Goal: Communication & Community: Answer question/provide support

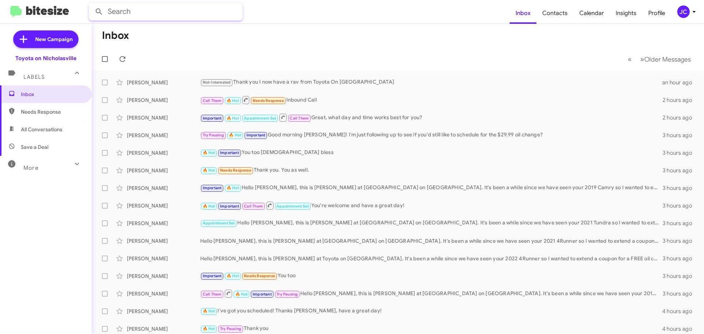
click at [149, 11] on input "text" at bounding box center [166, 12] width 154 height 18
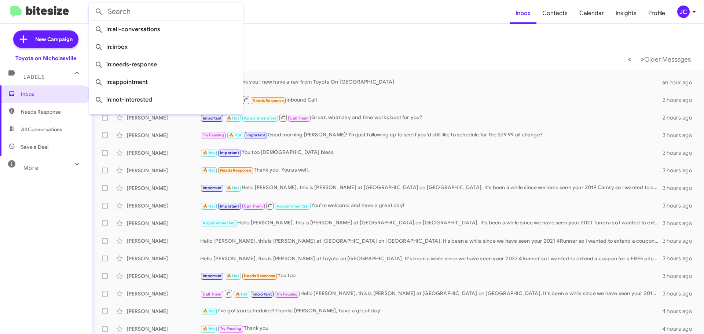
paste input "8594218933"
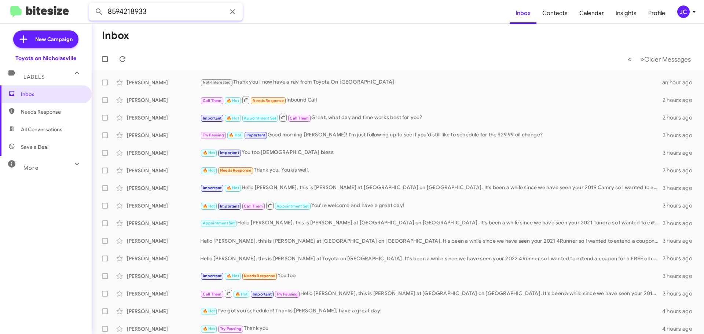
click at [92, 4] on button at bounding box center [99, 11] width 15 height 15
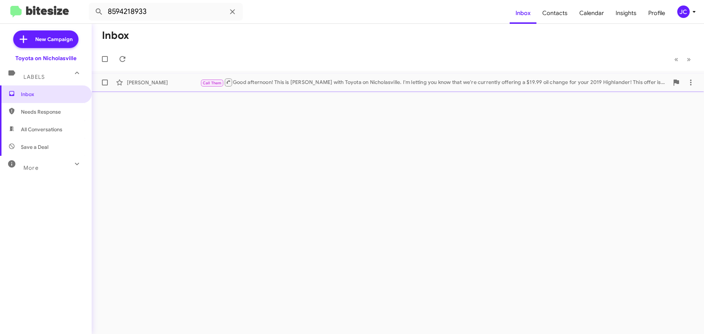
drag, startPoint x: 290, startPoint y: 78, endPoint x: 317, endPoint y: 81, distance: 26.5
click at [290, 78] on div "Call Them Good afternoon! This is [PERSON_NAME] with Toyota on Nicholasville. I…" at bounding box center [434, 82] width 468 height 9
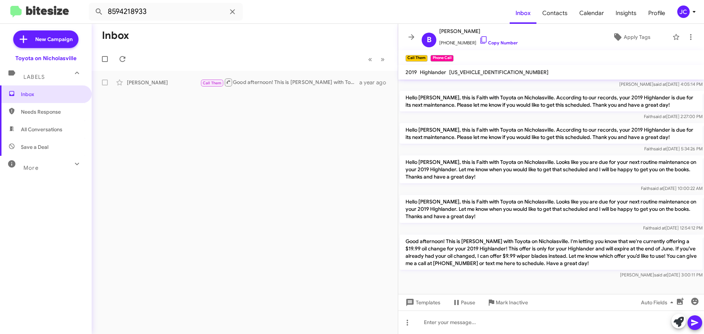
scroll to position [711, 0]
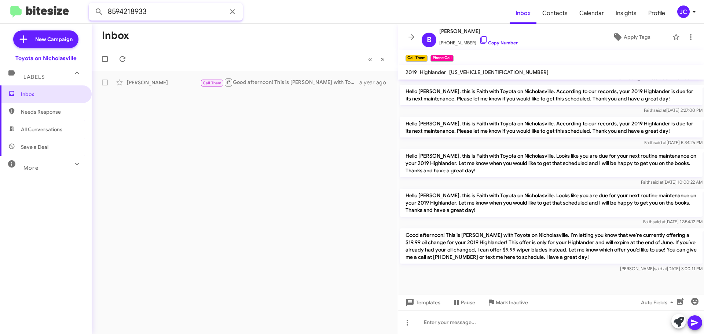
drag, startPoint x: 163, startPoint y: 11, endPoint x: -3, endPoint y: 11, distance: 166.0
click at [0, 11] on html "8594218933 Inbox Contacts Calendar Insights Profile JC New Campaign Toyota on N…" at bounding box center [352, 167] width 704 height 334
paste input "6937652"
click at [92, 4] on button at bounding box center [99, 11] width 15 height 15
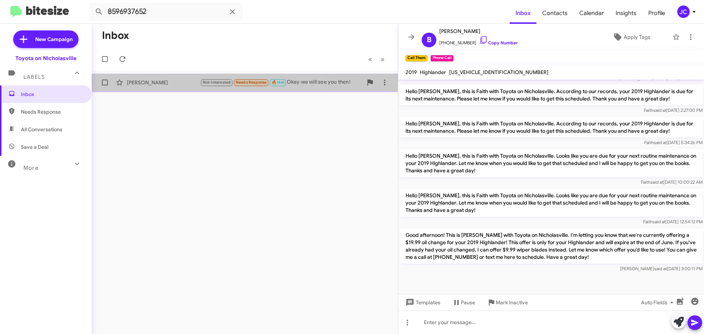
click at [175, 85] on div "[PERSON_NAME]" at bounding box center [163, 82] width 73 height 7
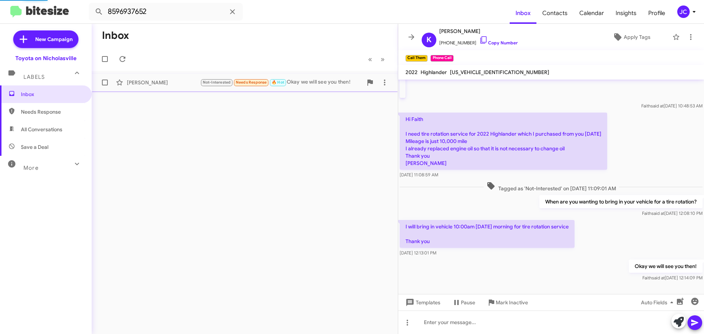
scroll to position [128, 0]
drag, startPoint x: 162, startPoint y: 14, endPoint x: -49, endPoint y: 14, distance: 210.8
click at [0, 14] on html "8596937652 Inbox Contacts Calendar Insights Profile JC New Campaign Toyota on N…" at bounding box center [352, 167] width 704 height 334
paste input "3825977"
click at [92, 4] on button at bounding box center [99, 11] width 15 height 15
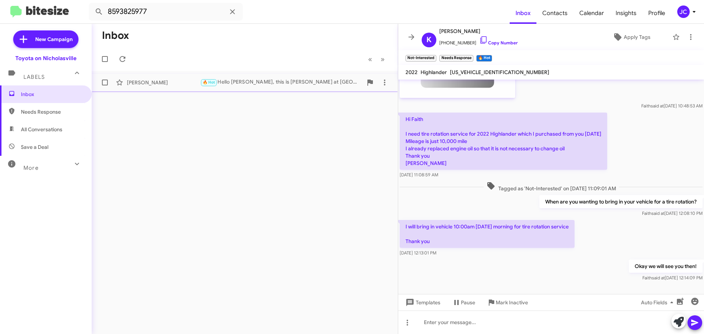
click at [144, 81] on div "[PERSON_NAME]" at bounding box center [163, 82] width 73 height 7
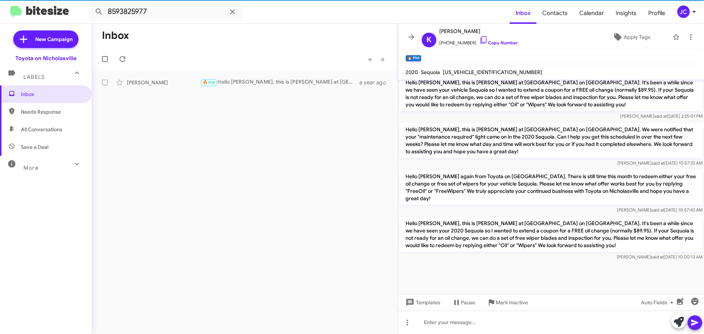
scroll to position [1204, 0]
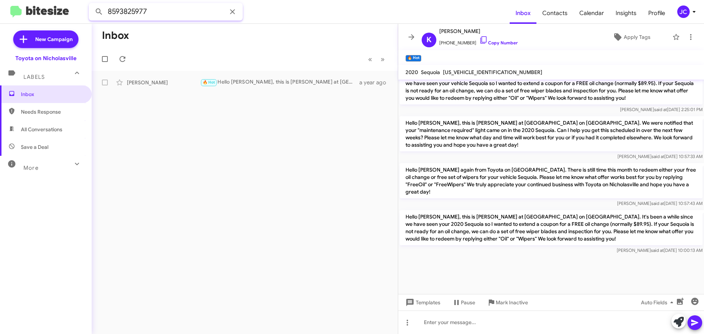
click at [45, 17] on mat-toolbar "8593825977 Inbox Contacts Calendar Insights Profile JC" at bounding box center [352, 11] width 704 height 23
paste input "6990632"
click at [92, 4] on button at bounding box center [99, 11] width 15 height 15
click at [172, 80] on div "[PERSON_NAME]" at bounding box center [163, 82] width 73 height 7
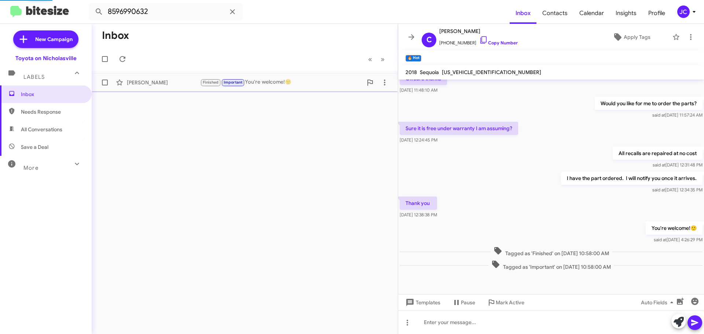
scroll to position [106, 0]
click at [422, 54] on span "×" at bounding box center [423, 54] width 6 height 9
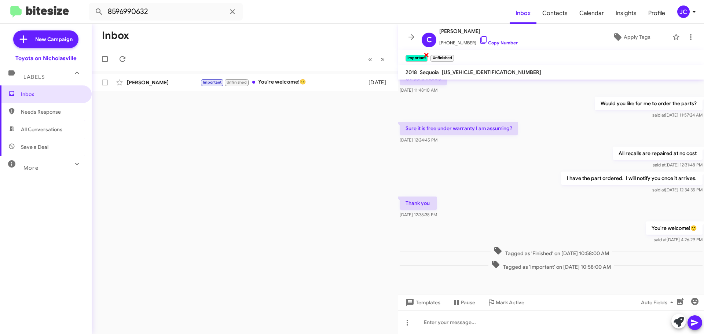
click at [426, 55] on span "×" at bounding box center [426, 54] width 6 height 9
click at [166, 13] on input "8596990632" at bounding box center [166, 12] width 154 height 18
paste input "4216454"
click at [92, 4] on button at bounding box center [99, 11] width 15 height 15
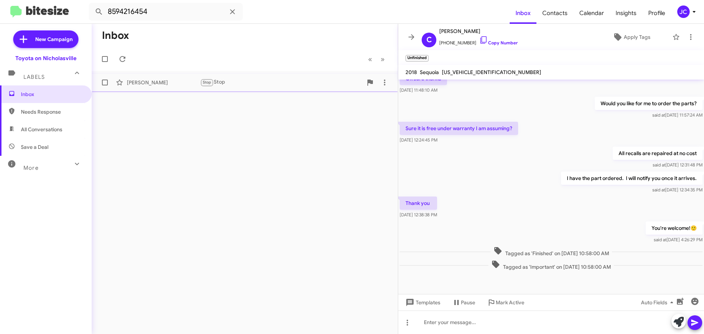
click at [159, 82] on div "[PERSON_NAME]" at bounding box center [163, 82] width 73 height 7
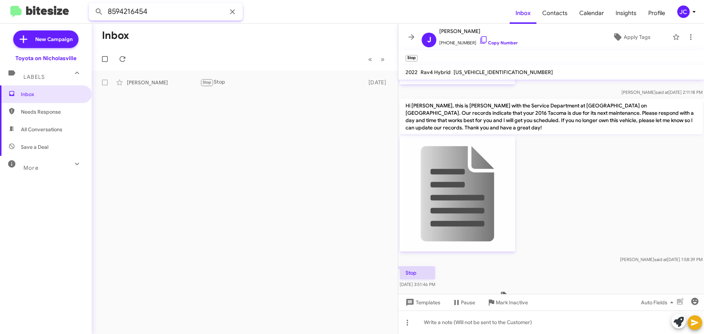
click at [152, 7] on input "8594216454" at bounding box center [166, 12] width 154 height 18
paste input "575321"
click at [92, 4] on button at bounding box center [99, 11] width 15 height 15
click at [315, 83] on div "🔥 Hot Important Hello [PERSON_NAME], this is [PERSON_NAME] at Toyota on [GEOGRA…" at bounding box center [281, 82] width 162 height 8
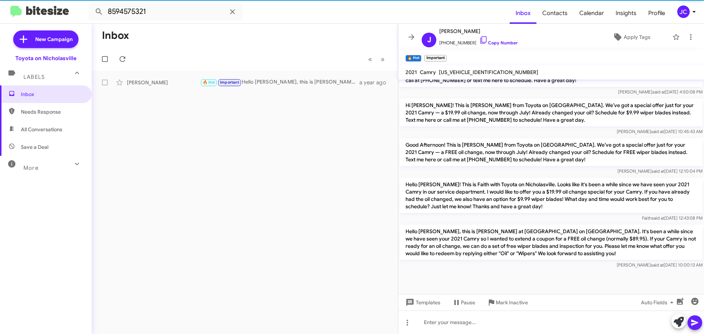
scroll to position [1034, 0]
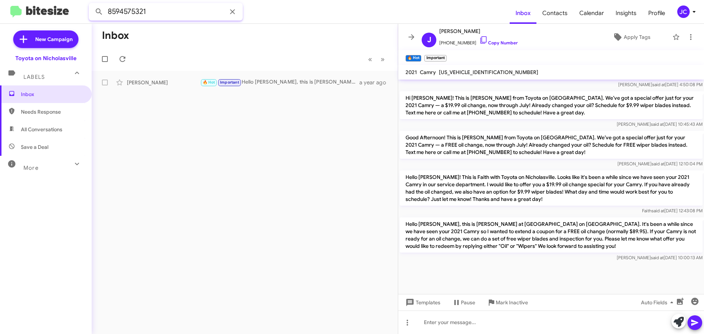
drag, startPoint x: 158, startPoint y: 13, endPoint x: -22, endPoint y: 13, distance: 180.7
click at [0, 13] on html "8594575321 Inbox Contacts Calendar Insights Profile JC New Campaign Toyota on N…" at bounding box center [352, 167] width 704 height 334
paste input "2214475"
click at [92, 4] on button at bounding box center [99, 11] width 15 height 15
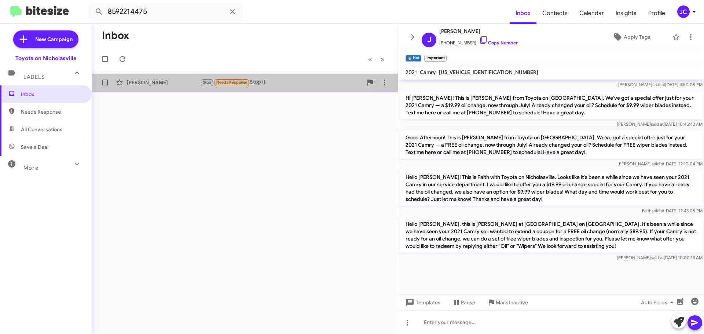
click at [152, 75] on span "[PERSON_NAME] Stop Needs Response Stop it [DATE]" at bounding box center [245, 83] width 306 height 18
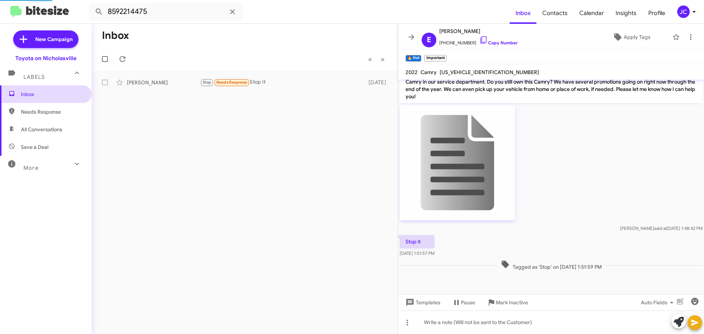
scroll to position [468, 0]
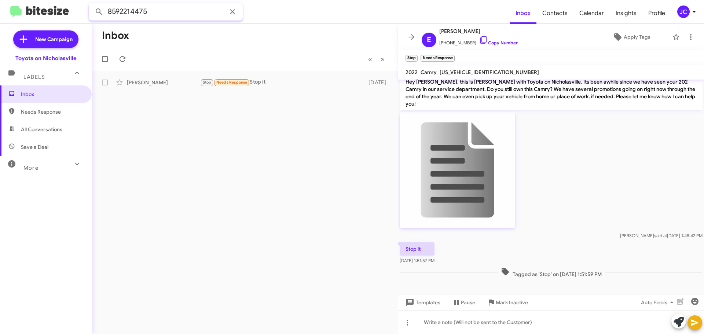
drag, startPoint x: 151, startPoint y: 12, endPoint x: -1, endPoint y: 12, distance: 152.1
click at [0, 12] on html "8592214475 Inbox Contacts Calendar Insights Profile JC New Campaign Toyota on N…" at bounding box center [352, 167] width 704 height 334
paste input "03271838"
click at [92, 4] on button at bounding box center [99, 11] width 15 height 15
drag, startPoint x: 173, startPoint y: 17, endPoint x: -84, endPoint y: 13, distance: 257.0
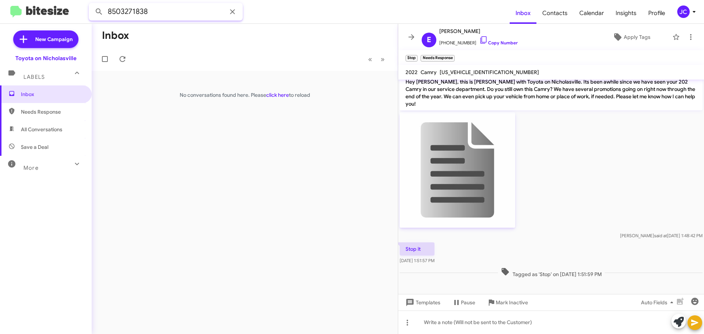
click at [0, 13] on html "8503271838 Inbox Contacts Calendar Insights Profile JC New Campaign Toyota on N…" at bounding box center [352, 167] width 704 height 334
paste input "93612511"
click at [92, 4] on button at bounding box center [99, 11] width 15 height 15
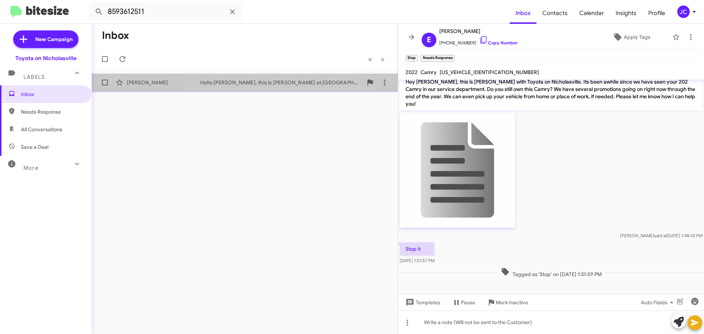
click at [283, 86] on div "Hello [PERSON_NAME], this is [PERSON_NAME] at [GEOGRAPHIC_DATA] on [GEOGRAPHIC_…" at bounding box center [281, 82] width 162 height 7
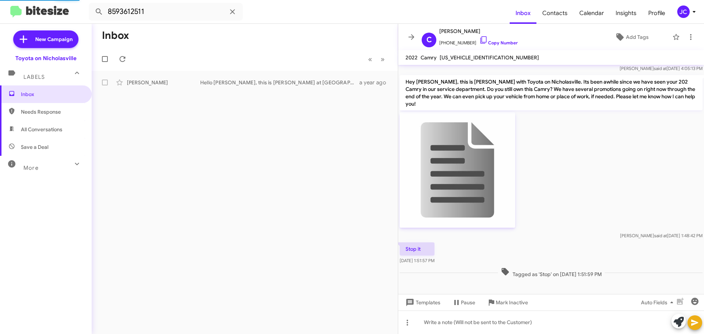
scroll to position [954, 0]
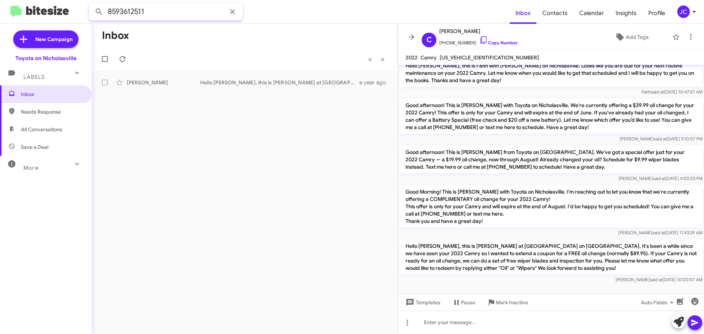
drag, startPoint x: 23, startPoint y: 10, endPoint x: 10, endPoint y: 7, distance: 14.3
click at [12, 10] on mat-toolbar "8593612511 Inbox Contacts Calendar Insights Profile JC" at bounding box center [352, 11] width 704 height 23
paste input "246064"
click at [92, 4] on button at bounding box center [99, 11] width 15 height 15
click at [209, 90] on span "[PERSON_NAME] Hello [PERSON_NAME], this is [PERSON_NAME] at [GEOGRAPHIC_DATA] o…" at bounding box center [245, 83] width 306 height 18
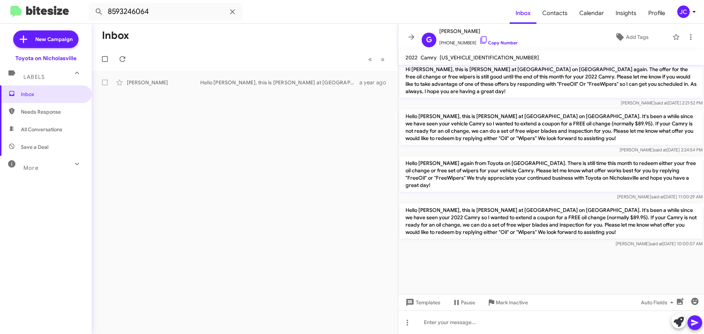
scroll to position [2001, 0]
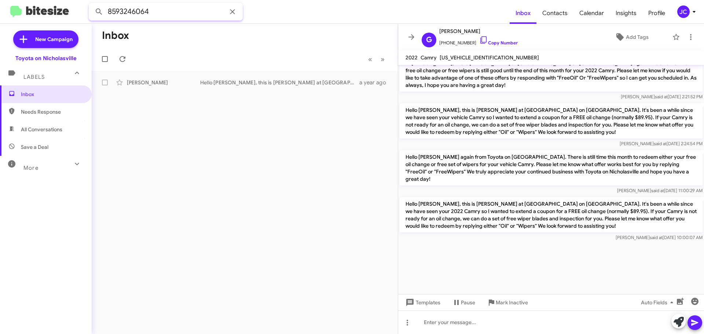
drag, startPoint x: 174, startPoint y: 17, endPoint x: -131, endPoint y: 17, distance: 305.3
click at [0, 17] on html "8593246064 Inbox Contacts Calendar Insights Profile JC New Campaign Toyota on N…" at bounding box center [352, 167] width 704 height 334
paste input "4909733"
click at [92, 4] on button at bounding box center [99, 11] width 15 height 15
click at [151, 84] on div "[PERSON_NAME]" at bounding box center [163, 82] width 73 height 7
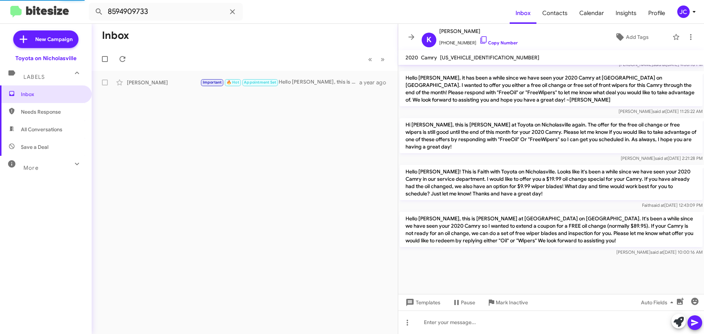
scroll to position [1174, 0]
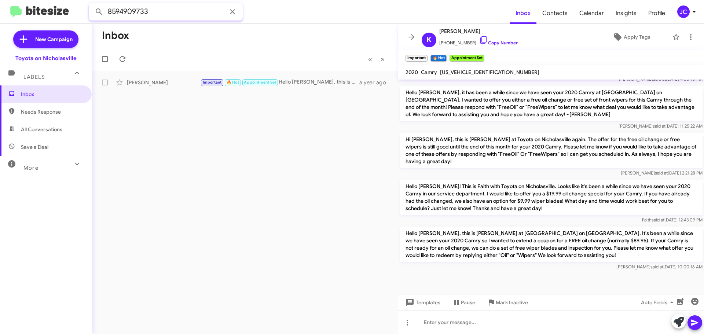
drag, startPoint x: 158, startPoint y: 14, endPoint x: -41, endPoint y: 0, distance: 199.9
click at [0, 0] on html "8594909733 Inbox Contacts Calendar Insights Profile JC New Campaign Toyota on N…" at bounding box center [352, 167] width 704 height 334
paste input "6299915"
click at [92, 4] on button at bounding box center [99, 11] width 15 height 15
click at [170, 79] on div "[PERSON_NAME]" at bounding box center [163, 82] width 73 height 7
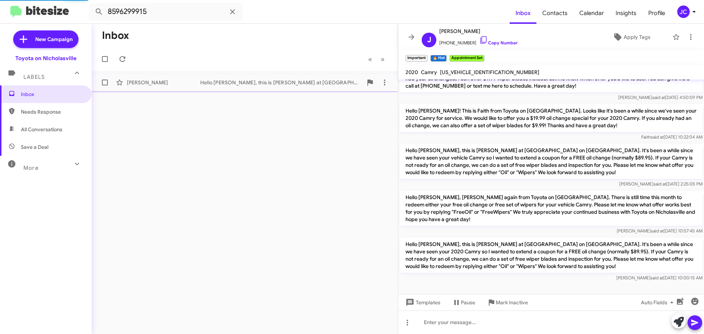
scroll to position [178, 0]
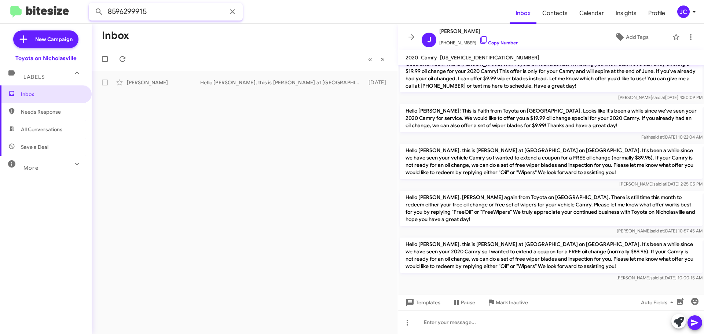
click at [149, 7] on input "8596299915" at bounding box center [166, 12] width 154 height 18
paste input "4894837"
click at [92, 4] on button at bounding box center [99, 11] width 15 height 15
click at [159, 82] on div "[PERSON_NAME]" at bounding box center [163, 82] width 73 height 7
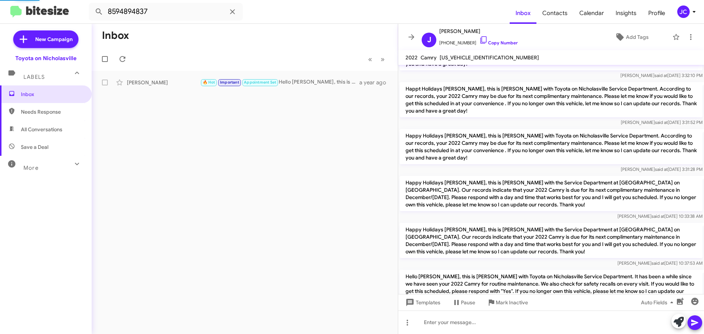
scroll to position [854, 0]
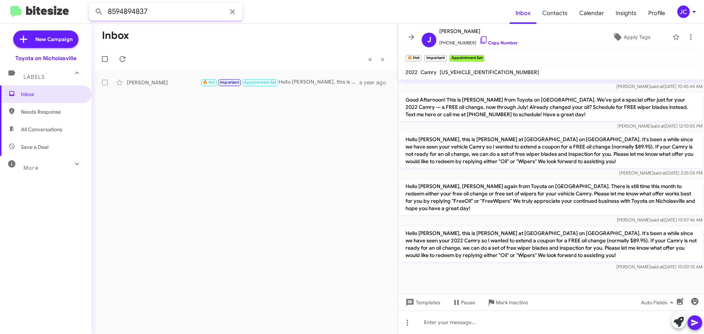
click at [183, 15] on input "8594894837" at bounding box center [166, 12] width 154 height 18
paste input "5536803"
click at [92, 4] on button at bounding box center [99, 11] width 15 height 15
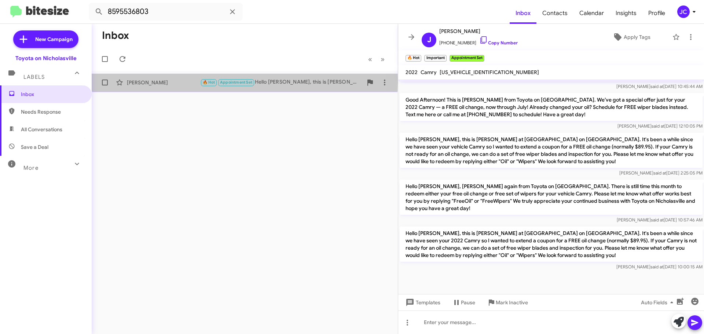
click at [159, 82] on div "[PERSON_NAME]" at bounding box center [163, 82] width 73 height 7
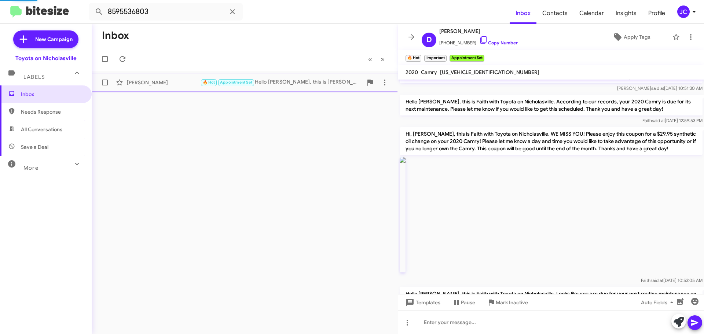
scroll to position [1287, 0]
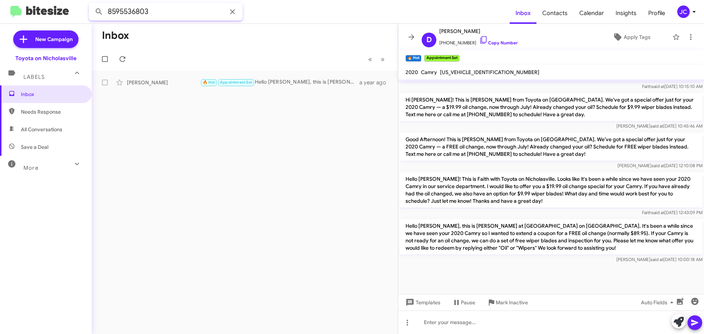
click at [194, 11] on input "8595536803" at bounding box center [166, 12] width 154 height 18
paste input "2850834"
click at [92, 4] on button at bounding box center [99, 11] width 15 height 15
click at [163, 79] on div "[PERSON_NAME]" at bounding box center [163, 82] width 73 height 7
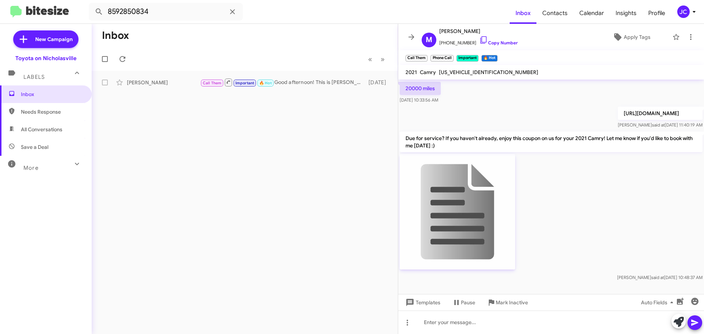
scroll to position [682, 0]
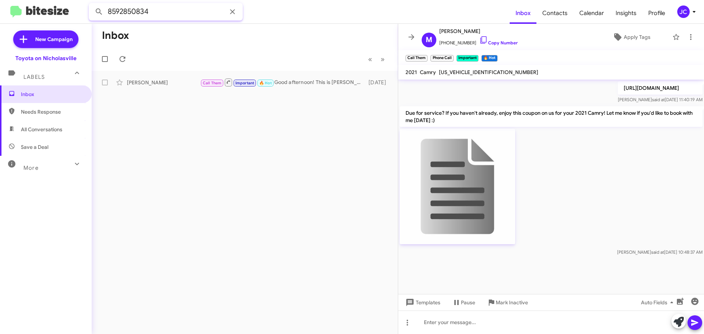
drag, startPoint x: 183, startPoint y: 13, endPoint x: -92, endPoint y: 9, distance: 274.6
click at [0, 9] on html "8592850834 Inbox Contacts Calendar Insights Profile JC New Campaign Toyota on N…" at bounding box center [352, 167] width 704 height 334
paste input "3398371"
click at [92, 4] on button at bounding box center [99, 11] width 15 height 15
click at [232, 87] on div "[PERSON_NAME] Hello [PERSON_NAME], this is [PERSON_NAME] at Toyota on Nicholasv…" at bounding box center [244, 82] width 294 height 15
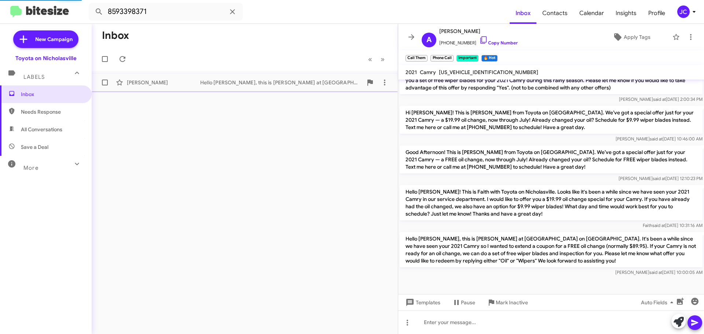
scroll to position [271, 0]
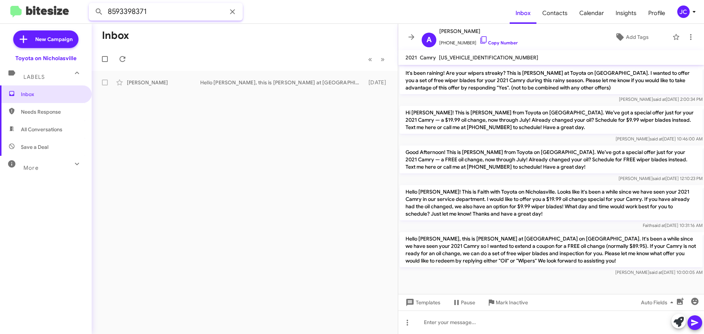
click at [163, 12] on input "8593398371" at bounding box center [166, 12] width 154 height 18
paste input "4212789"
click at [92, 4] on button at bounding box center [99, 11] width 15 height 15
click at [208, 84] on div "Hello [PERSON_NAME], this is [PERSON_NAME] at Toyota on [GEOGRAPHIC_DATA]. It's…" at bounding box center [281, 82] width 162 height 7
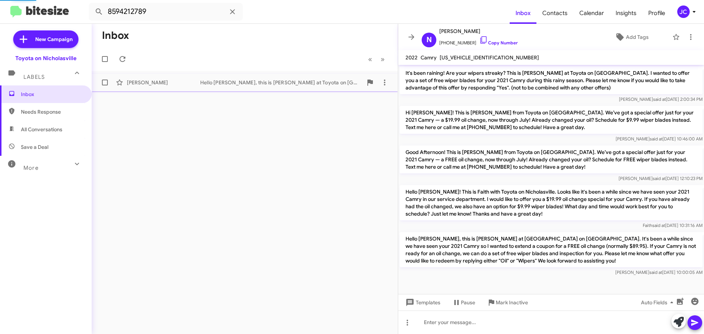
scroll to position [49, 0]
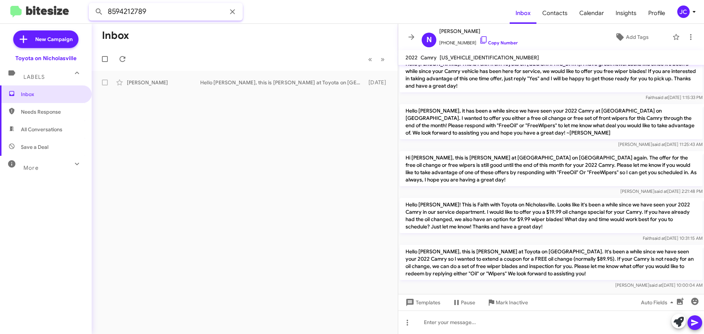
click at [175, 17] on input "8594212789" at bounding box center [166, 12] width 154 height 18
paste input "2244124"
click at [92, 4] on button at bounding box center [99, 11] width 15 height 15
click at [158, 76] on div "[PERSON_NAME] Appointment Set Hello [PERSON_NAME], this is [PERSON_NAME] at Toy…" at bounding box center [244, 82] width 294 height 15
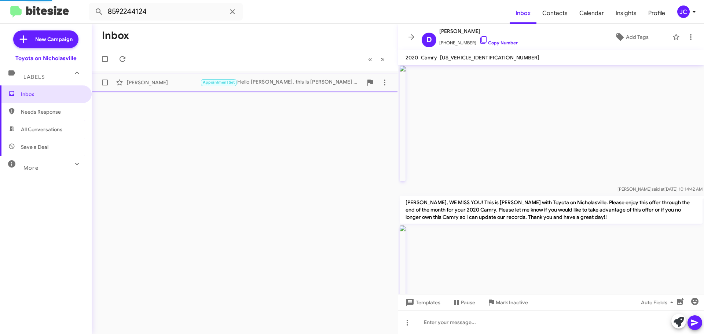
scroll to position [759, 0]
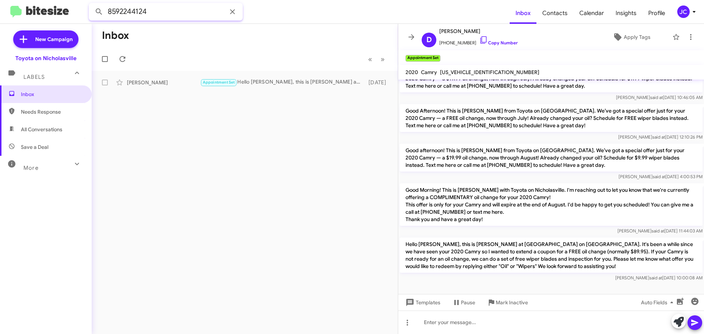
click at [152, 12] on input "8592244124" at bounding box center [166, 12] width 154 height 18
paste input "485225"
click at [92, 4] on button at bounding box center [99, 11] width 15 height 15
click at [288, 88] on div "[PERSON_NAME] Hello [PERSON_NAME], this is [PERSON_NAME] at [GEOGRAPHIC_DATA] o…" at bounding box center [244, 82] width 294 height 15
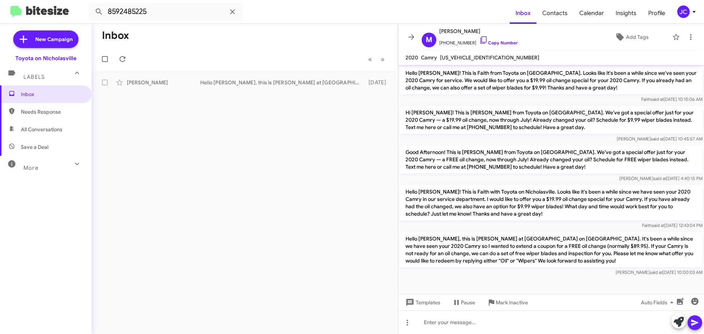
click at [176, 24] on mat-toolbar-row "Inbox" at bounding box center [245, 35] width 306 height 23
click at [172, 19] on input "8592485225" at bounding box center [166, 12] width 154 height 18
paste input "6999457"
click at [92, 4] on button at bounding box center [99, 11] width 15 height 15
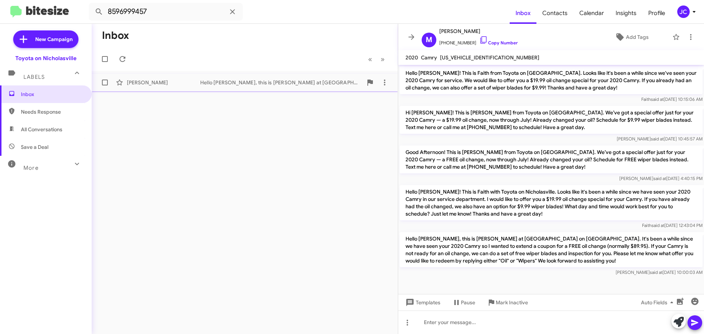
click at [224, 84] on div "Hello [PERSON_NAME], this is [PERSON_NAME] at [GEOGRAPHIC_DATA] on [GEOGRAPHIC_…" at bounding box center [281, 82] width 162 height 7
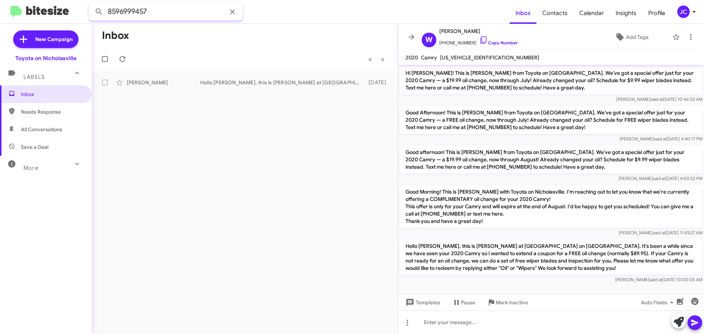
click at [169, 12] on input "8596999457" at bounding box center [166, 12] width 154 height 18
paste input "3214478"
click at [92, 4] on button at bounding box center [99, 11] width 15 height 15
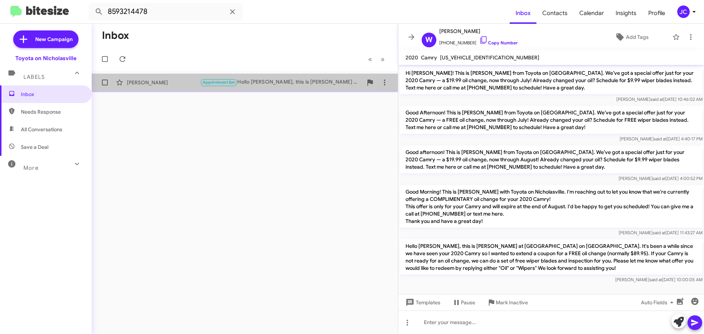
click at [155, 79] on div "[PERSON_NAME]" at bounding box center [163, 82] width 73 height 7
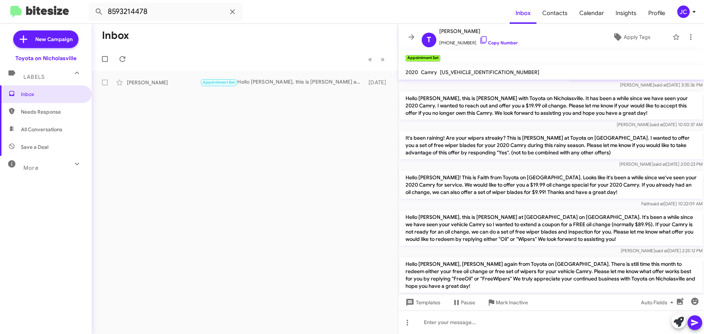
scroll to position [2685, 0]
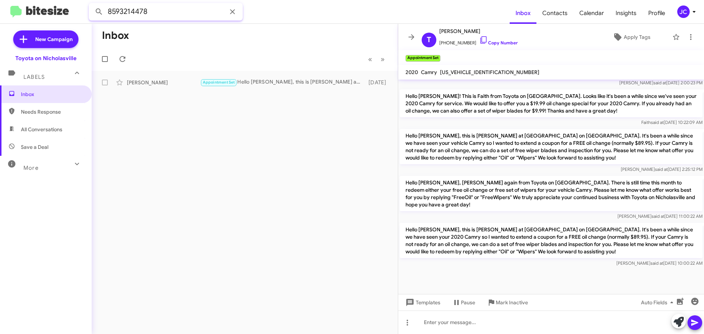
click at [165, 8] on input "8593214478" at bounding box center [166, 12] width 154 height 18
paste input "512949"
click at [92, 4] on button at bounding box center [99, 11] width 15 height 15
click at [169, 85] on div "[PERSON_NAME]" at bounding box center [163, 82] width 73 height 7
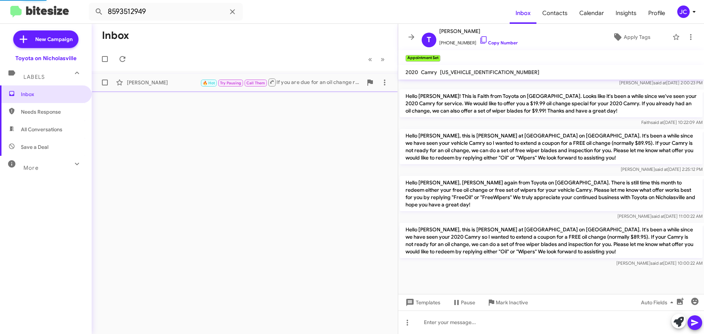
scroll to position [443, 0]
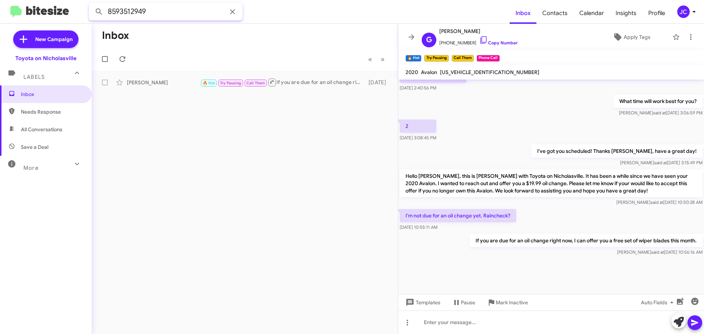
click at [186, 9] on input "8593512949" at bounding box center [166, 12] width 154 height 18
paste input "5023308150"
click at [92, 4] on button at bounding box center [99, 11] width 15 height 15
click at [144, 84] on div "[PERSON_NAME]" at bounding box center [163, 82] width 73 height 7
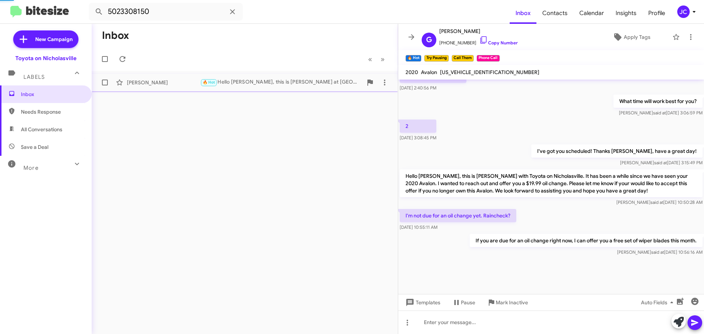
scroll to position [280, 0]
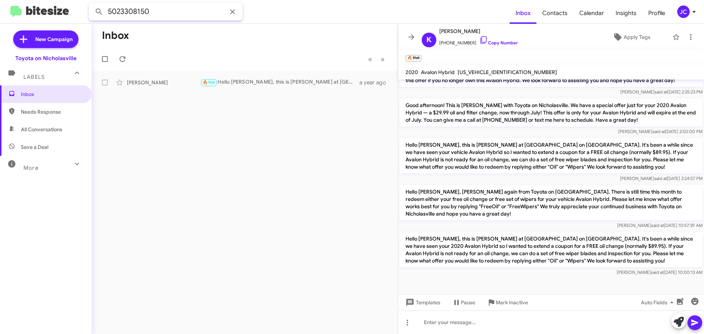
click at [186, 14] on input "5023308150" at bounding box center [166, 12] width 154 height 18
paste input "8595090067"
click at [92, 4] on button at bounding box center [99, 11] width 15 height 15
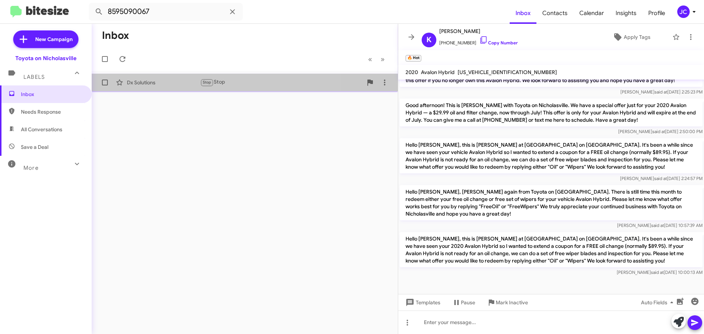
click at [136, 85] on div "Dx Solutions" at bounding box center [163, 82] width 73 height 7
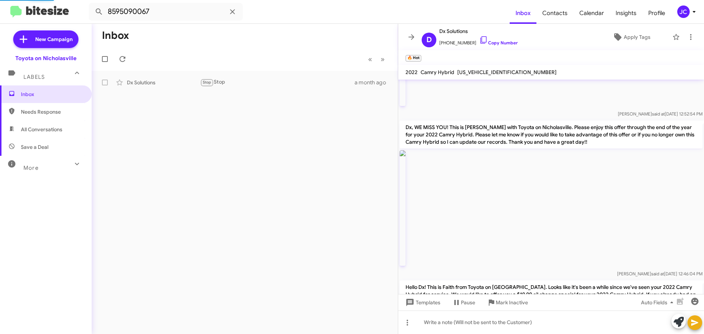
scroll to position [560, 0]
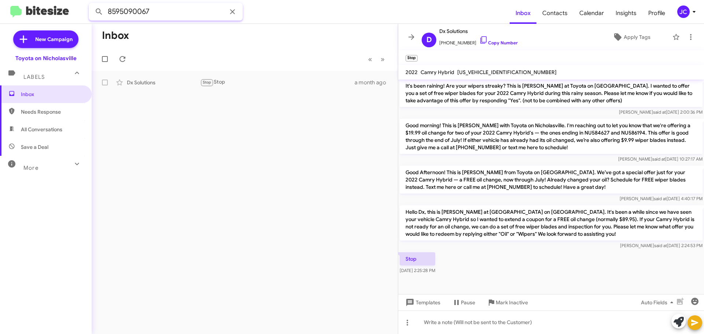
click at [207, 17] on input "8595090067" at bounding box center [166, 12] width 154 height 18
paste input "3146234049"
click at [92, 4] on button at bounding box center [99, 11] width 15 height 15
click at [140, 86] on div "[PERSON_NAME] STOP Don't own the car anymore. [DATE]" at bounding box center [244, 82] width 294 height 15
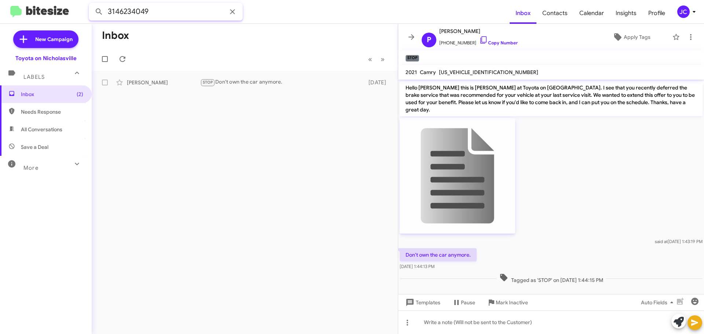
click at [166, 16] on input "3146234049" at bounding box center [166, 12] width 154 height 18
paste input "85932764"
click at [92, 4] on button at bounding box center [99, 11] width 15 height 15
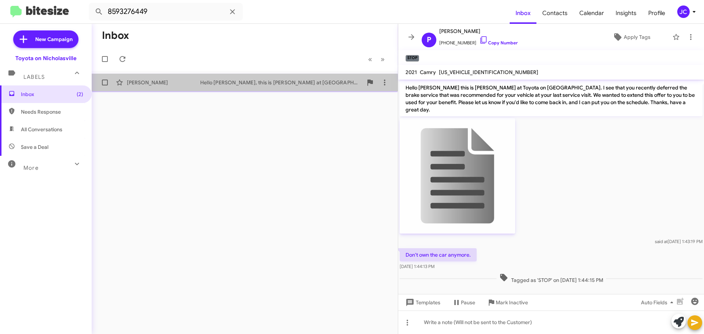
click at [161, 88] on div "[PERSON_NAME] Hello [PERSON_NAME], this is [PERSON_NAME] at [GEOGRAPHIC_DATA] o…" at bounding box center [244, 82] width 294 height 15
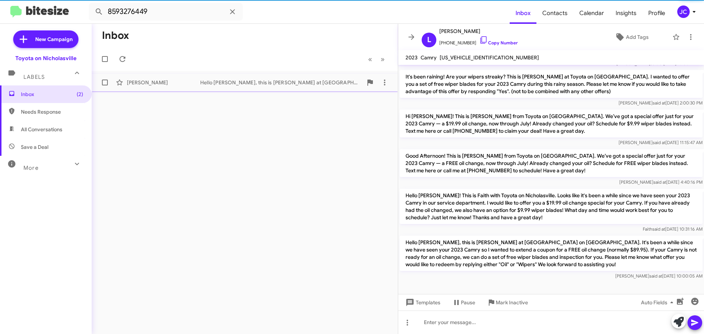
scroll to position [76, 0]
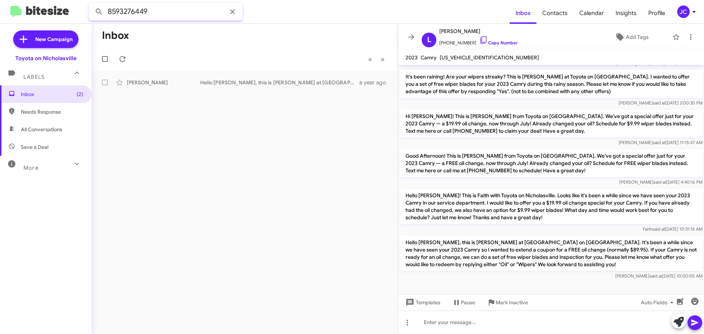
click at [171, 17] on input "8593276449" at bounding box center [166, 12] width 154 height 18
paste input "5363500"
click at [92, 4] on button at bounding box center [99, 11] width 15 height 15
click at [163, 84] on div "[PERSON_NAME]" at bounding box center [163, 82] width 73 height 7
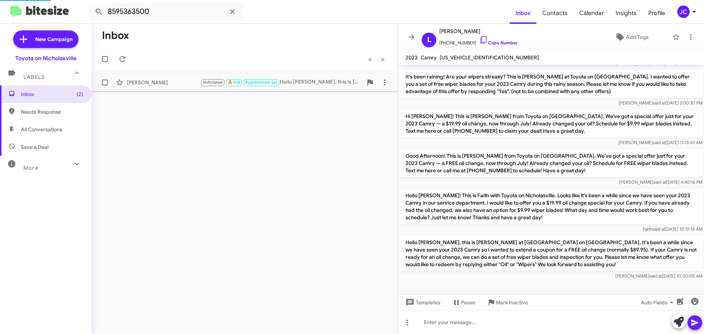
scroll to position [477, 0]
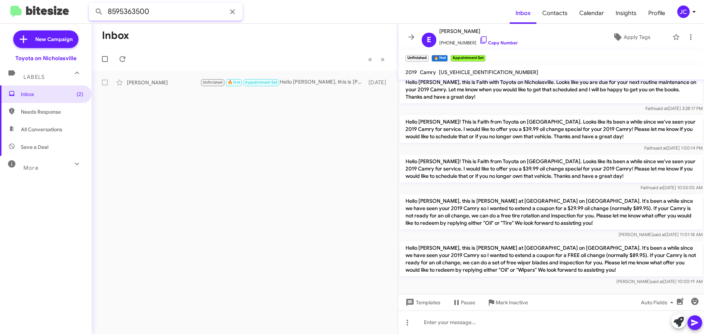
click at [159, 16] on input "8595363500" at bounding box center [166, 12] width 154 height 18
paste input "329143"
click at [92, 4] on button at bounding box center [99, 11] width 15 height 15
click at [139, 83] on div "[PERSON_NAME]" at bounding box center [163, 82] width 73 height 7
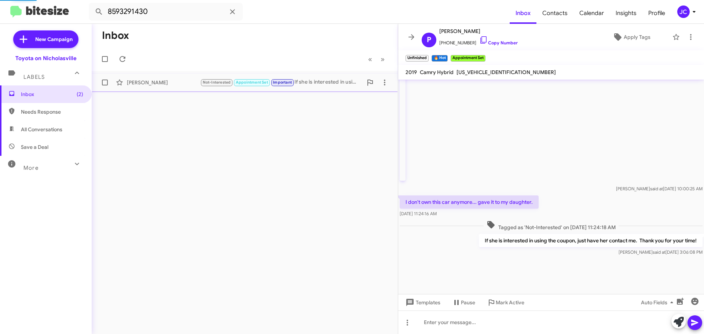
scroll to position [465, 0]
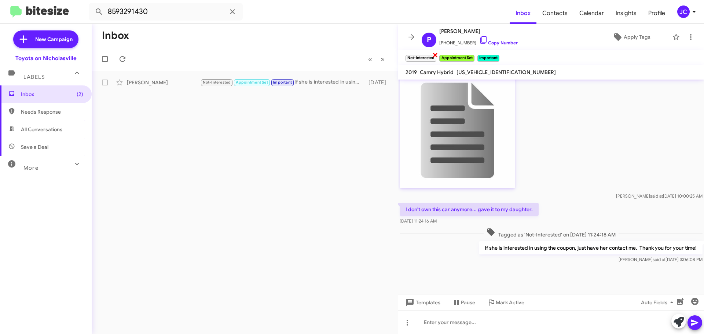
click at [433, 56] on span "×" at bounding box center [435, 54] width 6 height 9
click at [158, 13] on input "8593291430" at bounding box center [166, 12] width 154 height 18
paste input "9489965"
type input "8599489965"
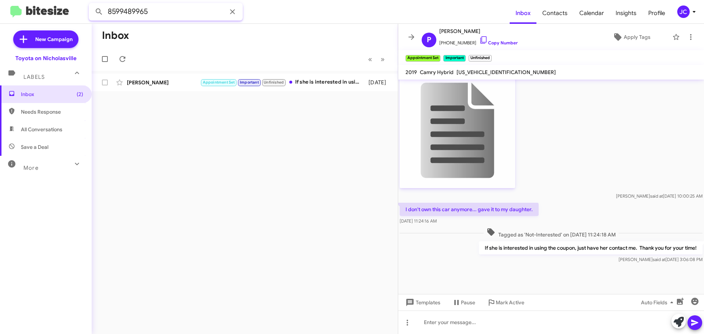
click at [92, 4] on button at bounding box center [99, 11] width 15 height 15
click at [139, 82] on div "[PERSON_NAME]" at bounding box center [163, 82] width 73 height 7
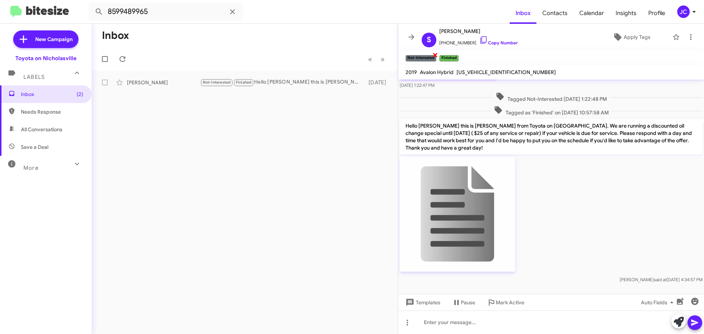
click at [435, 56] on span "×" at bounding box center [435, 54] width 6 height 9
click at [450, 54] on span "×" at bounding box center [450, 54] width 6 height 9
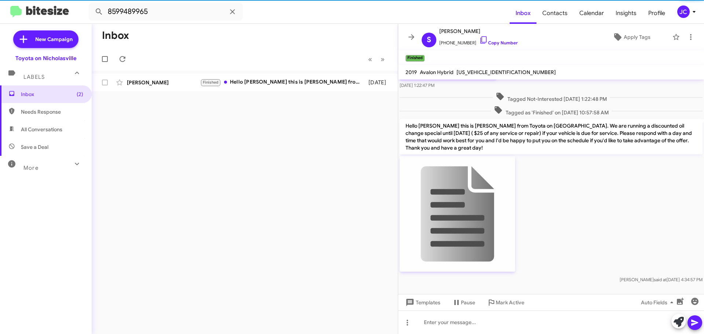
click at [424, 56] on span "×" at bounding box center [422, 54] width 4 height 9
click at [32, 93] on span "Inbox (2)" at bounding box center [52, 94] width 62 height 7
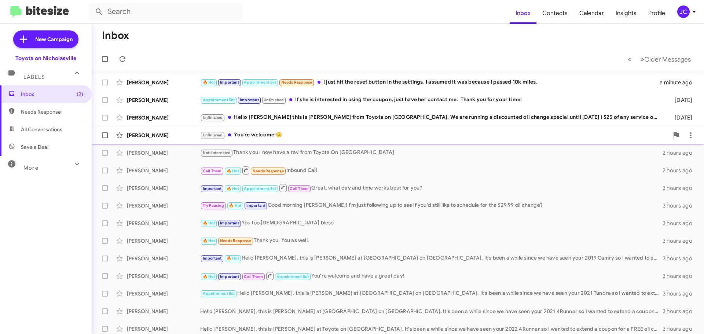
click at [149, 136] on div "[PERSON_NAME]" at bounding box center [163, 135] width 73 height 7
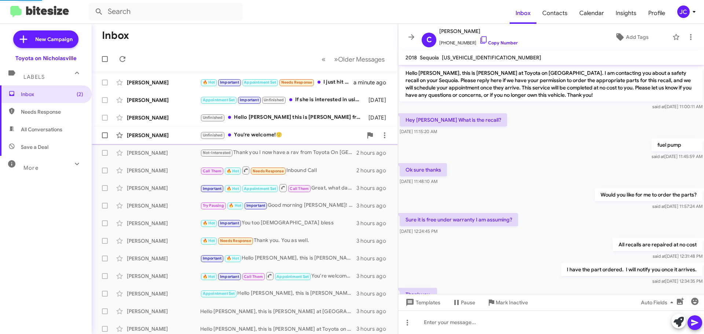
scroll to position [122, 0]
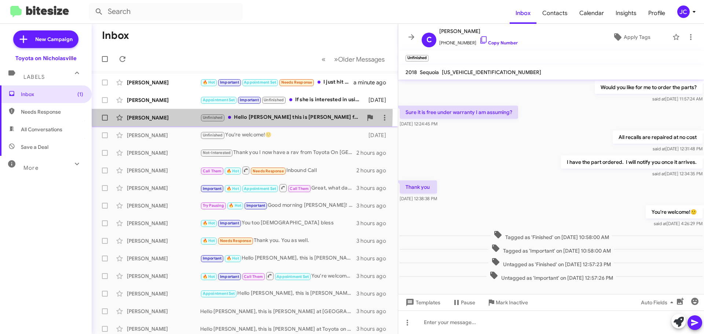
click at [148, 113] on div "[PERSON_NAME] Unfinished Hello [PERSON_NAME] this is [PERSON_NAME] from Toyota …" at bounding box center [244, 117] width 294 height 15
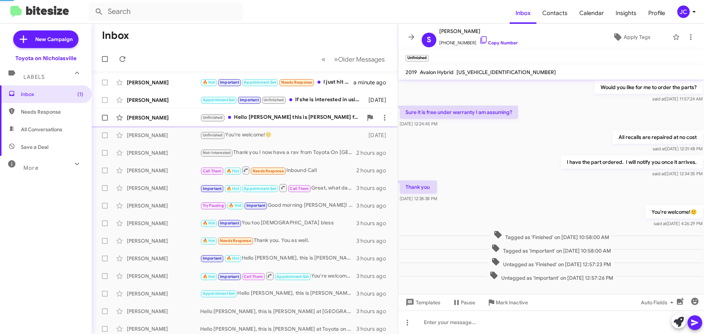
scroll to position [227, 0]
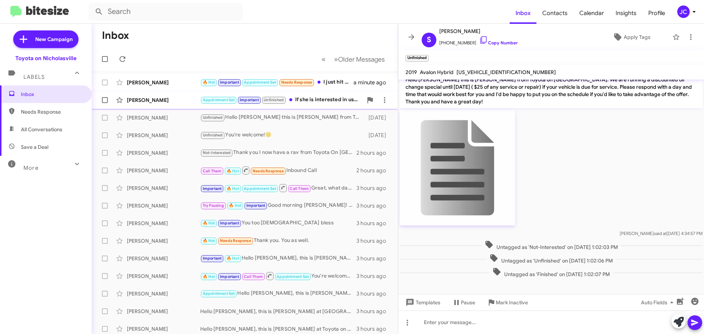
click at [148, 97] on div "[PERSON_NAME]" at bounding box center [163, 99] width 73 height 7
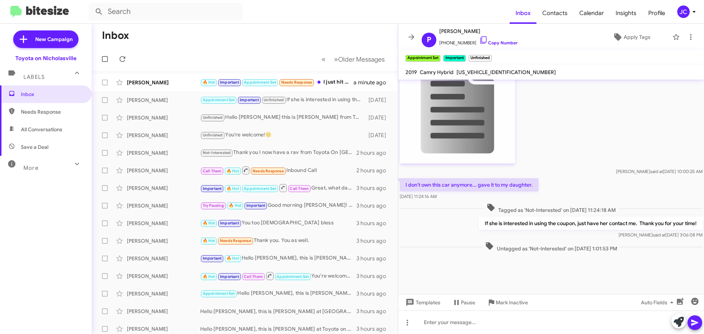
scroll to position [807, 0]
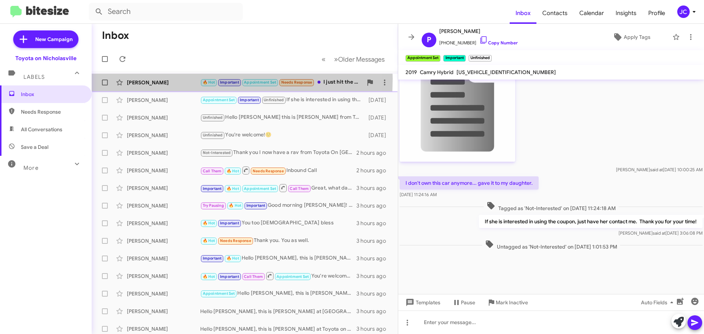
click at [154, 79] on div "[PERSON_NAME]" at bounding box center [163, 82] width 73 height 7
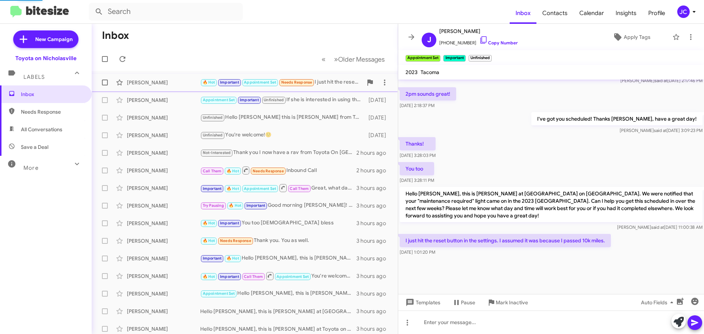
scroll to position [365, 0]
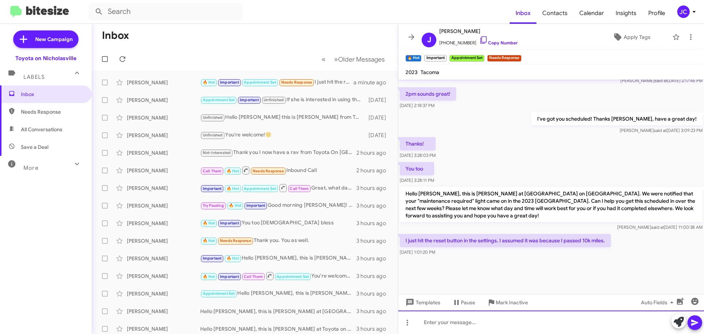
click at [501, 319] on div at bounding box center [551, 321] width 306 height 23
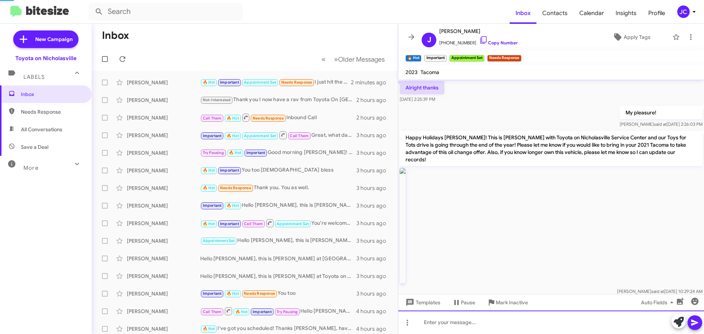
scroll to position [37, 0]
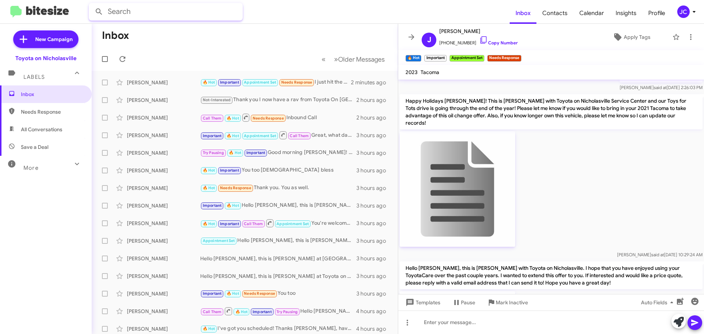
click at [152, 18] on input "text" at bounding box center [166, 12] width 154 height 18
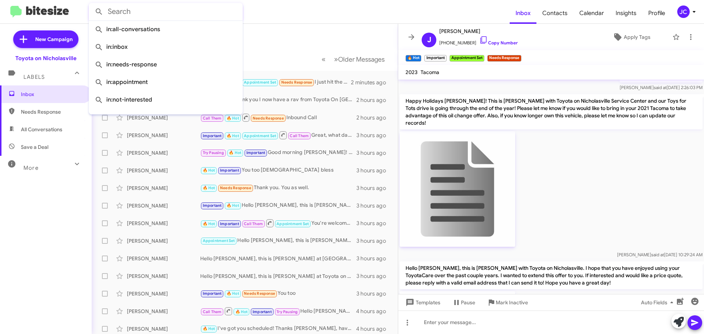
paste input "8599489965"
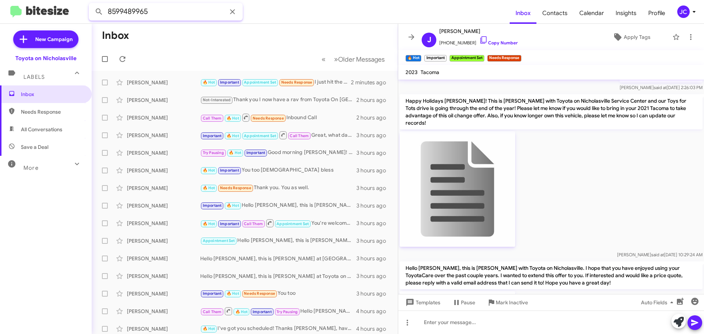
click at [92, 4] on button at bounding box center [99, 11] width 15 height 15
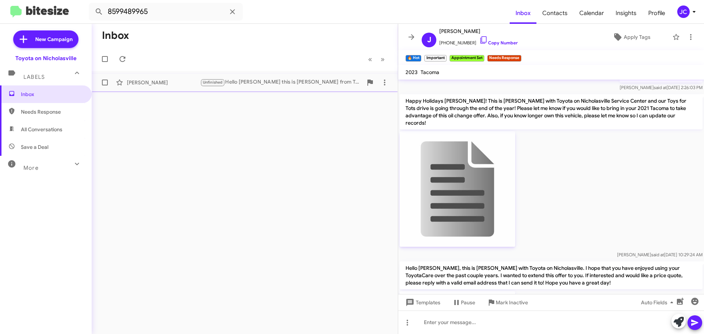
click at [148, 84] on div "[PERSON_NAME]" at bounding box center [163, 82] width 73 height 7
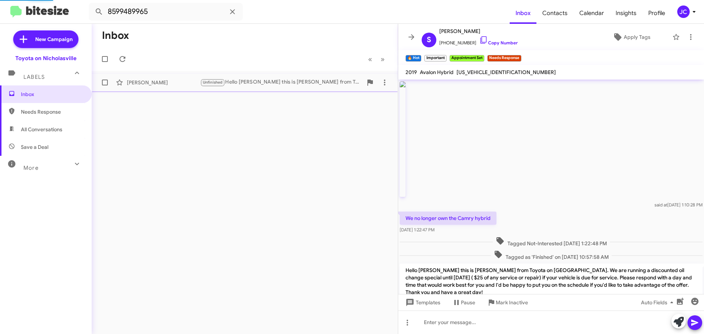
scroll to position [227, 0]
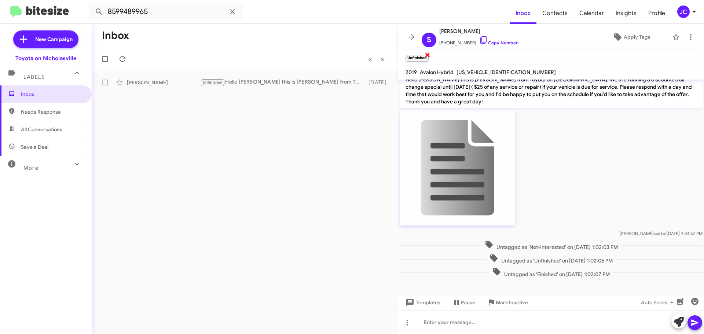
click at [428, 56] on span "×" at bounding box center [427, 54] width 6 height 9
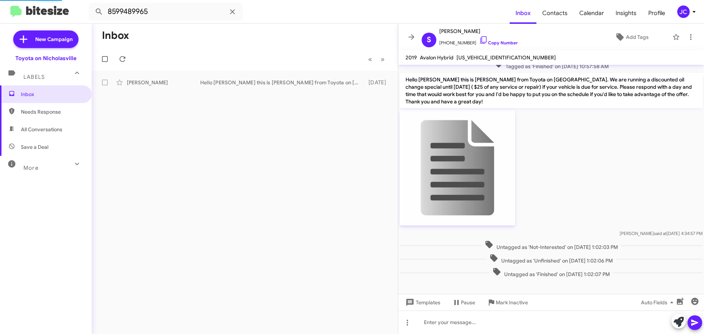
scroll to position [213, 0]
click at [165, 15] on input "8599489965" at bounding box center [166, 12] width 154 height 18
paste input "5503068"
click at [92, 4] on button at bounding box center [99, 11] width 15 height 15
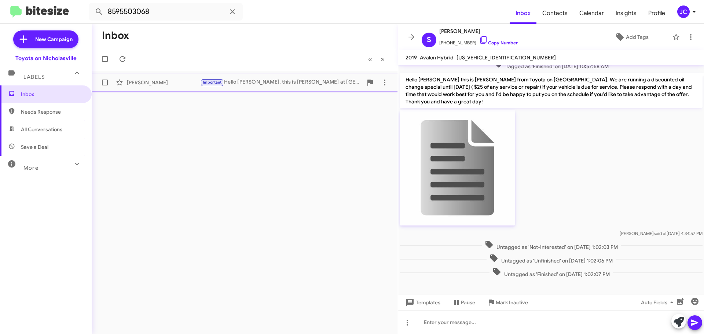
click at [160, 86] on div "[PERSON_NAME]" at bounding box center [163, 82] width 73 height 7
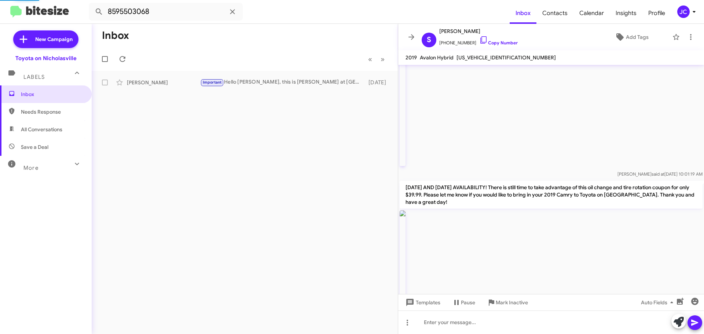
scroll to position [1938, 0]
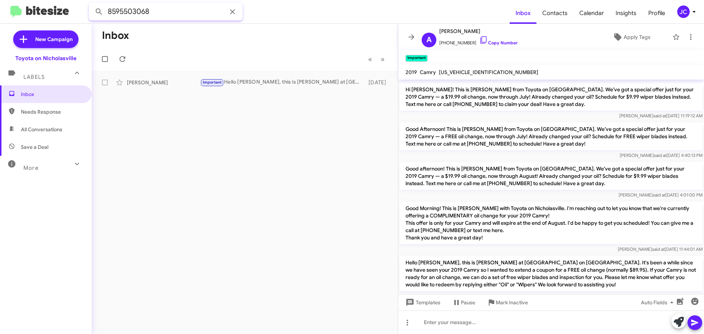
click at [157, 13] on input "8595503068" at bounding box center [166, 12] width 154 height 18
paste input "4556359"
click at [92, 4] on button at bounding box center [99, 11] width 15 height 15
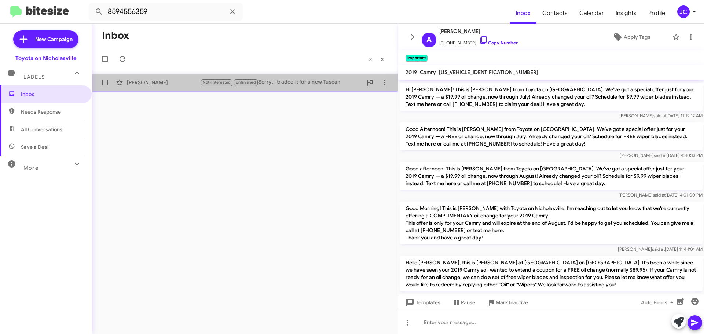
click at [159, 85] on div "[PERSON_NAME]" at bounding box center [163, 82] width 73 height 7
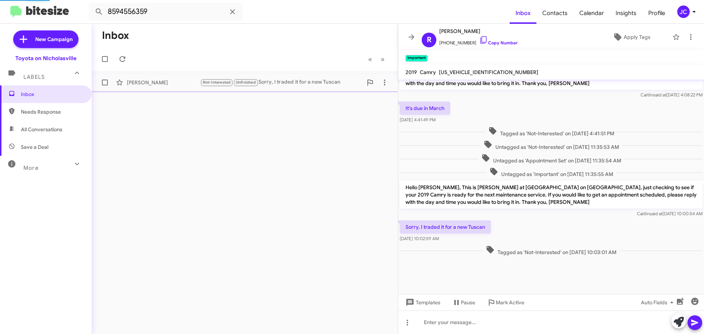
scroll to position [308, 0]
click at [174, 13] on input "8594556359" at bounding box center [166, 12] width 154 height 18
paste input "5525325"
click at [92, 4] on button at bounding box center [99, 11] width 15 height 15
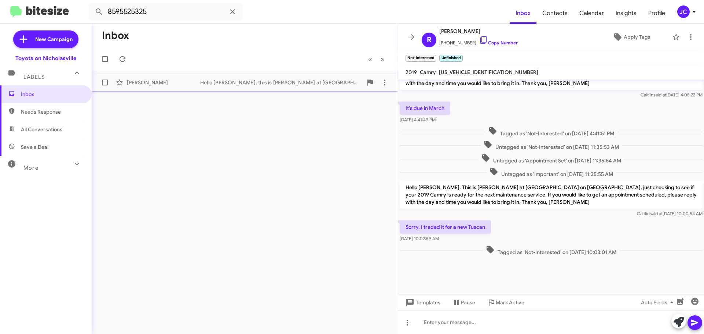
click at [179, 87] on div "[PERSON_NAME] Hello [PERSON_NAME], this is [PERSON_NAME] at Toyota on Nicholasv…" at bounding box center [244, 82] width 294 height 15
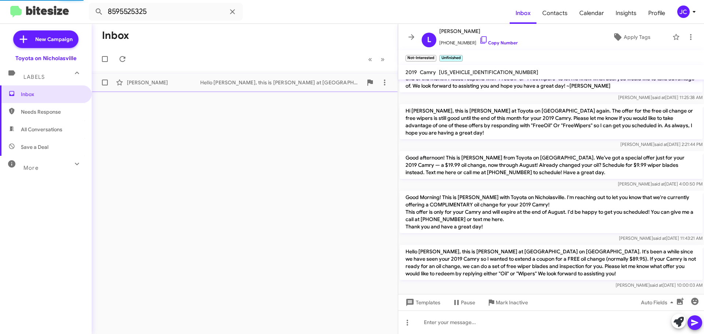
scroll to position [56, 0]
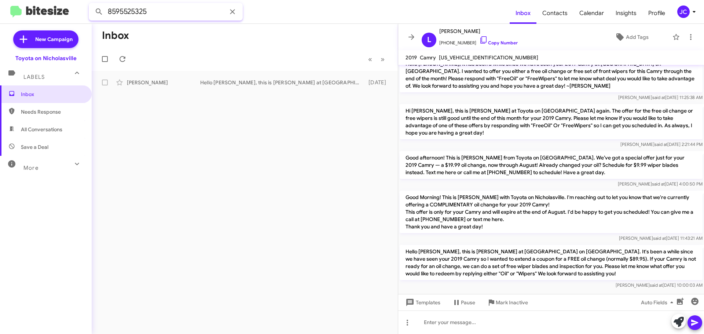
click at [162, 14] on input "8595525325" at bounding box center [166, 12] width 154 height 18
paste input "8818953"
click at [92, 4] on button at bounding box center [99, 11] width 15 height 15
click at [197, 73] on mat-action-list "[PERSON_NAME] Hello [PERSON_NAME], this is Faith with Toyota on Nicholasville. …" at bounding box center [245, 81] width 306 height 21
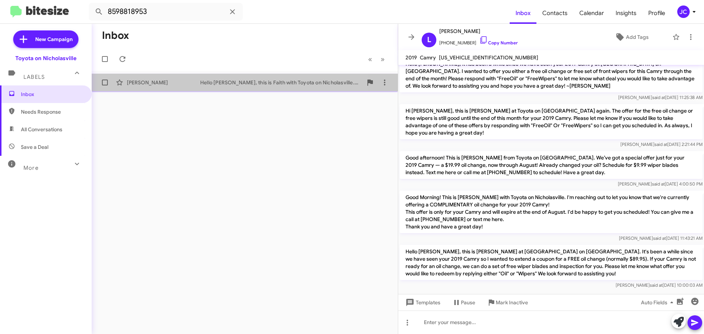
click at [197, 76] on div "[PERSON_NAME] Hello [PERSON_NAME], this is Faith with Toyota on Nicholasville. …" at bounding box center [244, 82] width 294 height 15
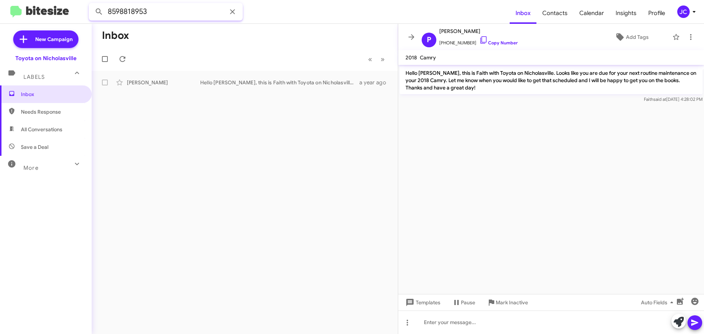
click at [166, 15] on input "8598818953" at bounding box center [166, 12] width 154 height 18
paste input "5525325"
click at [92, 4] on button at bounding box center [99, 11] width 15 height 15
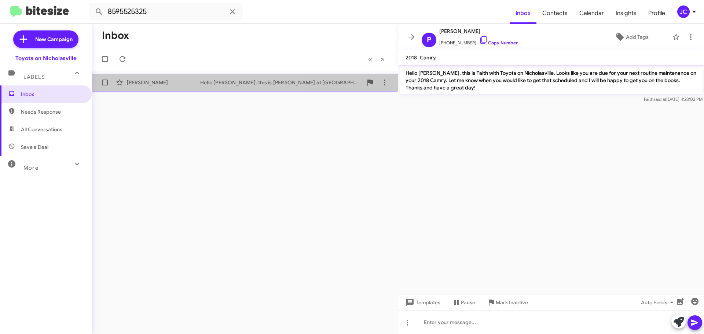
click at [165, 83] on div "[PERSON_NAME]" at bounding box center [163, 82] width 73 height 7
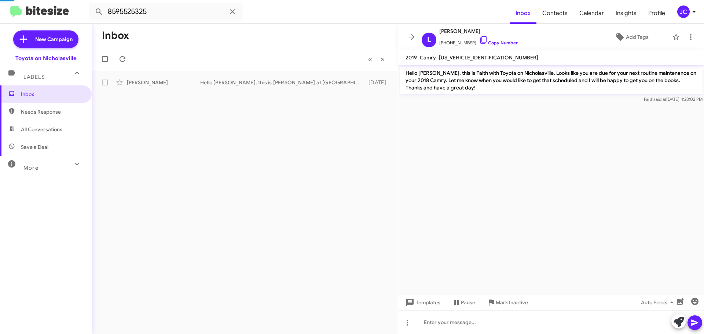
scroll to position [56, 0]
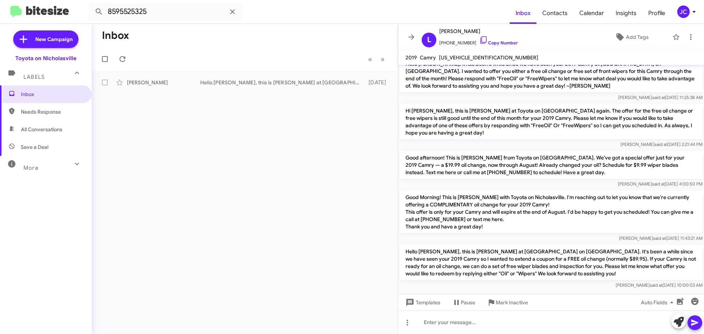
click at [442, 258] on p "Hello [PERSON_NAME], this is [PERSON_NAME] at [GEOGRAPHIC_DATA] on [GEOGRAPHIC_…" at bounding box center [551, 262] width 303 height 35
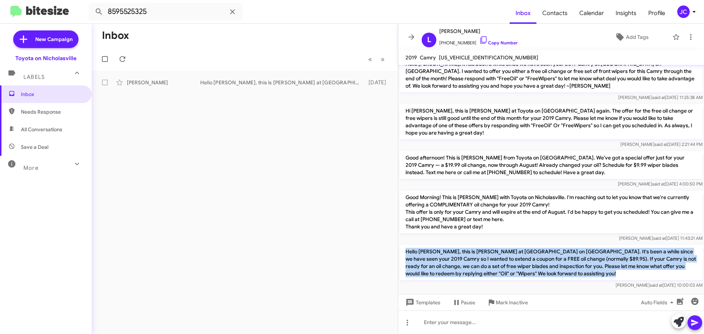
click at [442, 258] on p "Hello [PERSON_NAME], this is [PERSON_NAME] at [GEOGRAPHIC_DATA] on [GEOGRAPHIC_…" at bounding box center [551, 262] width 303 height 35
copy p "Hello [PERSON_NAME], this is [PERSON_NAME] at [GEOGRAPHIC_DATA] on [GEOGRAPHIC_…"
drag, startPoint x: 157, startPoint y: 7, endPoint x: 30, endPoint y: 8, distance: 126.8
click at [30, 8] on mat-toolbar "8595525325 Inbox Contacts Calendar Insights Profile JC" at bounding box center [352, 11] width 704 height 23
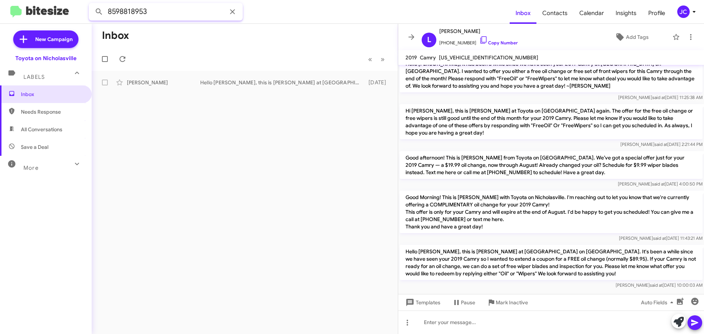
click at [92, 4] on button at bounding box center [99, 11] width 15 height 15
click at [187, 71] on mat-action-list "[PERSON_NAME] Hello [PERSON_NAME], this is Faith with Toyota on Nicholasville. …" at bounding box center [245, 81] width 306 height 21
click at [187, 78] on div "[PERSON_NAME] Hello [PERSON_NAME], this is Faith with Toyota on Nicholasville. …" at bounding box center [244, 82] width 294 height 15
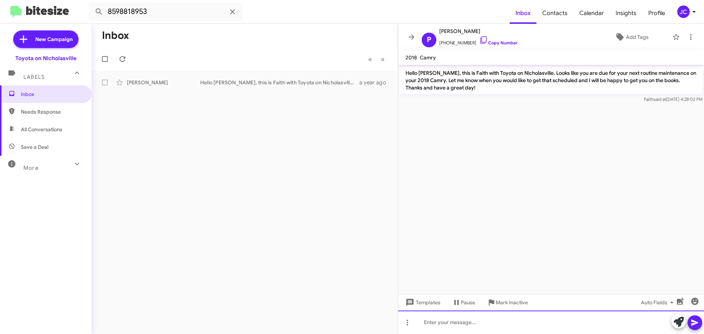
click at [451, 323] on div at bounding box center [551, 321] width 306 height 23
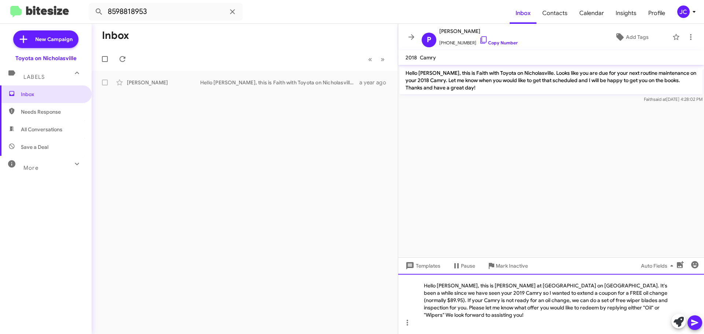
click at [453, 292] on div "Hello [PERSON_NAME], this is [PERSON_NAME] at [GEOGRAPHIC_DATA] on [GEOGRAPHIC_…" at bounding box center [551, 304] width 306 height 60
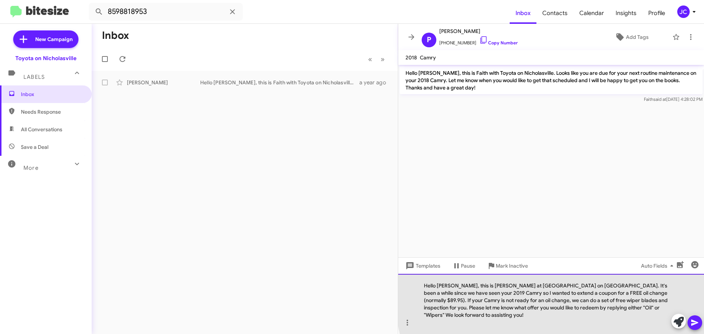
click at [654, 292] on div "Hello [PERSON_NAME], this is [PERSON_NAME] at [GEOGRAPHIC_DATA] on [GEOGRAPHIC_…" at bounding box center [551, 304] width 306 height 60
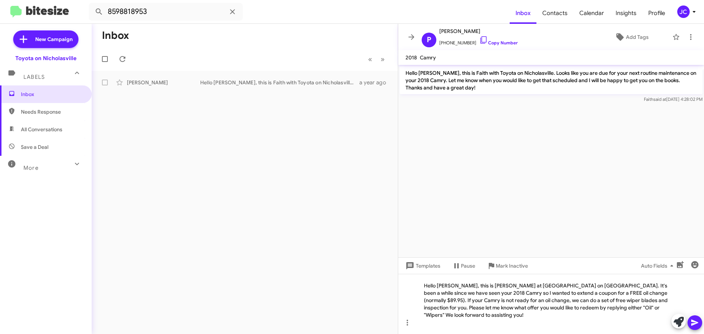
click at [697, 321] on icon at bounding box center [694, 322] width 9 height 9
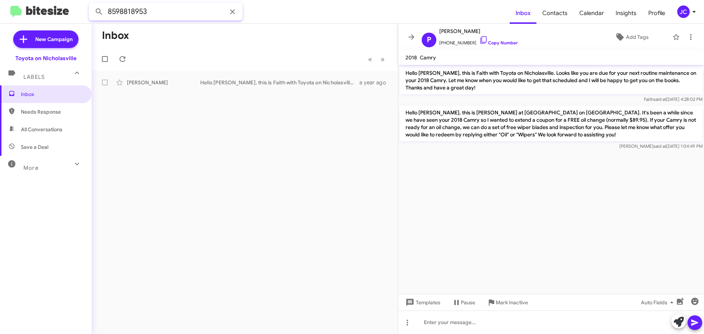
drag, startPoint x: 151, startPoint y: 8, endPoint x: 6, endPoint y: 5, distance: 144.4
click at [9, 8] on mat-toolbar "8598818953 Inbox Contacts Calendar Insights Profile JC" at bounding box center [352, 11] width 704 height 23
click at [92, 4] on button at bounding box center [99, 11] width 15 height 15
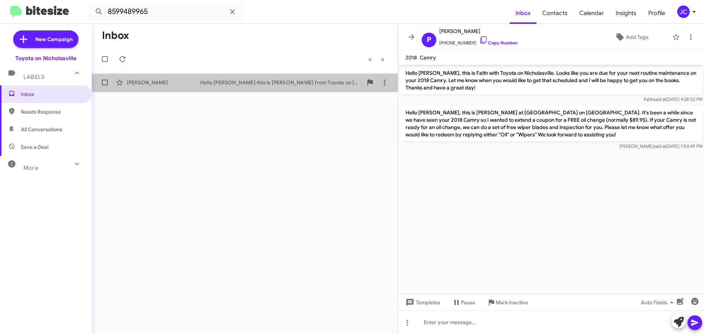
click at [154, 78] on div "[PERSON_NAME] Hello [PERSON_NAME] this is [PERSON_NAME] from Toyota on [GEOGRAP…" at bounding box center [244, 82] width 294 height 15
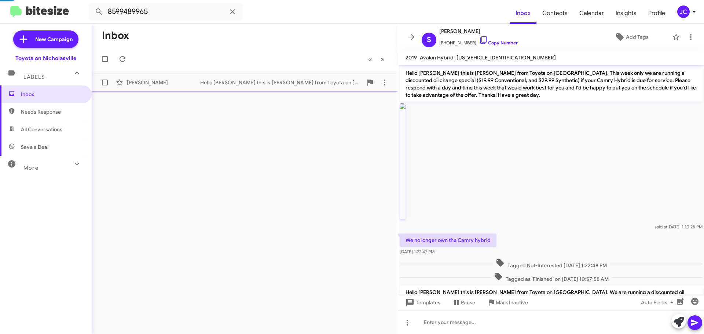
scroll to position [228, 0]
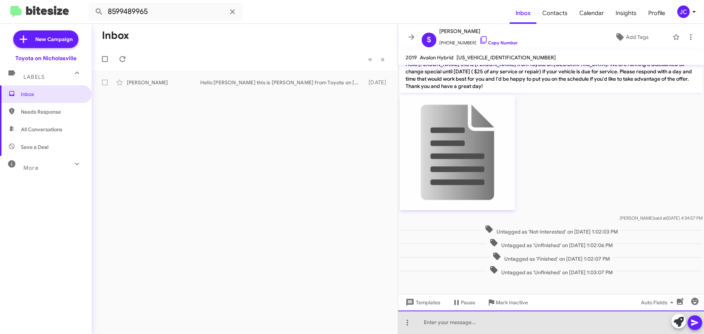
click at [428, 323] on div at bounding box center [551, 321] width 306 height 23
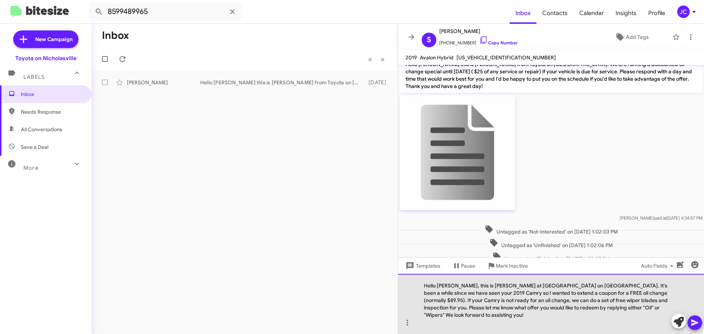
click at [453, 293] on div "Hello [PERSON_NAME], this is [PERSON_NAME] at [GEOGRAPHIC_DATA] on [GEOGRAPHIC_…" at bounding box center [551, 304] width 306 height 60
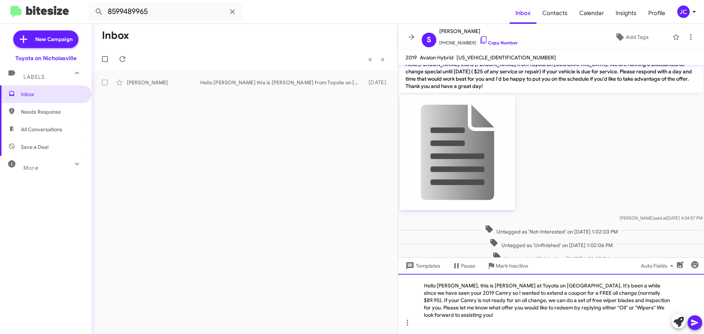
click at [438, 299] on div "Hello [PERSON_NAME], this is [PERSON_NAME] at Toyota on [GEOGRAPHIC_DATA]. It's…" at bounding box center [551, 304] width 306 height 60
click at [641, 299] on div "Hello [PERSON_NAME], this is [PERSON_NAME] at Toyota on [GEOGRAPHIC_DATA]. It's…" at bounding box center [551, 304] width 306 height 60
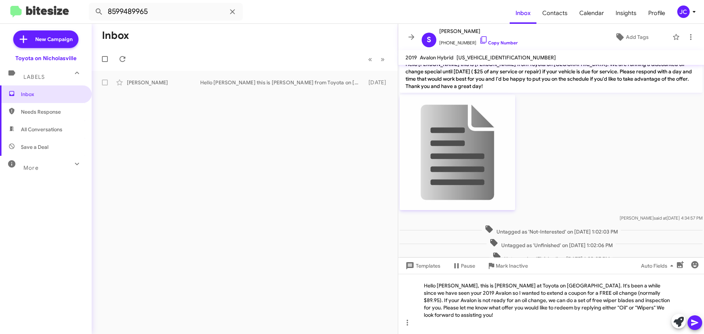
click at [695, 328] on span at bounding box center [694, 322] width 9 height 15
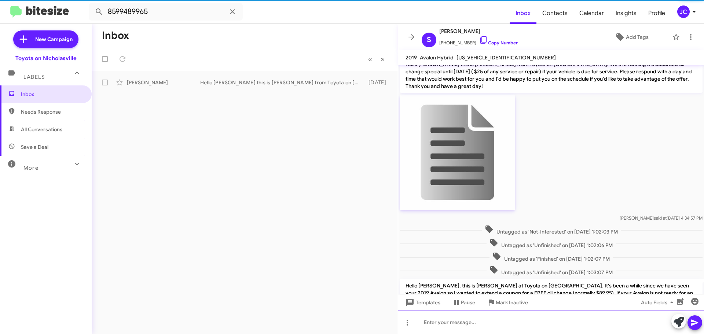
scroll to position [0, 0]
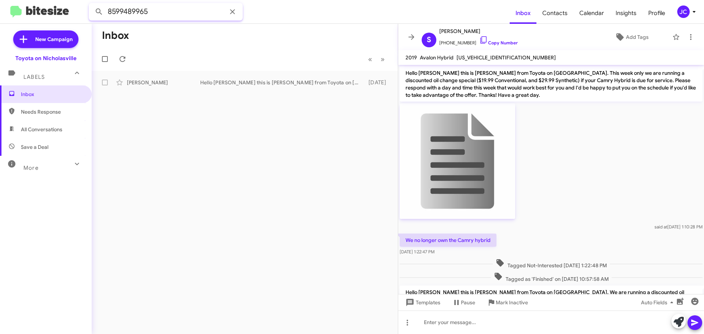
drag, startPoint x: 169, startPoint y: 12, endPoint x: 3, endPoint y: 5, distance: 165.8
click at [18, 11] on mat-toolbar "8599489965 Inbox Contacts Calendar Insights Profile JC" at bounding box center [352, 11] width 704 height 23
click at [92, 4] on button at bounding box center [99, 11] width 15 height 15
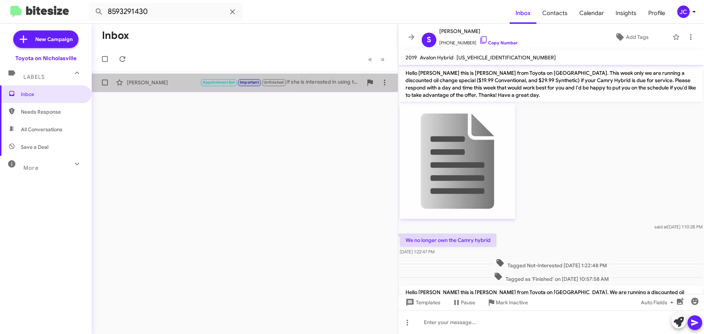
click at [162, 78] on div "[PERSON_NAME] Appointment Set Important Unfinished If she is interested in usin…" at bounding box center [244, 82] width 294 height 15
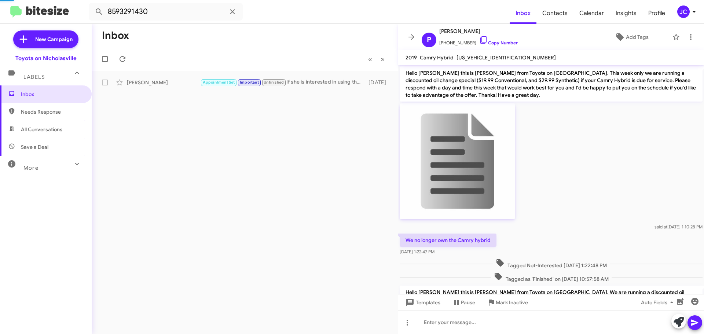
scroll to position [417, 0]
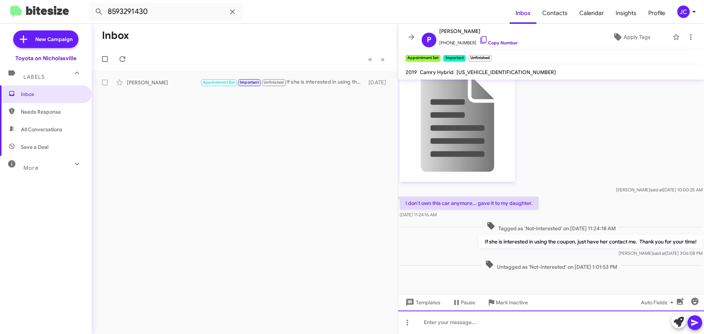
click at [424, 323] on div at bounding box center [551, 321] width 306 height 23
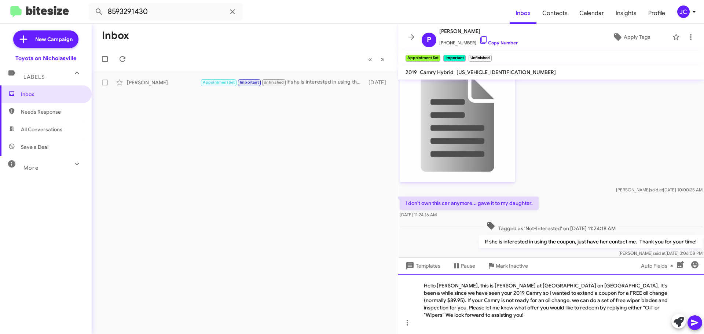
click at [452, 295] on div "Hello [PERSON_NAME], this is [PERSON_NAME] at [GEOGRAPHIC_DATA] on [GEOGRAPHIC_…" at bounding box center [551, 304] width 306 height 60
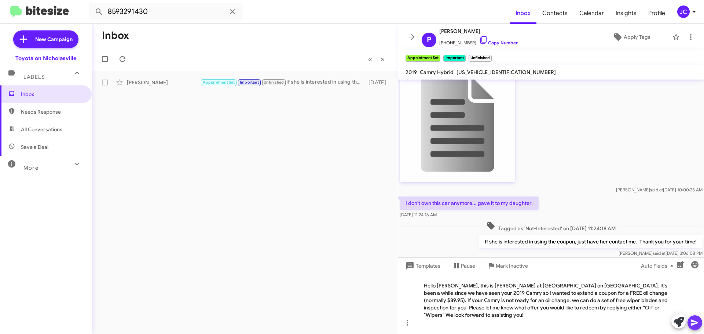
click at [693, 323] on icon at bounding box center [694, 322] width 9 height 9
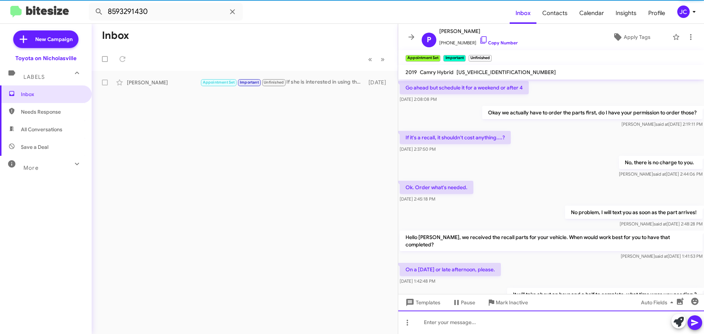
scroll to position [37, 0]
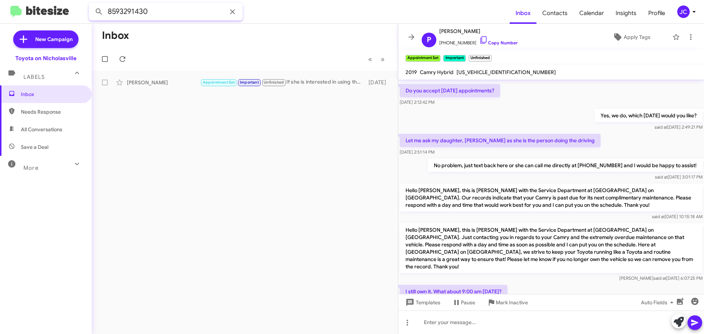
click at [64, 11] on mat-toolbar "8593291430 Inbox Contacts Calendar Insights Profile JC" at bounding box center [352, 11] width 704 height 23
click at [92, 4] on button at bounding box center [99, 11] width 15 height 15
click at [150, 80] on div "[PERSON_NAME]" at bounding box center [163, 82] width 73 height 7
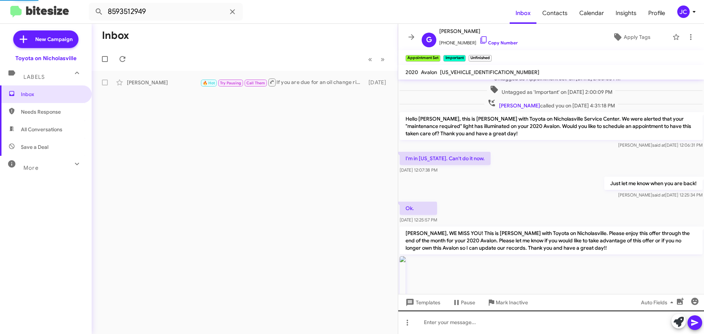
scroll to position [443, 0]
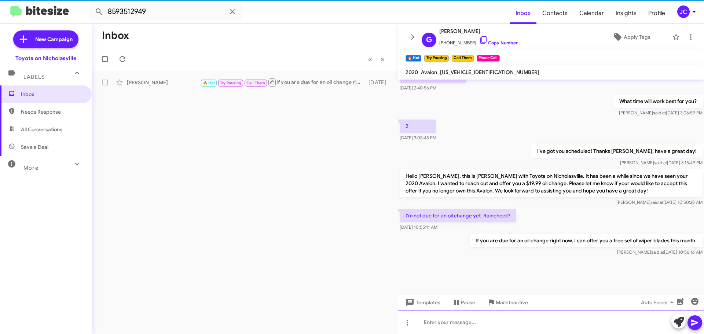
click at [428, 323] on div at bounding box center [551, 321] width 306 height 23
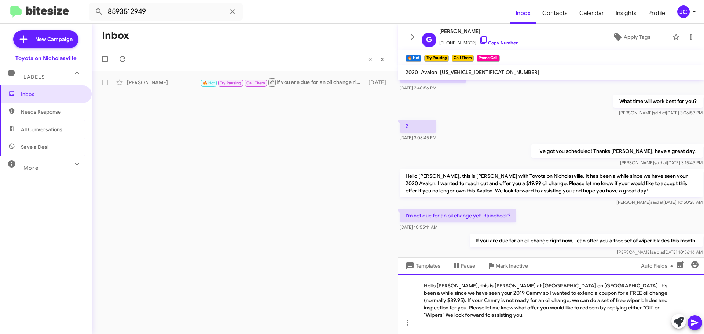
click at [452, 291] on div "Hello [PERSON_NAME], this is [PERSON_NAME] at [GEOGRAPHIC_DATA] on [GEOGRAPHIC_…" at bounding box center [551, 304] width 306 height 60
click at [439, 301] on div "Hello [PERSON_NAME], this is [PERSON_NAME] at [GEOGRAPHIC_DATA] on [GEOGRAPHIC_…" at bounding box center [551, 304] width 306 height 60
click at [642, 300] on div "Hello [PERSON_NAME], this is [PERSON_NAME] at [GEOGRAPHIC_DATA] on [GEOGRAPHIC_…" at bounding box center [551, 304] width 306 height 60
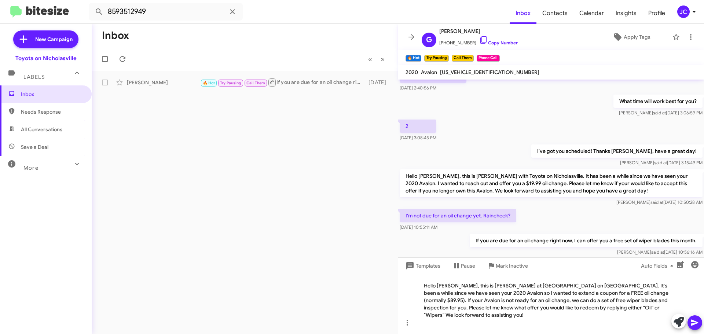
click at [693, 319] on icon at bounding box center [694, 322] width 9 height 9
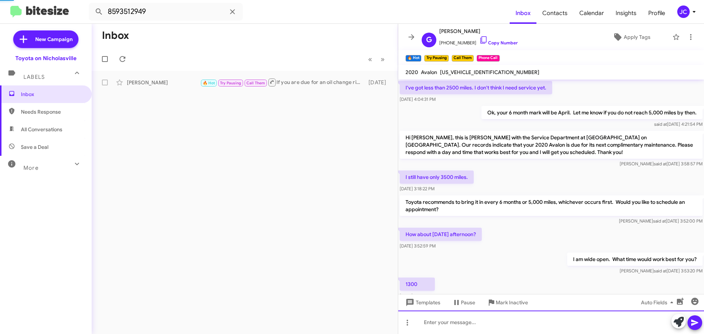
scroll to position [37, 0]
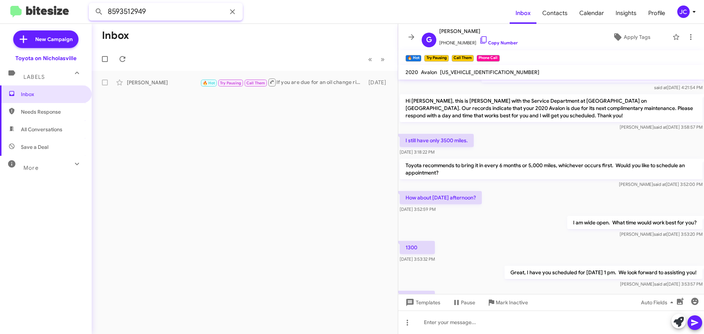
drag, startPoint x: 151, startPoint y: 8, endPoint x: 51, endPoint y: 8, distance: 100.4
click at [51, 8] on mat-toolbar "8593512949 Inbox Contacts Calendar Insights Profile JC" at bounding box center [352, 11] width 704 height 23
click at [92, 4] on button at bounding box center [99, 11] width 15 height 15
click at [132, 84] on div "[PERSON_NAME]" at bounding box center [163, 82] width 73 height 7
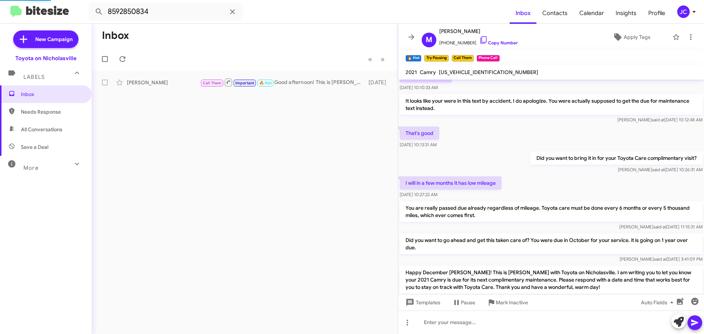
scroll to position [682, 0]
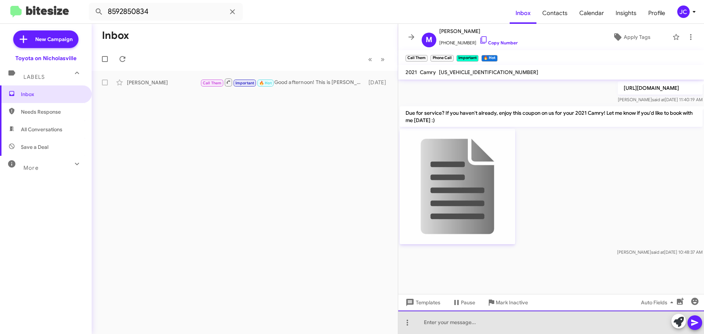
click at [440, 321] on div at bounding box center [551, 321] width 306 height 23
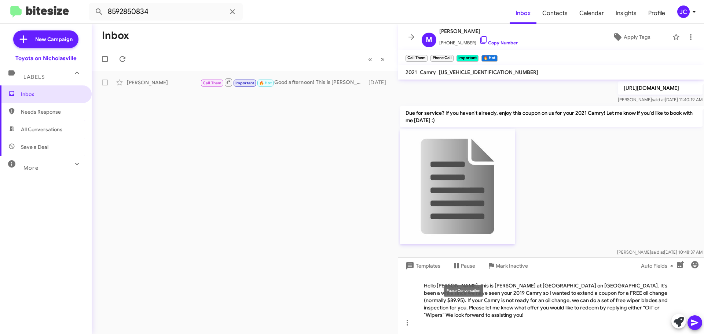
click at [452, 294] on div "Pause Conversation" at bounding box center [464, 291] width 40 height 12
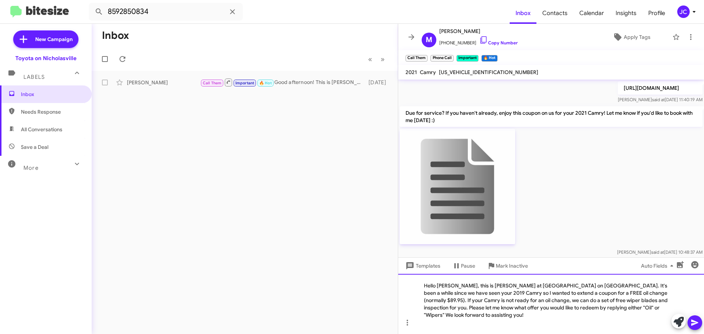
click at [453, 311] on div "Hello [PERSON_NAME], this is [PERSON_NAME] at [GEOGRAPHIC_DATA] on [GEOGRAPHIC_…" at bounding box center [551, 304] width 306 height 60
click at [452, 295] on div "Hello [PERSON_NAME], this is [PERSON_NAME] at [GEOGRAPHIC_DATA] on [GEOGRAPHIC_…" at bounding box center [551, 304] width 306 height 60
click at [655, 292] on div "Hello [PERSON_NAME], this is [PERSON_NAME] at [GEOGRAPHIC_DATA] on [GEOGRAPHIC_…" at bounding box center [551, 304] width 306 height 60
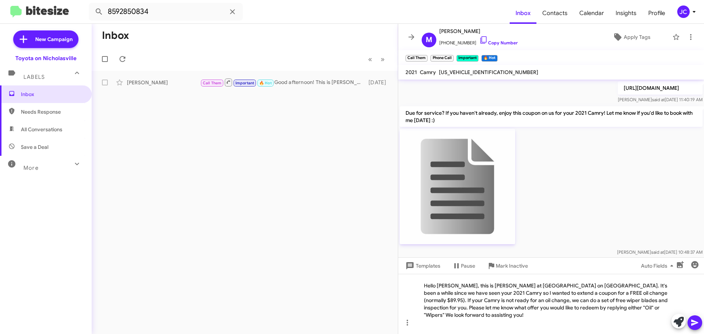
click at [695, 325] on icon at bounding box center [694, 322] width 9 height 9
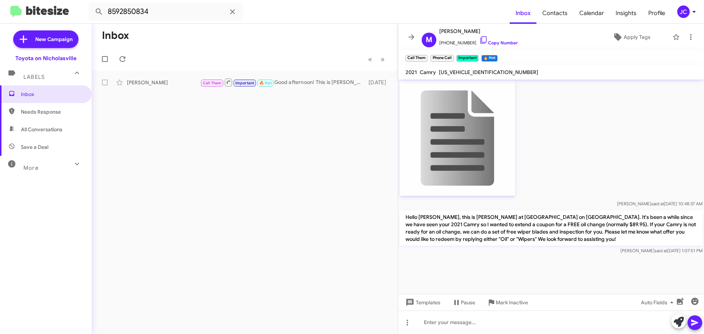
scroll to position [772, 0]
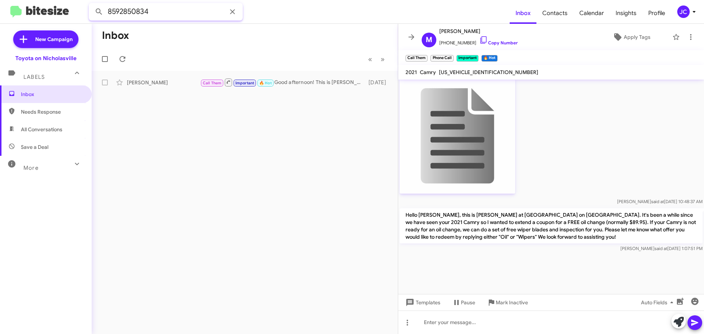
drag, startPoint x: 154, startPoint y: 13, endPoint x: 24, endPoint y: 10, distance: 129.8
click at [24, 10] on mat-toolbar "8592850834 Inbox Contacts Calendar Insights Profile JC" at bounding box center [352, 11] width 704 height 23
type input "8503271838"
click at [92, 4] on button at bounding box center [99, 11] width 15 height 15
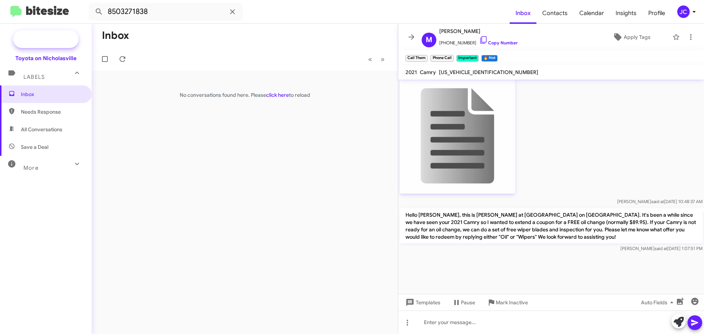
click at [40, 38] on span "New Campaign" at bounding box center [53, 39] width 37 height 7
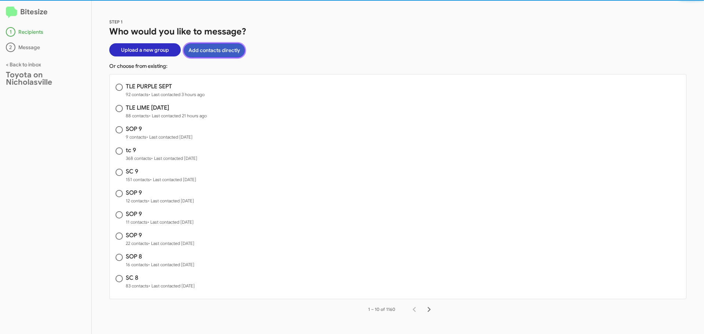
click at [208, 53] on button "Add contacts directly" at bounding box center [214, 50] width 61 height 14
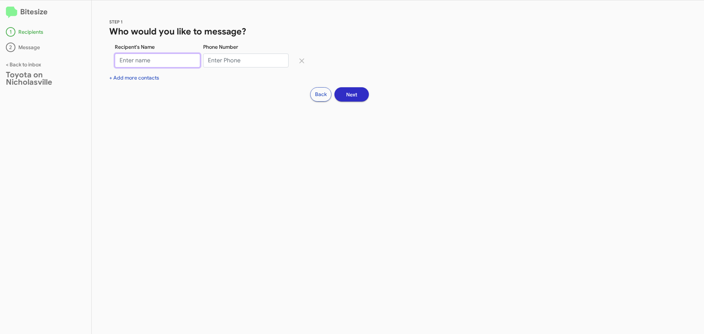
click at [151, 62] on input "Recipent's Name" at bounding box center [157, 61] width 85 height 14
type input "[PERSON_NAME]"
type input "8503271838"
click at [359, 95] on button "Next" at bounding box center [351, 94] width 34 height 14
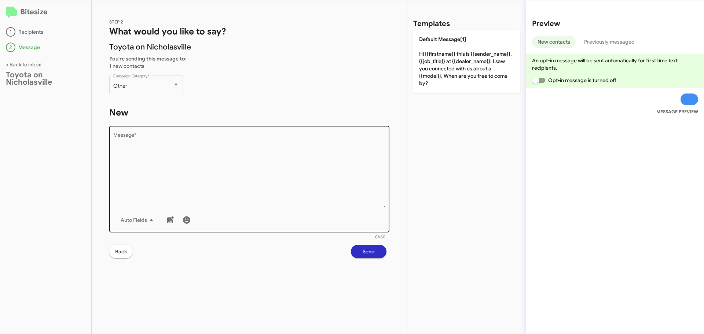
click at [184, 141] on textarea "Message *" at bounding box center [249, 170] width 272 height 75
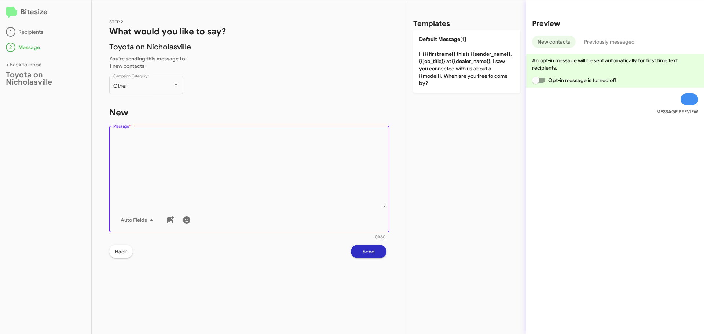
paste textarea "Hello [PERSON_NAME], this is [PERSON_NAME] at [GEOGRAPHIC_DATA] on [GEOGRAPHIC_…"
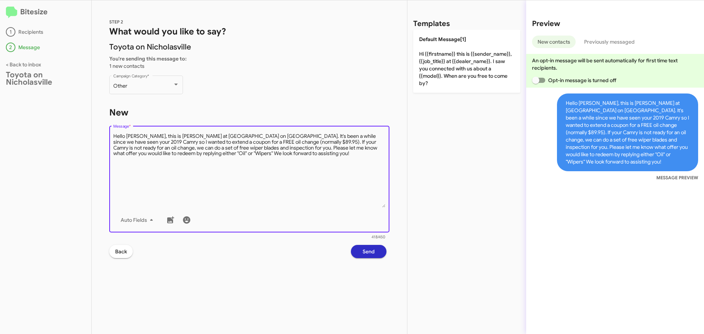
click at [140, 138] on textarea "Message *" at bounding box center [249, 170] width 272 height 75
click at [345, 133] on textarea "Message *" at bounding box center [249, 170] width 272 height 75
type textarea "Hello [PERSON_NAME], this is [PERSON_NAME] at Toyota on [GEOGRAPHIC_DATA]. It's…"
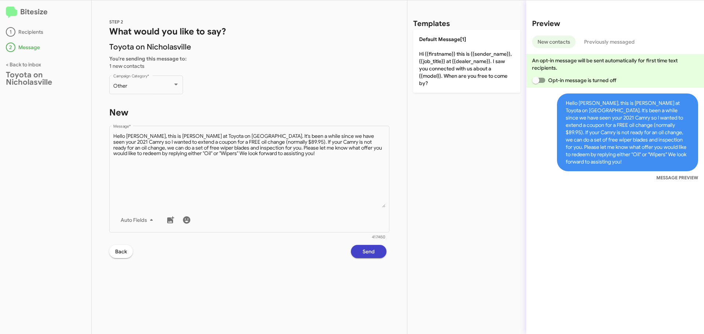
click at [377, 254] on button "Send" at bounding box center [369, 251] width 36 height 13
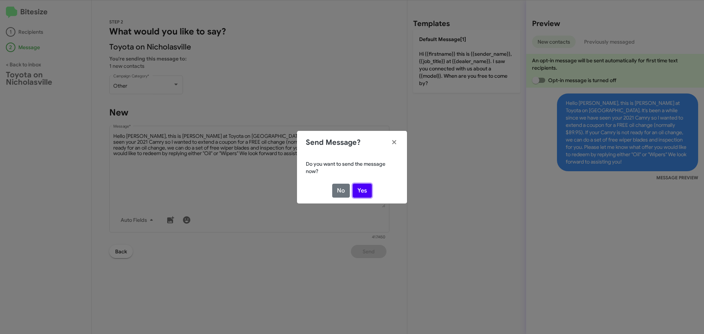
click at [361, 192] on button "Yes" at bounding box center [362, 191] width 19 height 14
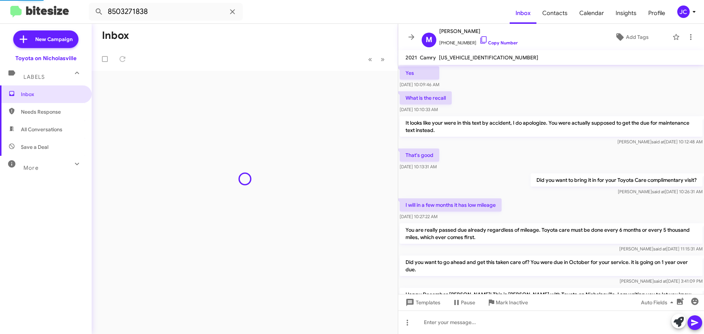
scroll to position [667, 0]
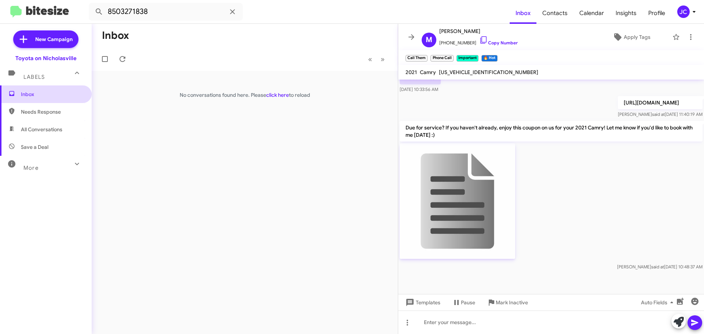
click at [44, 95] on span "Inbox" at bounding box center [52, 94] width 62 height 7
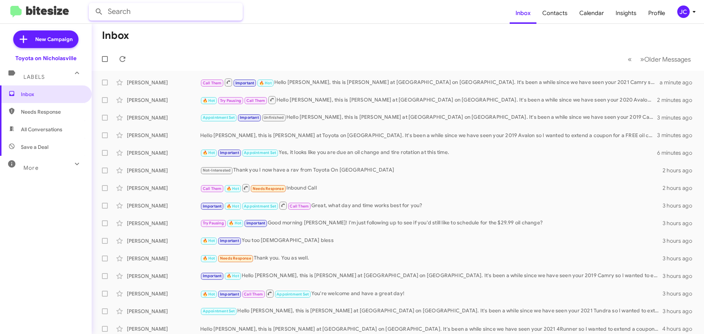
click at [130, 12] on input "text" at bounding box center [166, 12] width 154 height 18
type input "8596990632"
click at [92, 4] on button at bounding box center [99, 11] width 15 height 15
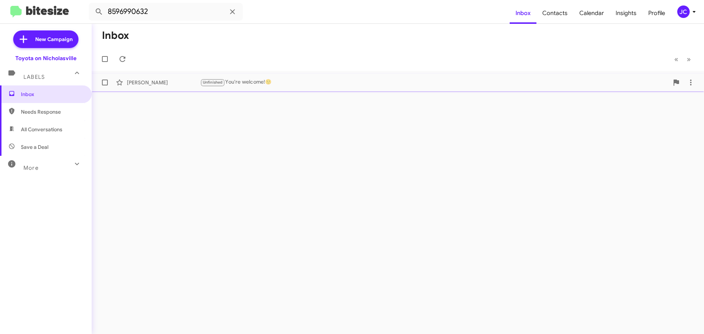
click at [148, 78] on div "[PERSON_NAME] Unfinished You're welcome!🙂 [DATE]" at bounding box center [397, 82] width 600 height 15
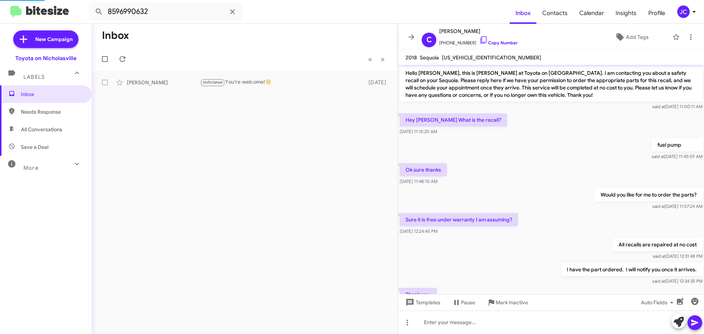
scroll to position [122, 0]
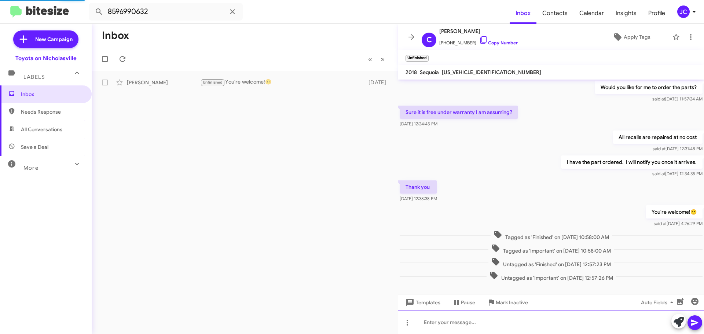
click at [423, 320] on div at bounding box center [551, 321] width 306 height 23
paste div
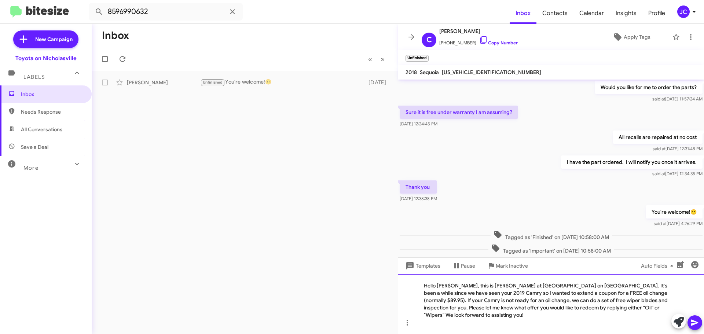
click at [452, 291] on div "Hello [PERSON_NAME], this is [PERSON_NAME] at [GEOGRAPHIC_DATA] on [GEOGRAPHIC_…" at bounding box center [551, 304] width 306 height 60
click at [438, 302] on div "Hello [PERSON_NAME], this is [PERSON_NAME] at [GEOGRAPHIC_DATA] on [GEOGRAPHIC_…" at bounding box center [551, 304] width 306 height 60
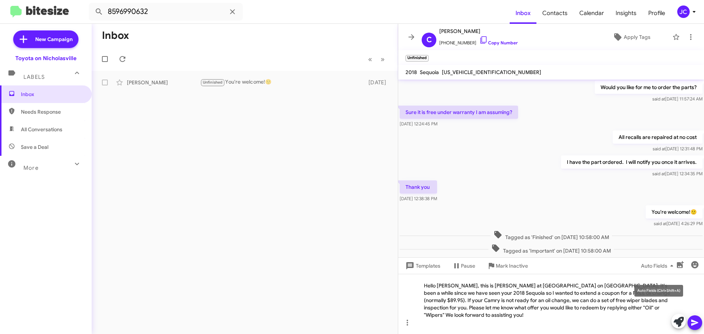
click at [645, 299] on mat-tooltip-component "Auto Fields (Ctrl+Shift+A)" at bounding box center [658, 291] width 59 height 22
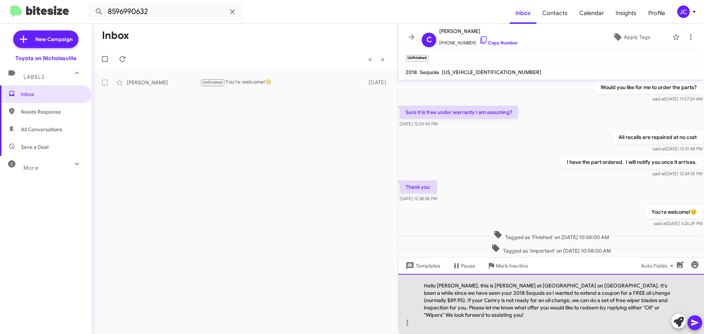
click at [645, 304] on div "Hello [PERSON_NAME], this is [PERSON_NAME] at [GEOGRAPHIC_DATA] on [GEOGRAPHIC_…" at bounding box center [551, 304] width 306 height 60
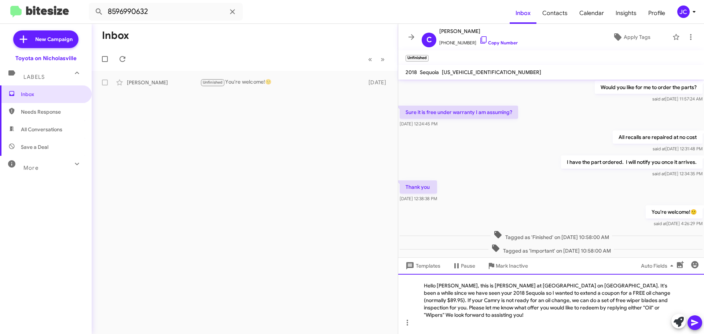
click at [644, 302] on div "Hello [PERSON_NAME], this is [PERSON_NAME] at [GEOGRAPHIC_DATA] on [GEOGRAPHIC_…" at bounding box center [551, 304] width 306 height 60
click at [644, 301] on div "Hello [PERSON_NAME], this is [PERSON_NAME] at [GEOGRAPHIC_DATA] on [GEOGRAPHIC_…" at bounding box center [551, 304] width 306 height 60
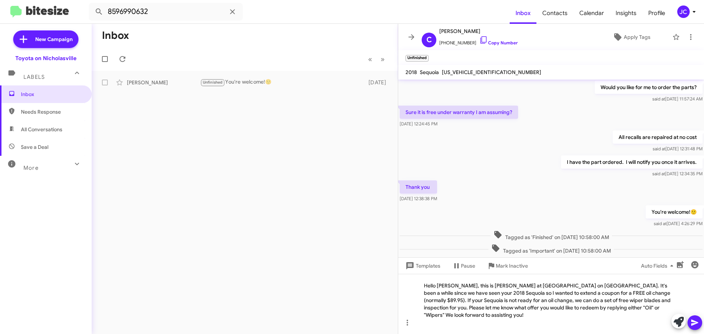
click at [689, 320] on button at bounding box center [694, 322] width 15 height 15
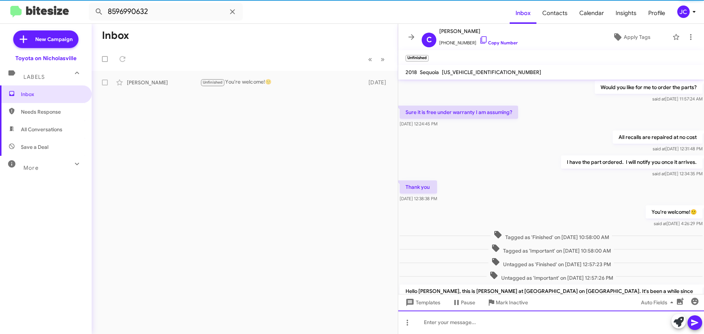
scroll to position [0, 0]
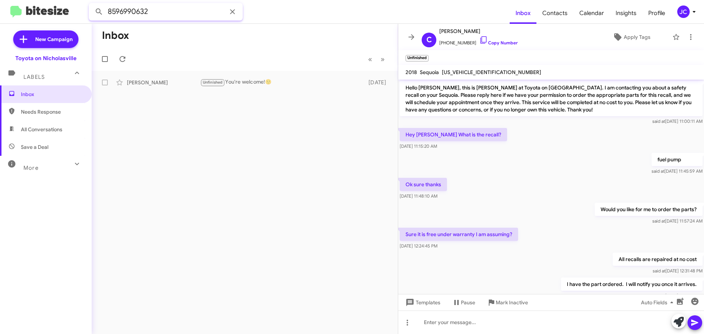
click at [0, 7] on html "8596990632 Inbox Contacts Calendar Insights Profile JC New Campaign Toyota on N…" at bounding box center [352, 167] width 704 height 334
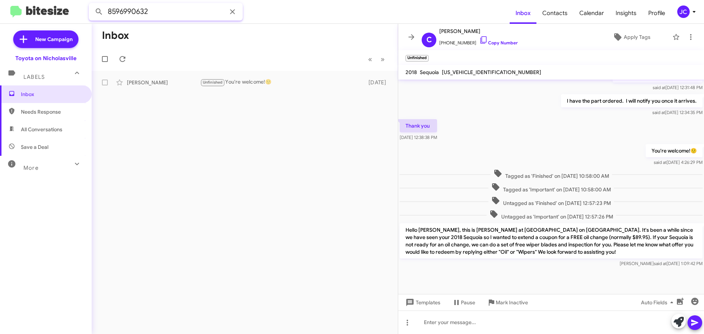
scroll to position [185, 0]
click at [162, 11] on input "8596990632" at bounding box center [166, 12] width 154 height 18
click at [92, 4] on button at bounding box center [99, 11] width 15 height 15
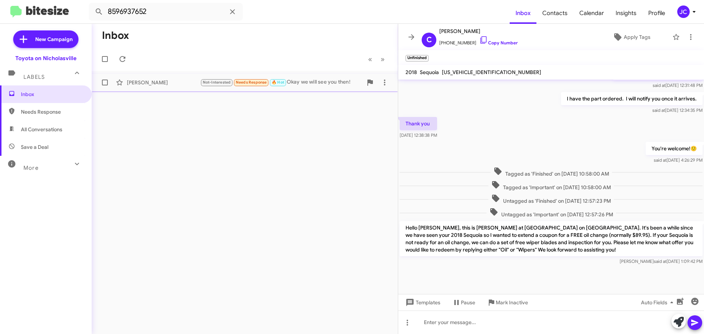
click at [172, 81] on div "[PERSON_NAME]" at bounding box center [163, 82] width 73 height 7
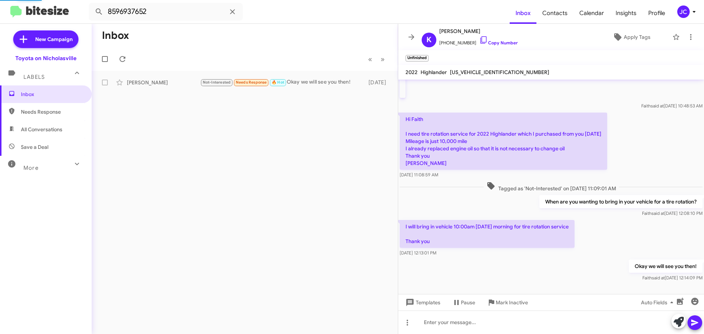
scroll to position [128, 0]
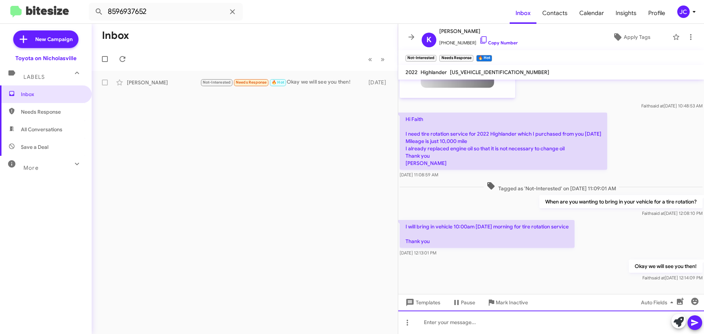
click at [425, 324] on div at bounding box center [551, 321] width 306 height 23
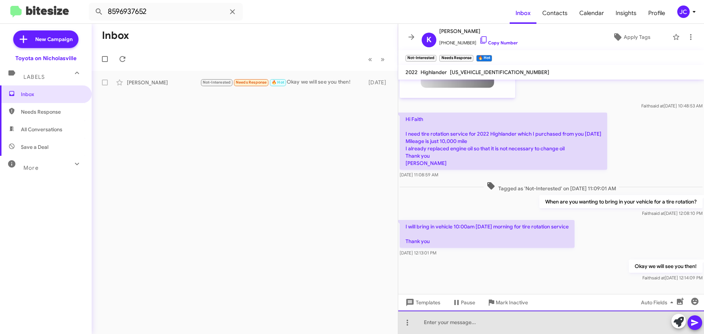
scroll to position [158, 0]
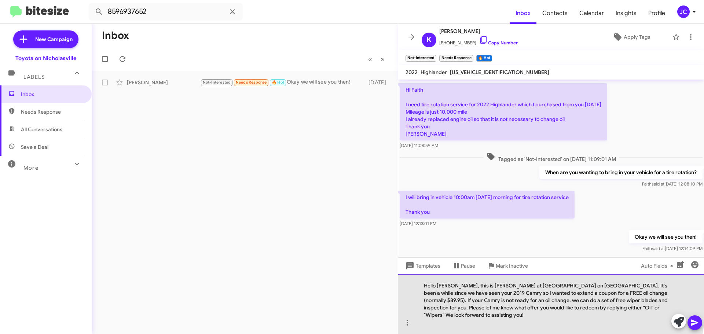
click at [453, 295] on div "Hello [PERSON_NAME], this is [PERSON_NAME] at [GEOGRAPHIC_DATA] on [GEOGRAPHIC_…" at bounding box center [551, 304] width 306 height 60
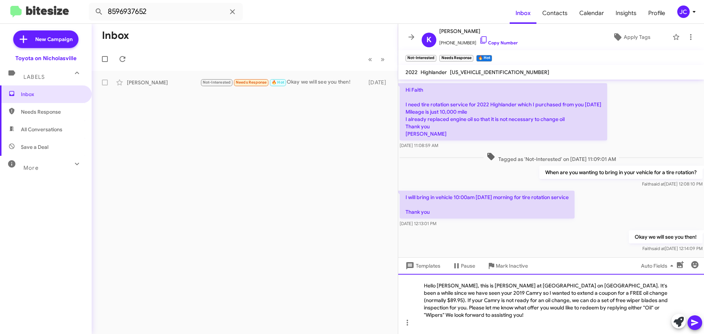
click at [642, 300] on div "Hello [PERSON_NAME], this is [PERSON_NAME] at [GEOGRAPHIC_DATA] on [GEOGRAPHIC_…" at bounding box center [551, 304] width 306 height 60
click at [439, 301] on div "Hello [PERSON_NAME], this is [PERSON_NAME] at [GEOGRAPHIC_DATA] on [GEOGRAPHIC_…" at bounding box center [551, 304] width 306 height 60
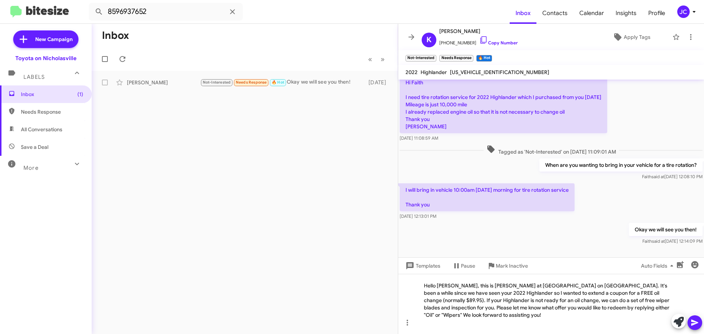
click at [696, 322] on icon at bounding box center [694, 323] width 7 height 6
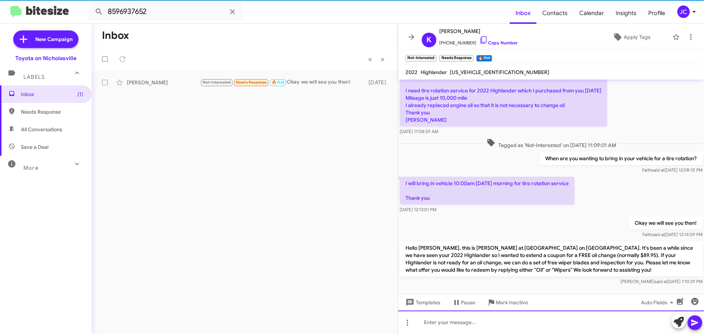
scroll to position [177, 0]
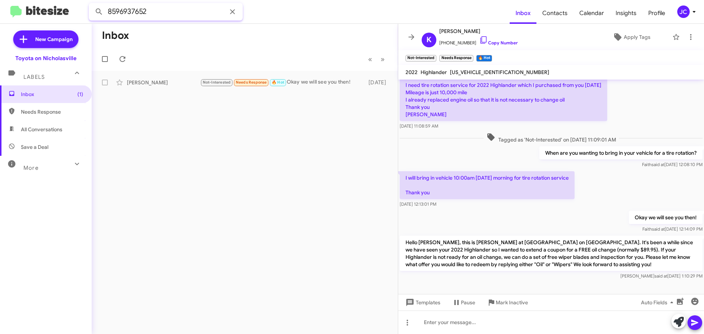
drag, startPoint x: 48, startPoint y: -4, endPoint x: 43, endPoint y: -5, distance: 4.9
click at [43, 0] on html "8596937652 Inbox Contacts Calendar Insights Profile JC New Campaign Toyota on N…" at bounding box center [352, 167] width 704 height 334
click at [92, 4] on button at bounding box center [99, 11] width 15 height 15
click at [259, 78] on div "[PERSON_NAME] Hello [PERSON_NAME]! This is Faith from Toyota on [GEOGRAPHIC_DAT…" at bounding box center [244, 82] width 294 height 15
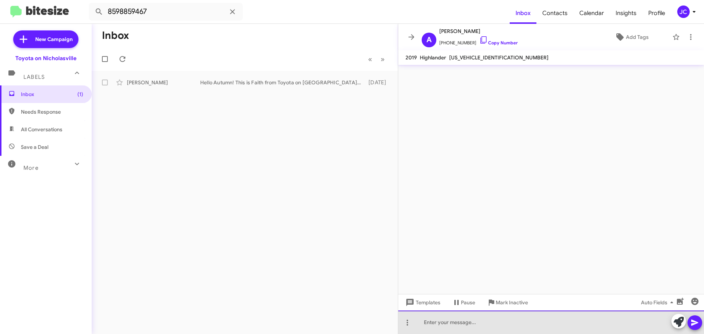
click at [461, 325] on div at bounding box center [551, 321] width 306 height 23
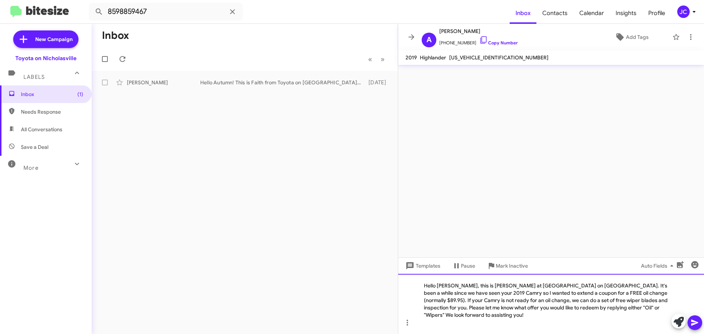
click at [452, 294] on div "Hello [PERSON_NAME], this is [PERSON_NAME] at [GEOGRAPHIC_DATA] on [GEOGRAPHIC_…" at bounding box center [551, 304] width 306 height 60
click at [439, 300] on div "Hello Autumn, this is [PERSON_NAME] at [GEOGRAPHIC_DATA] on [GEOGRAPHIC_DATA]. …" at bounding box center [551, 304] width 306 height 60
click at [652, 301] on div "Hello Autumn, this is [PERSON_NAME] at [GEOGRAPHIC_DATA] on [GEOGRAPHIC_DATA]. …" at bounding box center [551, 304] width 306 height 60
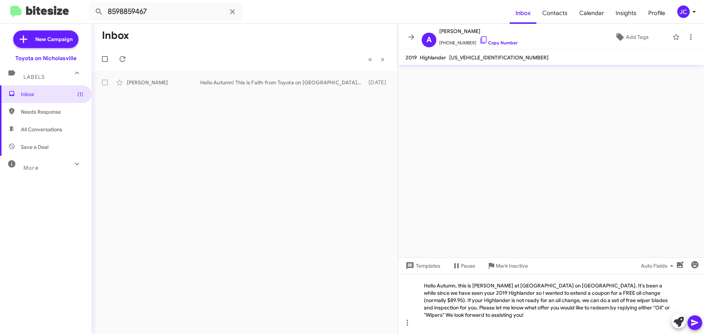
click at [695, 319] on icon at bounding box center [694, 322] width 9 height 9
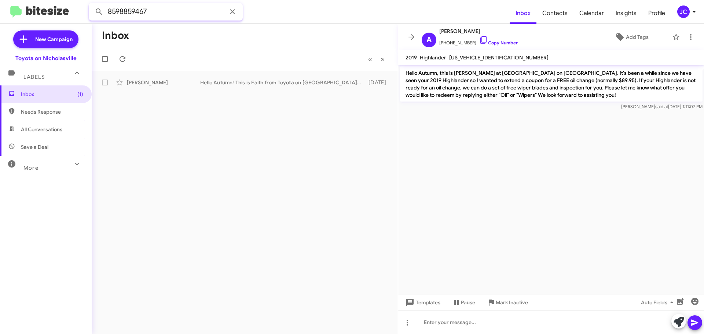
drag, startPoint x: -18, startPoint y: 2, endPoint x: -26, endPoint y: 1, distance: 8.5
click at [0, 1] on html "8598859467 Inbox Contacts Calendar Insights Profile JC New Campaign Toyota on N…" at bounding box center [352, 167] width 704 height 334
type input "8594218933"
click at [92, 4] on button at bounding box center [99, 11] width 15 height 15
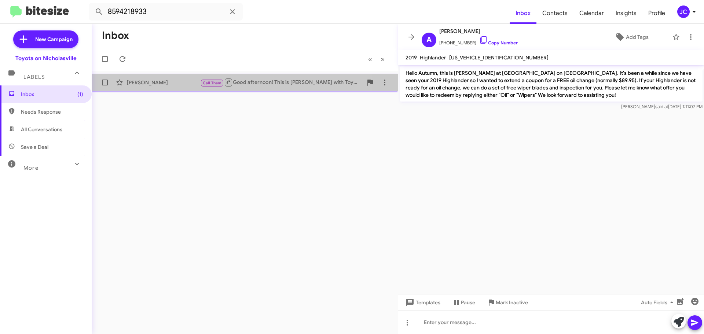
click at [152, 80] on div "[PERSON_NAME]" at bounding box center [163, 82] width 73 height 7
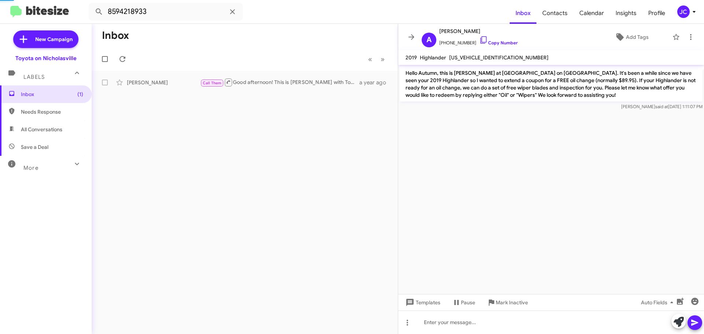
scroll to position [696, 0]
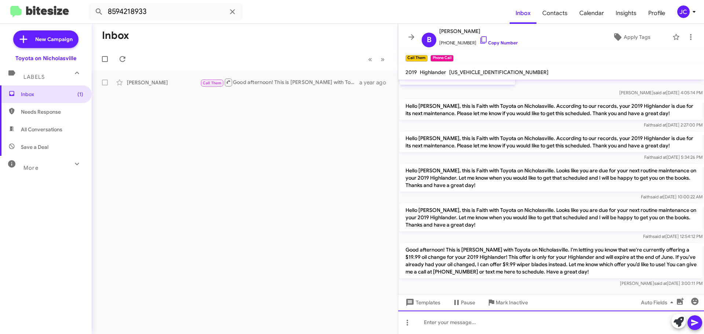
click at [425, 320] on div at bounding box center [551, 321] width 306 height 23
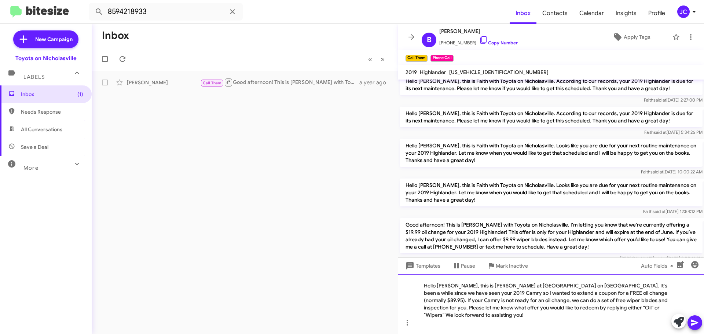
scroll to position [740, 0]
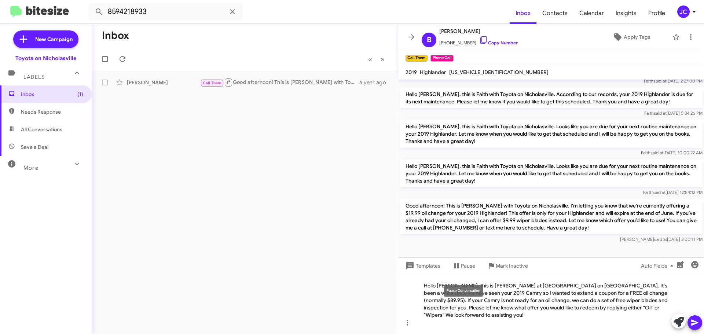
click at [450, 292] on div "Pause Conversation" at bounding box center [464, 291] width 40 height 12
click at [444, 300] on mat-tooltip-component "Pause Conversation" at bounding box center [463, 291] width 50 height 22
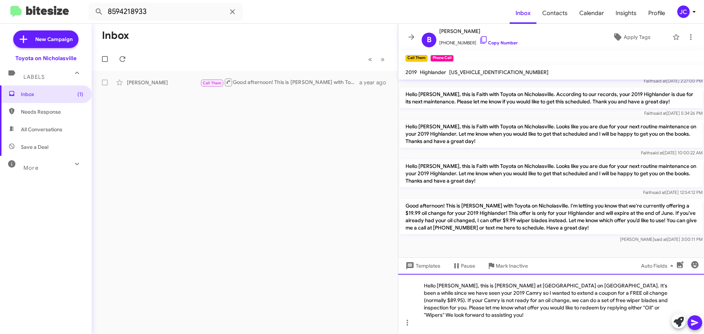
click at [455, 303] on div "Hello [PERSON_NAME], this is [PERSON_NAME] at [GEOGRAPHIC_DATA] on [GEOGRAPHIC_…" at bounding box center [551, 304] width 306 height 60
click at [453, 295] on div "Hello [PERSON_NAME], this is [PERSON_NAME] at [GEOGRAPHIC_DATA] on [GEOGRAPHIC_…" at bounding box center [551, 304] width 306 height 60
click at [643, 301] on div "Hello [PERSON_NAME], this is [PERSON_NAME] at [GEOGRAPHIC_DATA] on [GEOGRAPHIC_…" at bounding box center [551, 304] width 306 height 60
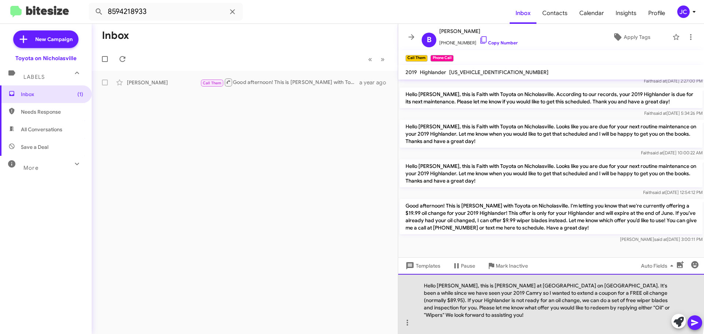
click at [439, 301] on div "Hello [PERSON_NAME], this is [PERSON_NAME] at [GEOGRAPHIC_DATA] on [GEOGRAPHIC_…" at bounding box center [551, 304] width 306 height 60
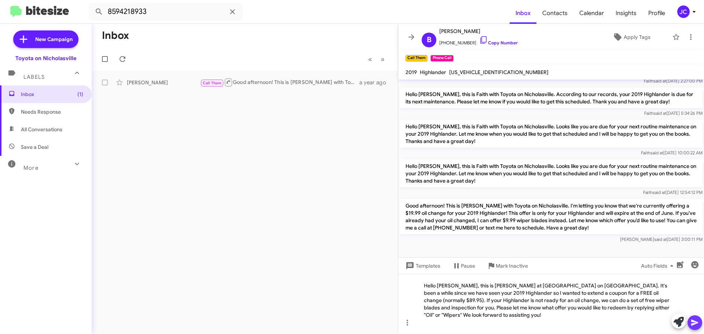
click at [692, 321] on icon at bounding box center [694, 323] width 7 height 6
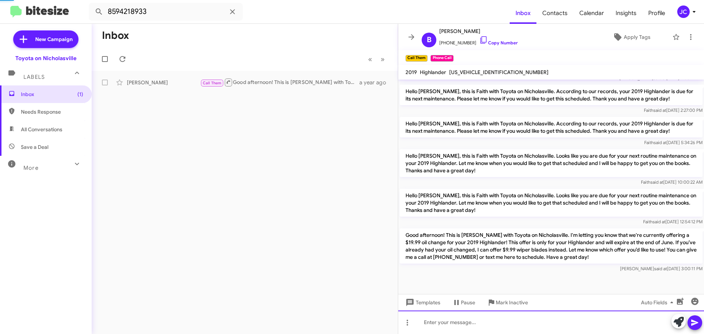
scroll to position [0, 0]
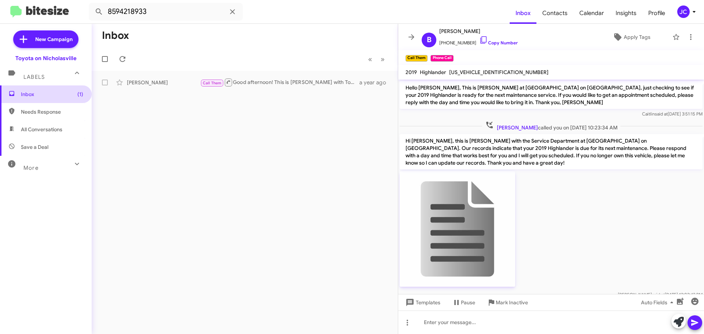
click at [61, 91] on span "Inbox (1)" at bounding box center [52, 94] width 62 height 7
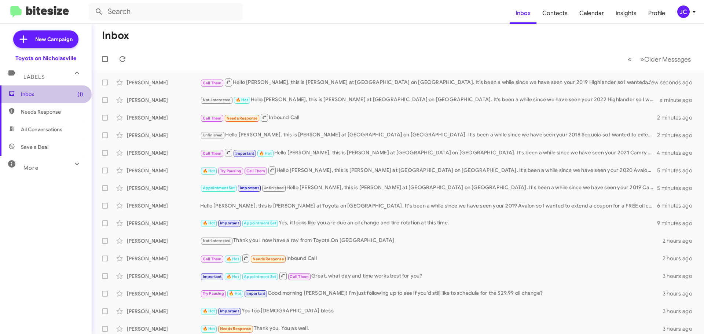
click at [68, 100] on span "Inbox (1)" at bounding box center [46, 94] width 92 height 18
click at [140, 15] on input "text" at bounding box center [166, 12] width 154 height 18
type input "8593389742"
click at [92, 4] on button at bounding box center [99, 11] width 15 height 15
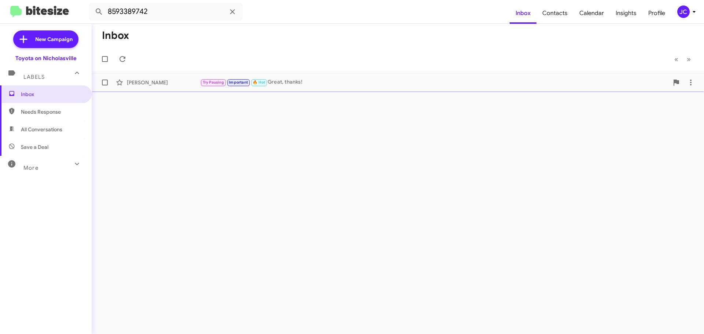
click at [156, 81] on div "[PERSON_NAME]" at bounding box center [163, 82] width 73 height 7
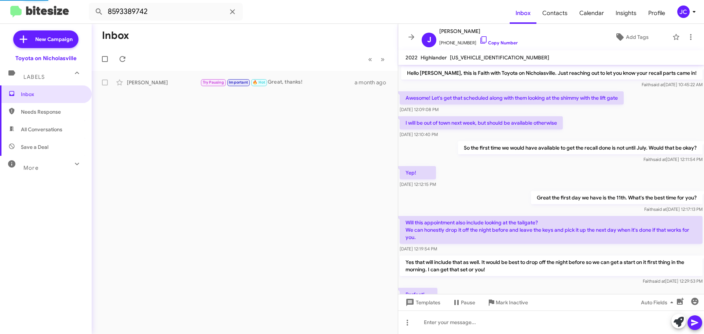
scroll to position [394, 0]
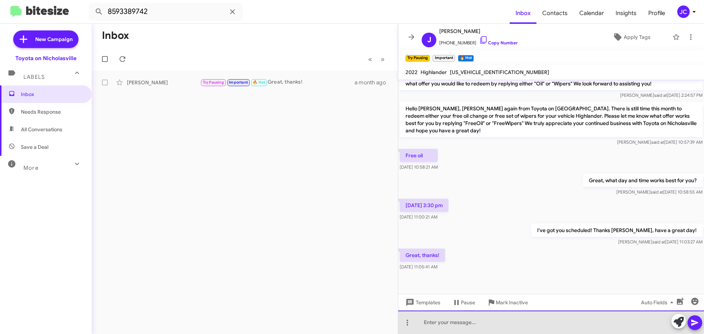
click at [444, 325] on div at bounding box center [551, 321] width 306 height 23
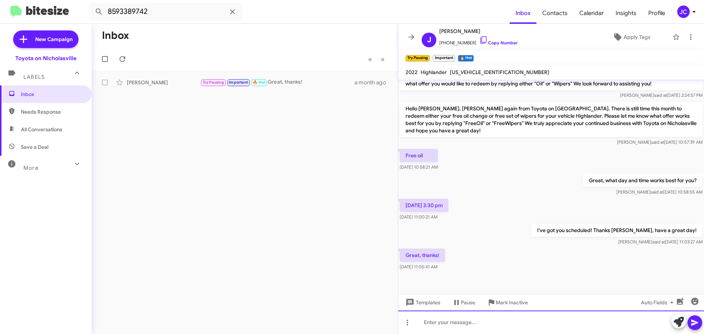
paste div
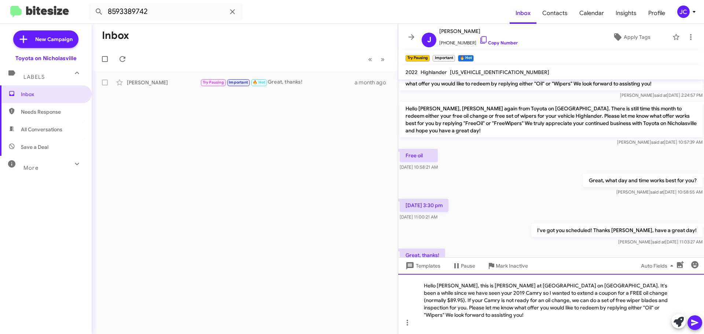
click at [452, 294] on div "Hello Lezelle, this is Jessika at Toyota on Nicholasville. It's been a while si…" at bounding box center [551, 304] width 306 height 60
click at [641, 302] on div "Hello Julia, this is Jessika at Toyota on Nicholasville. It's been a while sinc…" at bounding box center [551, 304] width 306 height 60
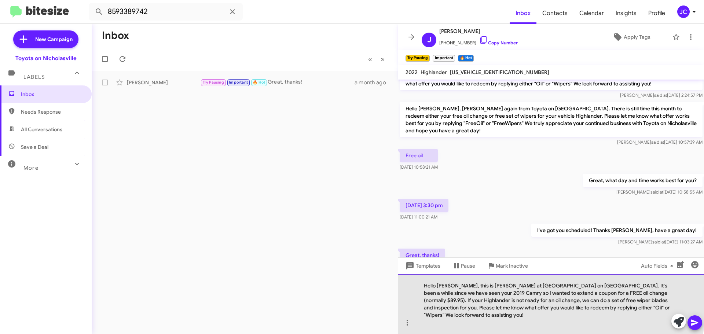
click at [441, 304] on div "Hello Julia, this is Jessika at Toyota on Nicholasville. It's been a while sinc…" at bounding box center [551, 304] width 306 height 60
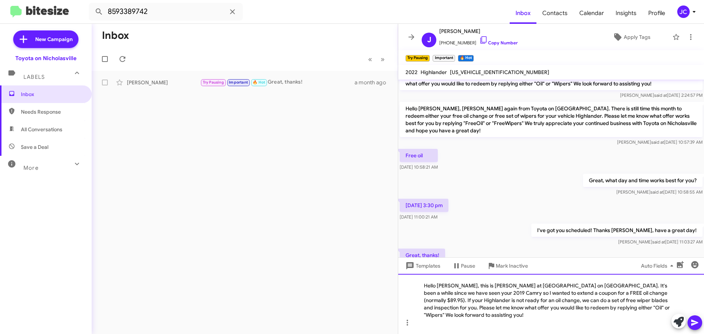
click at [438, 301] on div "Hello Julia, this is Jessika at Toyota on Nicholasville. It's been a while sinc…" at bounding box center [551, 304] width 306 height 60
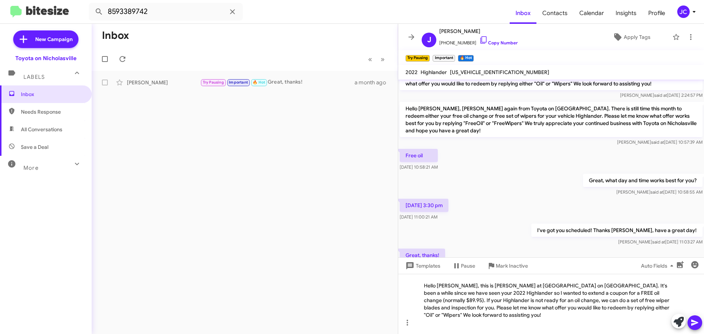
click at [698, 323] on icon at bounding box center [694, 323] width 7 height 6
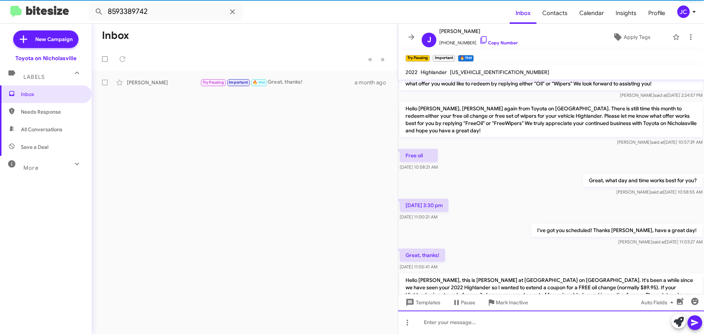
scroll to position [0, 0]
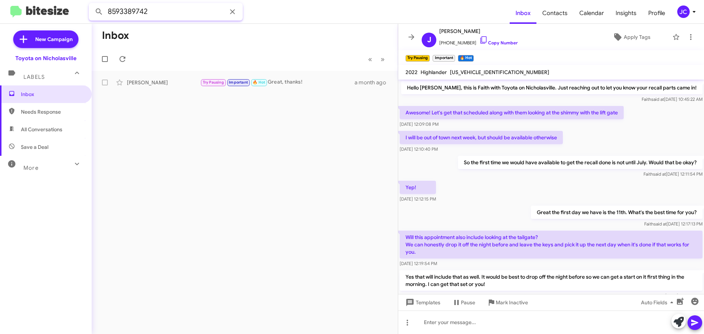
drag, startPoint x: 157, startPoint y: 13, endPoint x: 8, endPoint y: 8, distance: 148.5
click at [12, 9] on mat-toolbar "8593389742 Inbox Contacts Calendar Insights Profile JC" at bounding box center [352, 11] width 704 height 23
click at [92, 4] on button at bounding box center [99, 11] width 15 height 15
click at [161, 82] on div "Robert Schmidt" at bounding box center [163, 82] width 73 height 7
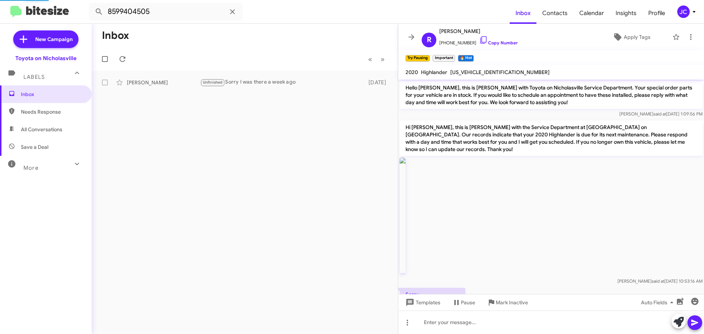
scroll to position [61, 0]
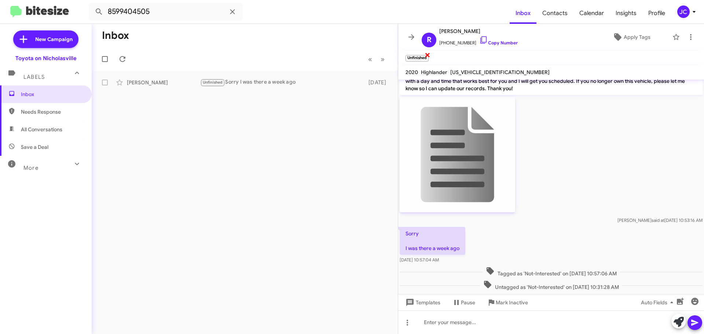
click at [426, 57] on span "×" at bounding box center [427, 54] width 6 height 9
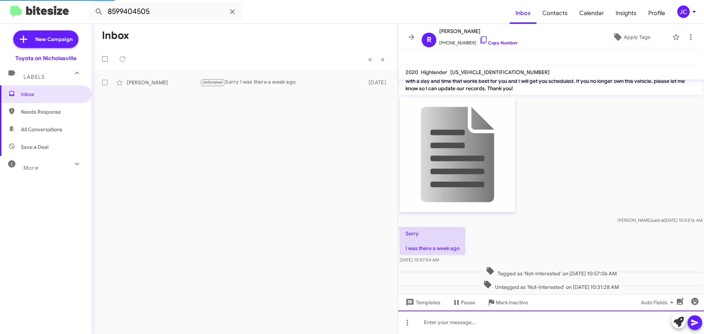
click at [423, 319] on div at bounding box center [551, 321] width 306 height 23
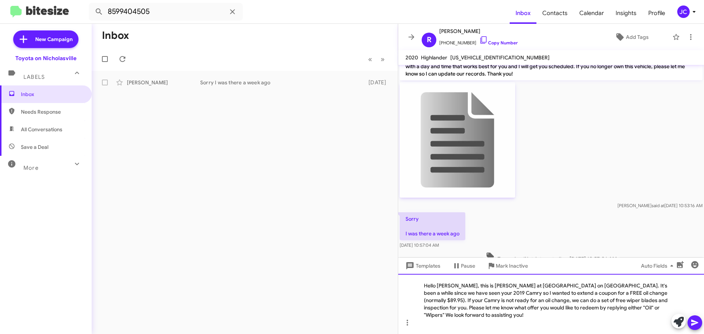
click at [452, 291] on div "Hello [PERSON_NAME], this is [PERSON_NAME] at [GEOGRAPHIC_DATA] on [GEOGRAPHIC_…" at bounding box center [551, 304] width 306 height 60
click at [642, 301] on div "Hello Robert, this is Jessika at Toyota on Nicholasville. It's been a while sin…" at bounding box center [551, 304] width 306 height 60
click at [439, 301] on div "Hello Robert, this is Jessika at Toyota on Nicholasville. It's been a while sin…" at bounding box center [551, 304] width 306 height 60
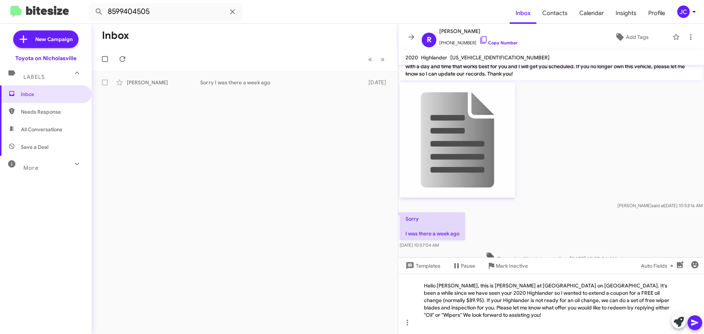
click at [692, 321] on icon at bounding box center [694, 323] width 7 height 6
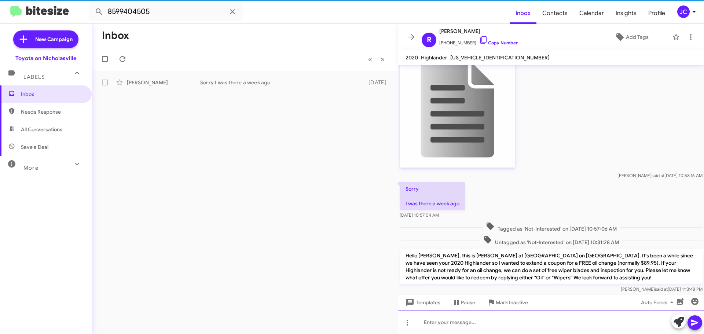
scroll to position [95, 0]
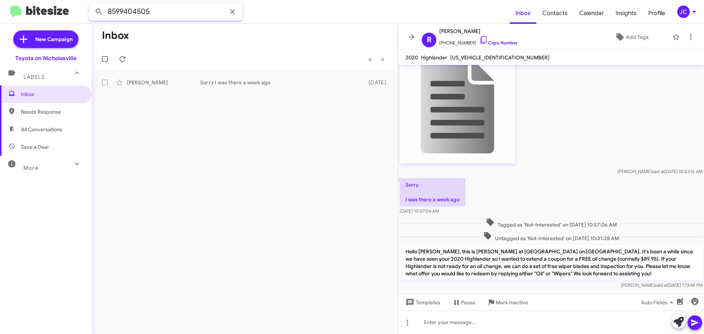
drag, startPoint x: 179, startPoint y: 11, endPoint x: -1, endPoint y: 11, distance: 180.3
click at [0, 11] on html "8599404505 Inbox Contacts Calendar Insights Profile JC New Campaign Toyota on N…" at bounding box center [352, 167] width 704 height 334
click at [92, 4] on button at bounding box center [99, 11] width 15 height 15
click at [267, 85] on div "Good Morning! This is Amanda with Toyota on Nicholasville. I'm reaching out to …" at bounding box center [281, 82] width 162 height 7
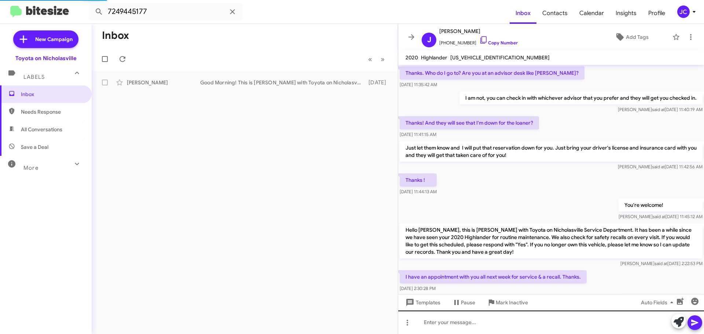
scroll to position [37, 0]
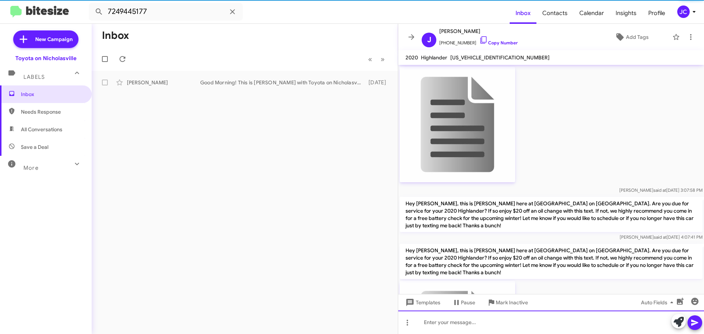
click at [459, 323] on div at bounding box center [551, 321] width 306 height 23
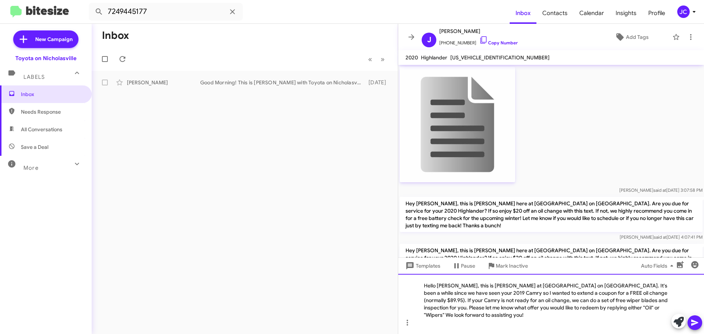
click at [453, 294] on div "Hello [PERSON_NAME], this is [PERSON_NAME] at [GEOGRAPHIC_DATA] on [GEOGRAPHIC_…" at bounding box center [551, 304] width 306 height 60
click at [642, 299] on div "Hello John, this is Jessika at Toyota on Nicholasville. It's been a while since…" at bounding box center [551, 304] width 306 height 60
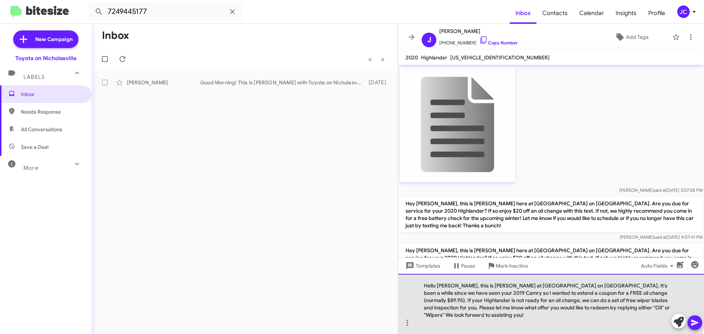
click at [439, 302] on div "Hello John, this is Jessika at Toyota on Nicholasville. It's been a while since…" at bounding box center [551, 304] width 306 height 60
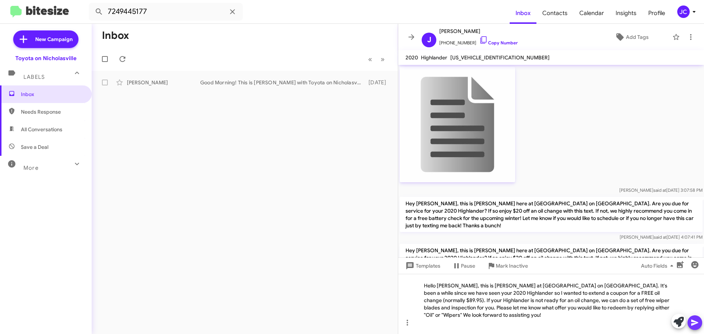
click at [692, 320] on icon at bounding box center [694, 322] width 9 height 9
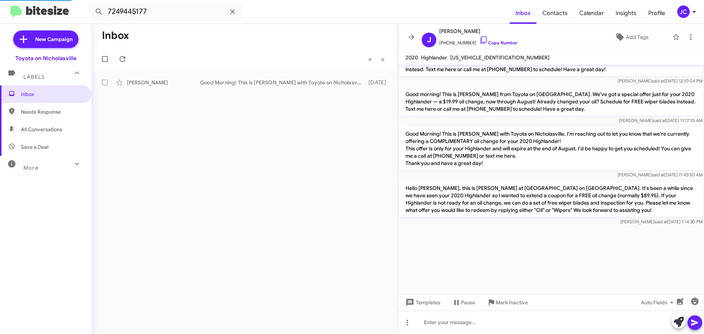
scroll to position [1363, 0]
drag, startPoint x: 148, startPoint y: 16, endPoint x: 58, endPoint y: 10, distance: 90.4
click at [58, 10] on mat-toolbar "7249445177 Inbox Contacts Calendar Insights Profile JC" at bounding box center [352, 11] width 704 height 23
click at [92, 4] on button at bounding box center [99, 11] width 15 height 15
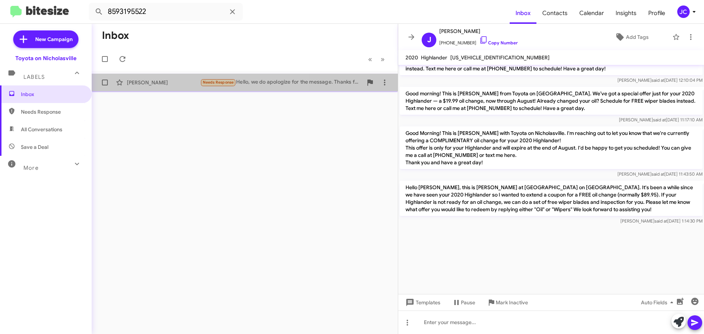
click at [168, 75] on div "Robert Blakeman Needs Response Hello, we do apologize for the message. Thanks f…" at bounding box center [244, 82] width 294 height 15
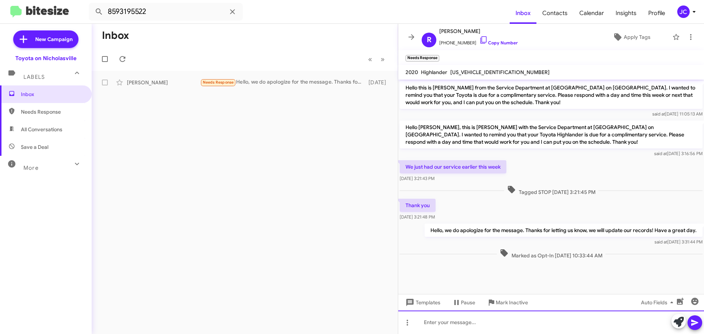
click at [441, 323] on div at bounding box center [551, 321] width 306 height 23
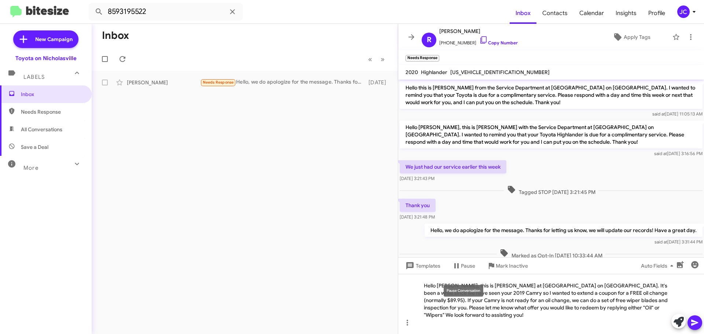
click at [454, 292] on div "Pause Conversation" at bounding box center [464, 291] width 40 height 12
click at [457, 299] on mat-tooltip-component "Pause Conversation" at bounding box center [463, 291] width 50 height 22
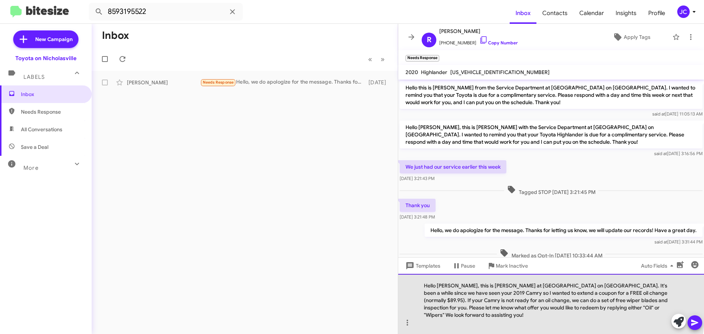
click at [485, 306] on div "Hello [PERSON_NAME], this is [PERSON_NAME] at [GEOGRAPHIC_DATA] on [GEOGRAPHIC_…" at bounding box center [551, 304] width 306 height 60
click at [453, 292] on div "Hello [PERSON_NAME], this is [PERSON_NAME] at [GEOGRAPHIC_DATA] on [GEOGRAPHIC_…" at bounding box center [551, 304] width 306 height 60
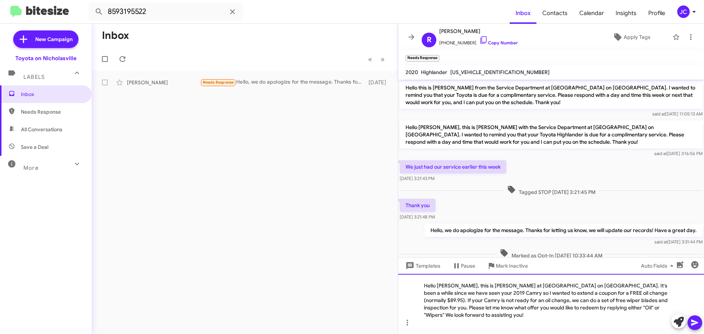
click at [643, 302] on div "Hello Robert, this is Jessika at Toyota on Nicholasville. It's been a while sin…" at bounding box center [551, 304] width 306 height 60
click at [441, 303] on div "Hello Robert, this is Jessika at Toyota on Nicholasville. It's been a while sin…" at bounding box center [551, 304] width 306 height 60
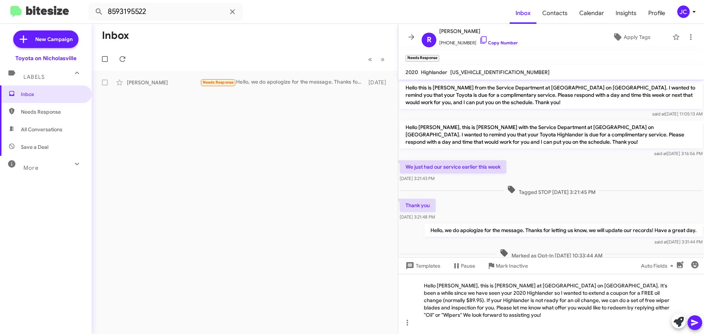
click at [698, 327] on span at bounding box center [694, 322] width 9 height 15
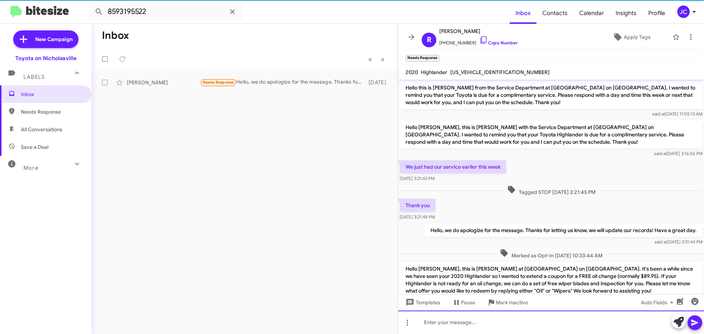
scroll to position [28, 0]
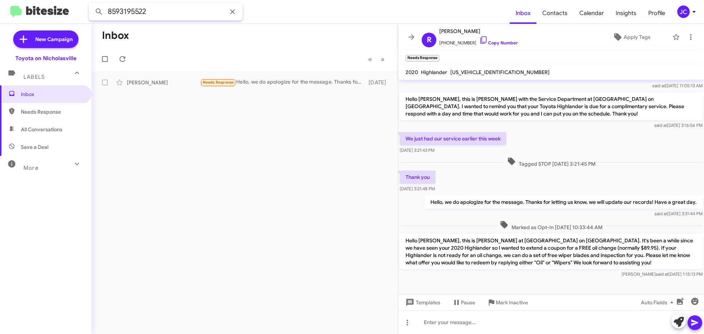
drag, startPoint x: 140, startPoint y: 10, endPoint x: 152, endPoint y: 9, distance: 12.1
click at [140, 10] on input "8593195522" at bounding box center [166, 12] width 154 height 18
click at [156, 10] on input "8593195522" at bounding box center [166, 12] width 154 height 18
click at [92, 4] on button at bounding box center [99, 11] width 15 height 15
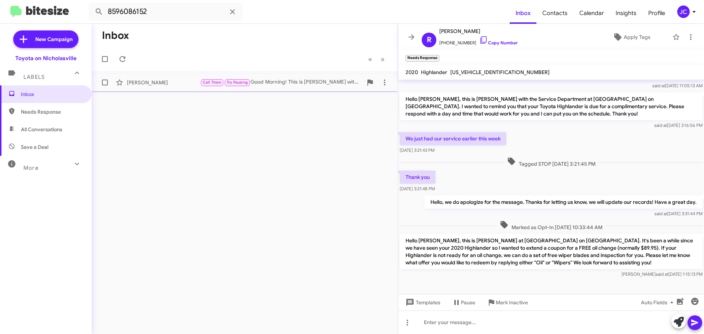
click at [171, 81] on div "William Clark" at bounding box center [163, 82] width 73 height 7
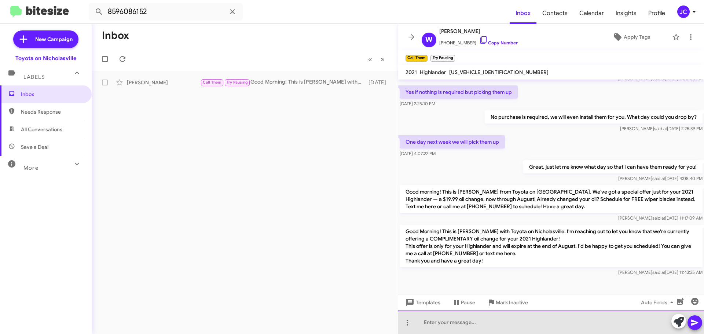
click at [466, 324] on div at bounding box center [551, 321] width 306 height 23
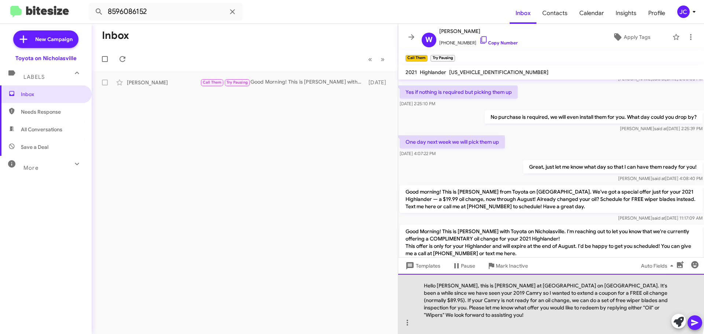
click at [453, 293] on div "Hello [PERSON_NAME], this is [PERSON_NAME] at [GEOGRAPHIC_DATA] on [GEOGRAPHIC_…" at bounding box center [551, 304] width 306 height 60
click at [642, 301] on div "Hello William, this is Jessika at Toyota on Nicholasville. It's been a while si…" at bounding box center [551, 304] width 306 height 60
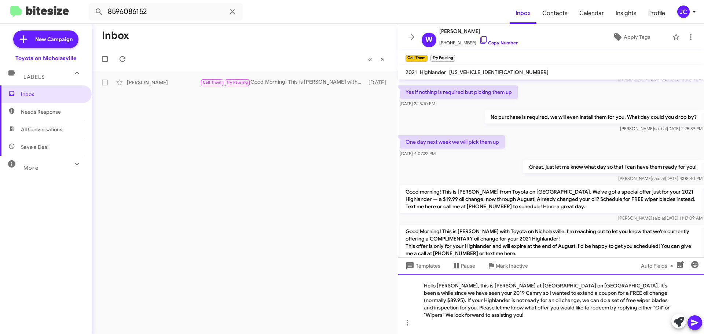
click at [439, 299] on div "Hello William, this is Jessika at Toyota on Nicholasville. It's been a while si…" at bounding box center [551, 304] width 306 height 60
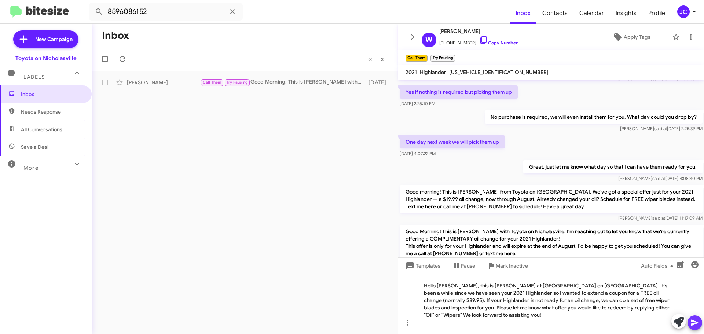
click at [691, 318] on icon at bounding box center [694, 322] width 9 height 9
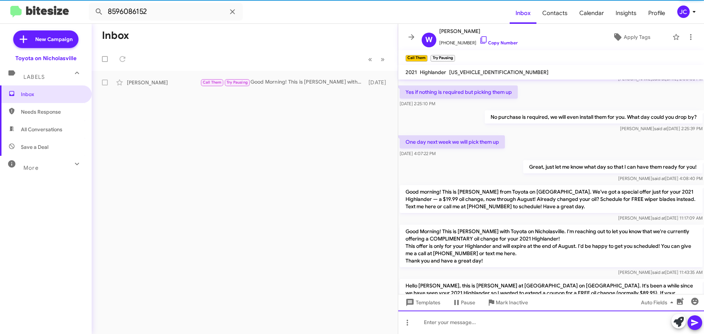
scroll to position [0, 0]
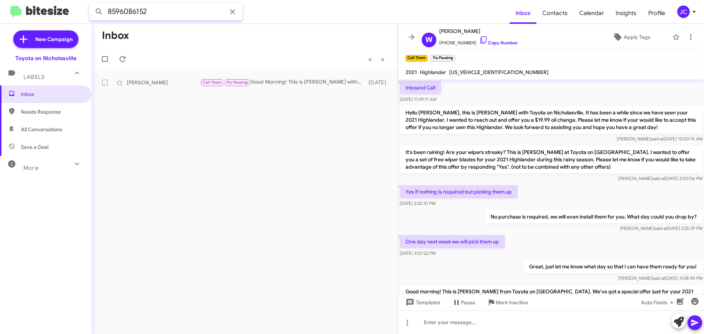
click at [166, 16] on input "8596086152" at bounding box center [166, 12] width 154 height 18
type input "8595837786"
click at [92, 4] on button at bounding box center [99, 11] width 15 height 15
click at [148, 80] on div "Lee Martin" at bounding box center [163, 82] width 73 height 7
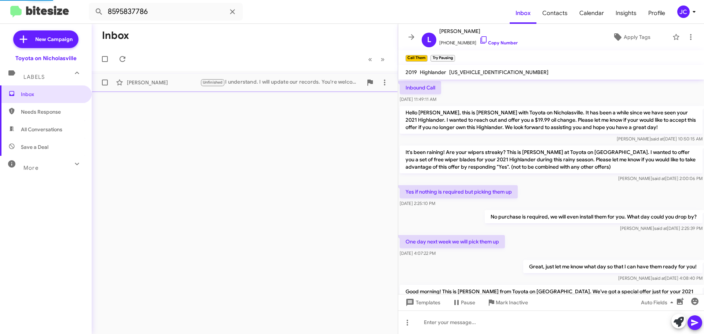
scroll to position [1119, 0]
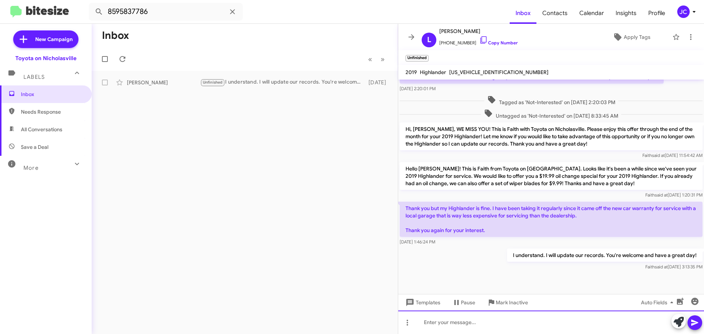
click at [428, 325] on div at bounding box center [551, 321] width 306 height 23
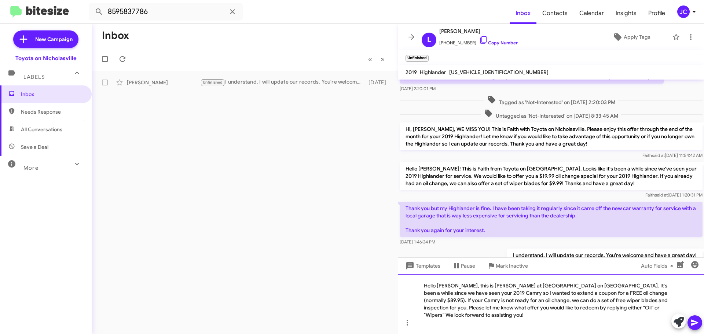
click at [452, 292] on div "Hello [PERSON_NAME], this is [PERSON_NAME] at [GEOGRAPHIC_DATA] on [GEOGRAPHIC_…" at bounding box center [551, 304] width 306 height 60
click at [453, 294] on div "Hello [PERSON_NAME], this is [PERSON_NAME] at [GEOGRAPHIC_DATA] on [GEOGRAPHIC_…" at bounding box center [551, 304] width 306 height 60
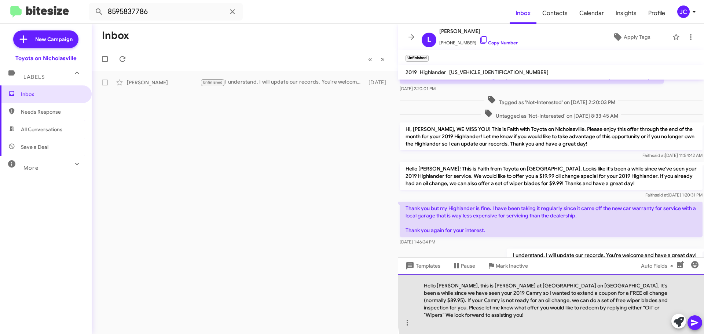
click at [672, 292] on div "Hello Lee, this is Jessika at Toyota on Nicholasville. It's been a while since …" at bounding box center [551, 304] width 306 height 60
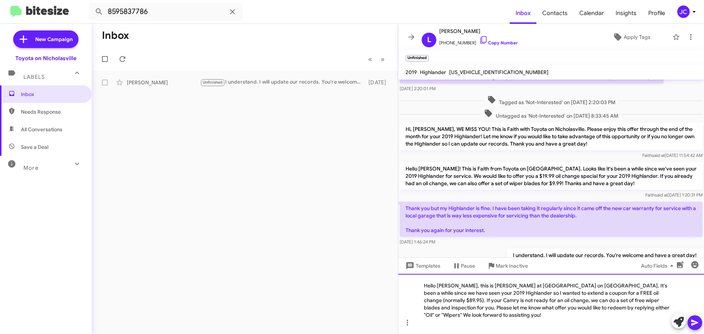
click at [651, 302] on div "Hello Lee, this is Jessika at Toyota on Nicholasville. It's been a while since …" at bounding box center [551, 304] width 306 height 60
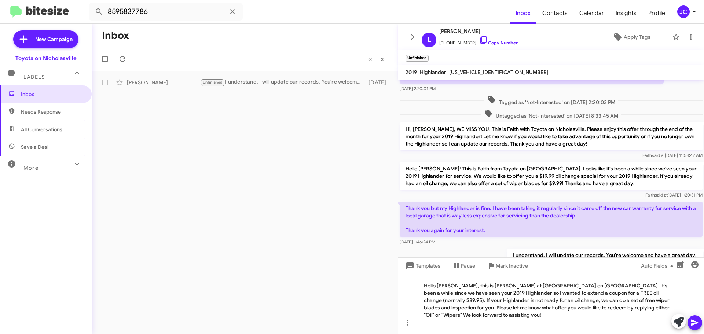
click at [696, 316] on span at bounding box center [694, 322] width 9 height 15
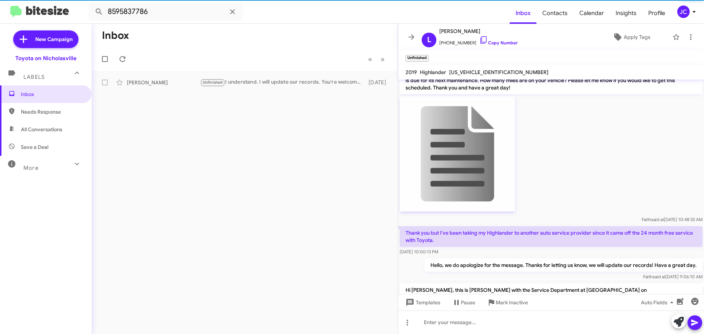
scroll to position [0, 0]
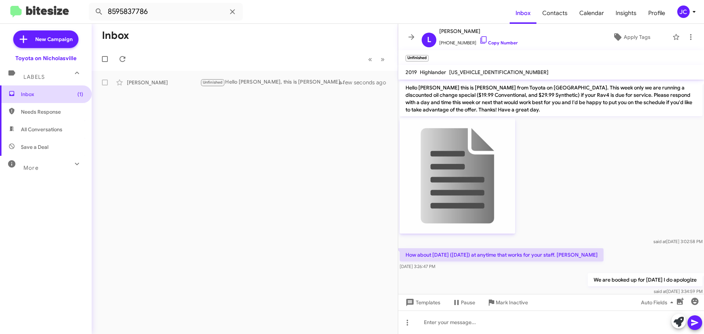
click at [42, 99] on span "Inbox (1)" at bounding box center [46, 94] width 92 height 18
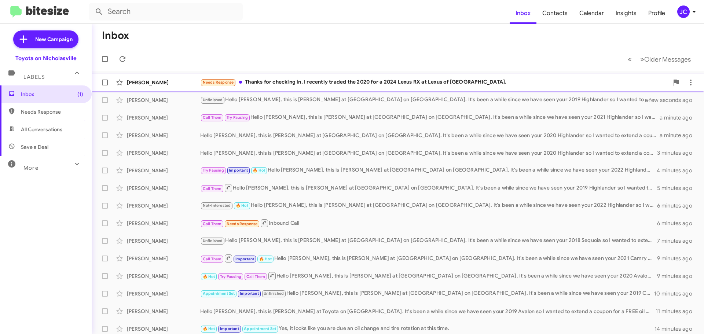
click at [140, 85] on div "John Dietz" at bounding box center [163, 82] width 73 height 7
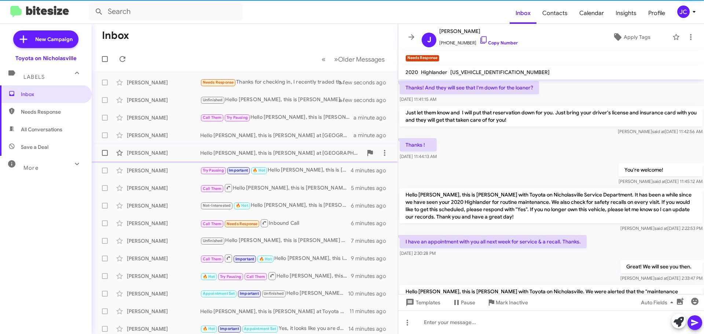
scroll to position [422, 0]
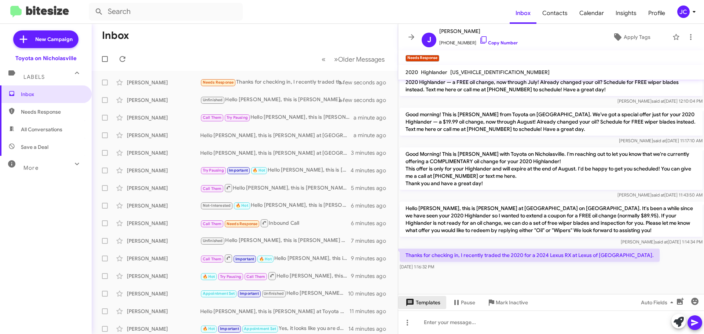
click at [424, 306] on span "Templates" at bounding box center [422, 302] width 36 height 13
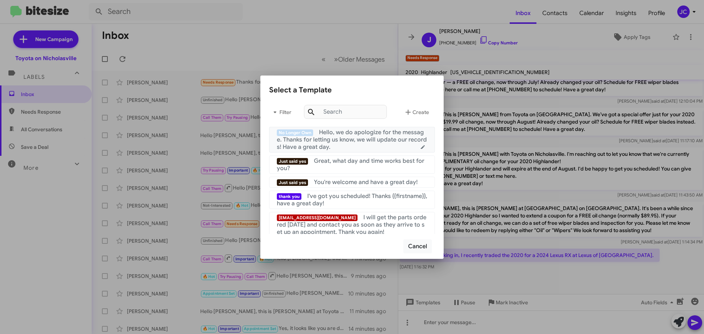
click at [375, 150] on div "No Longer Own Hello, we do apologize for the message. Thanks for letting us kno…" at bounding box center [352, 140] width 150 height 22
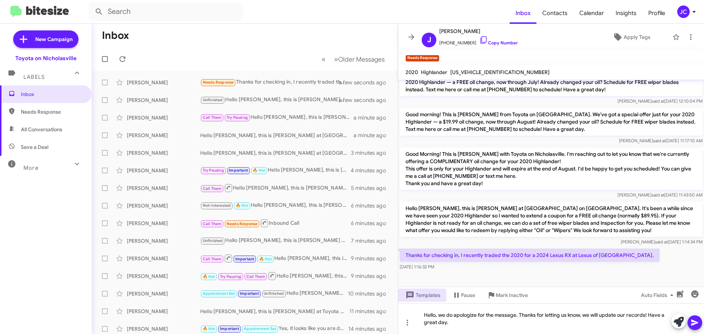
click at [694, 324] on icon at bounding box center [694, 323] width 7 height 6
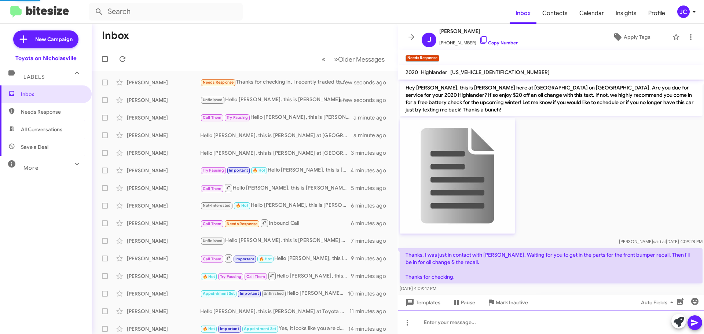
scroll to position [37, 0]
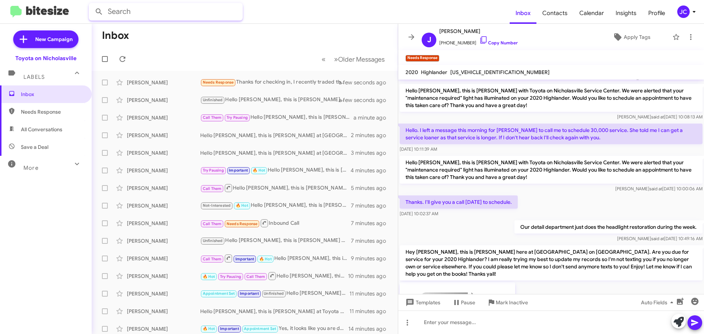
drag, startPoint x: 155, startPoint y: 12, endPoint x: 85, endPoint y: 12, distance: 70.7
click at [85, 12] on mat-toolbar "Inbox Contacts Calendar Insights Profile JC" at bounding box center [352, 11] width 704 height 23
type input "8593740731"
click at [92, 4] on button at bounding box center [99, 11] width 15 height 15
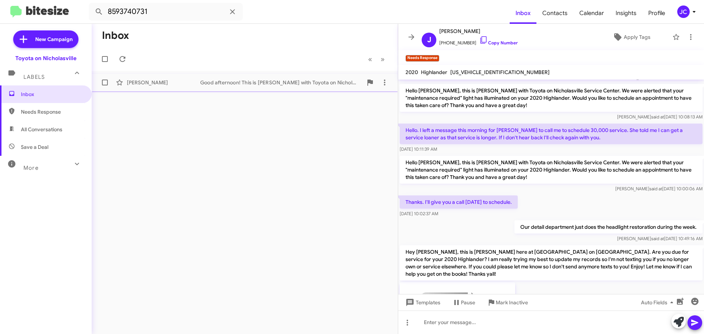
click at [203, 85] on div "Good afternoon! This is [PERSON_NAME] with Toyota on Nicholasville. I'm letting…" at bounding box center [281, 82] width 162 height 7
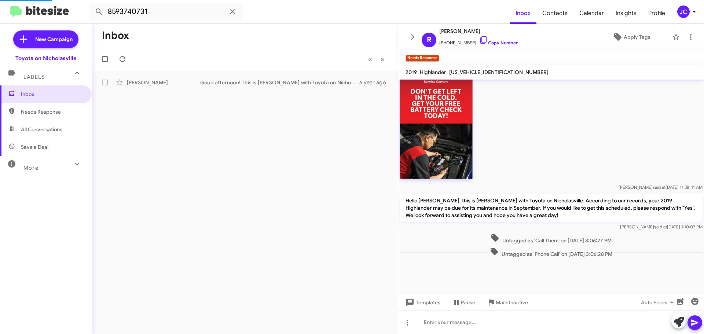
scroll to position [417, 0]
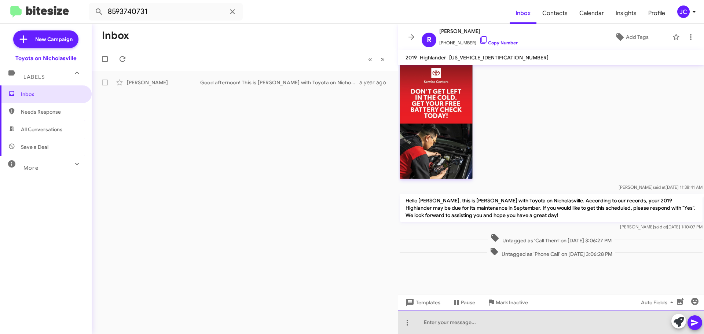
click at [459, 324] on div at bounding box center [551, 321] width 306 height 23
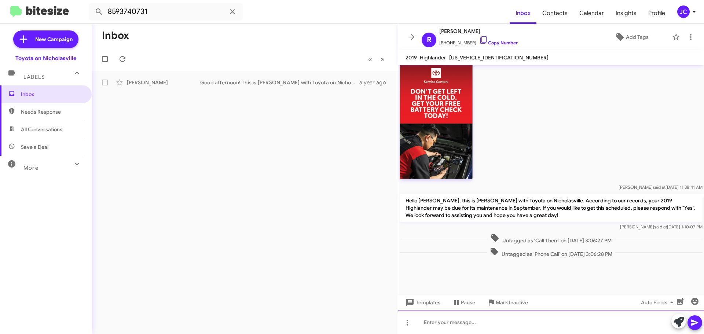
paste div
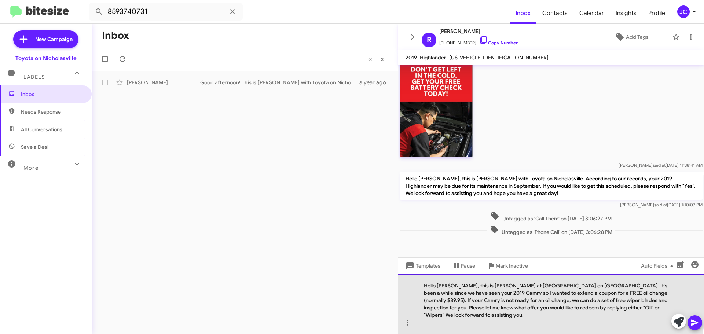
click at [452, 295] on div "Hello [PERSON_NAME], this is [PERSON_NAME] at [GEOGRAPHIC_DATA] on [GEOGRAPHIC_…" at bounding box center [551, 304] width 306 height 60
click at [642, 300] on div "Hello Robert, this is Jessika at Toyota on Nicholasville. It's been a while sin…" at bounding box center [551, 304] width 306 height 60
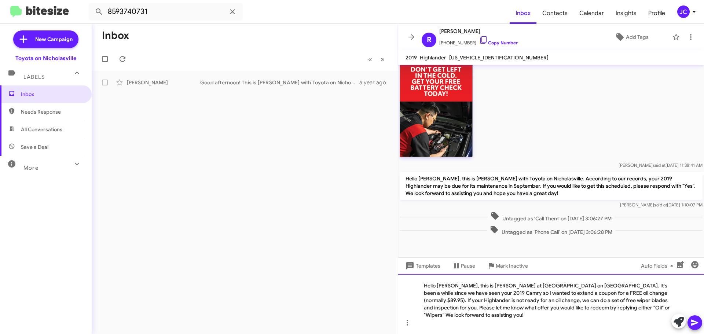
click at [438, 302] on div "Hello Robert, this is Jessika at Toyota on Nicholasville. It's been a while sin…" at bounding box center [551, 304] width 306 height 60
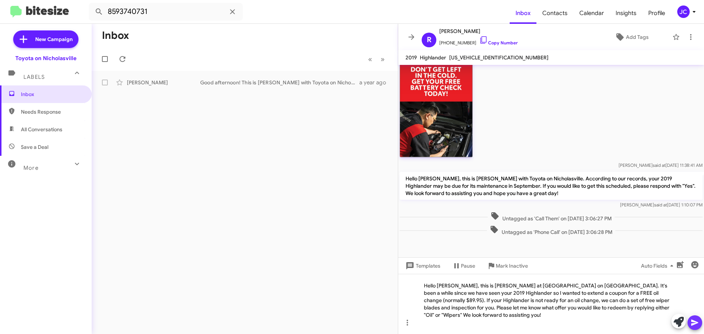
click at [693, 320] on icon at bounding box center [694, 322] width 9 height 9
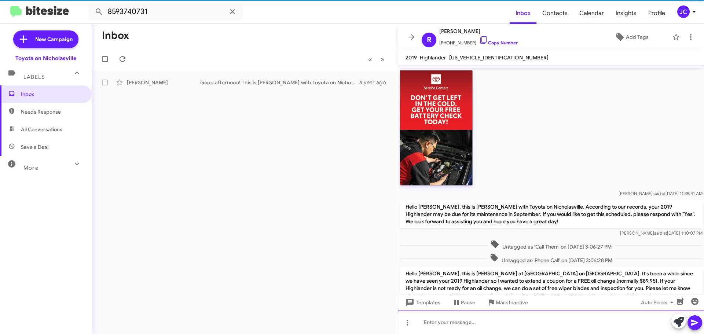
scroll to position [465, 0]
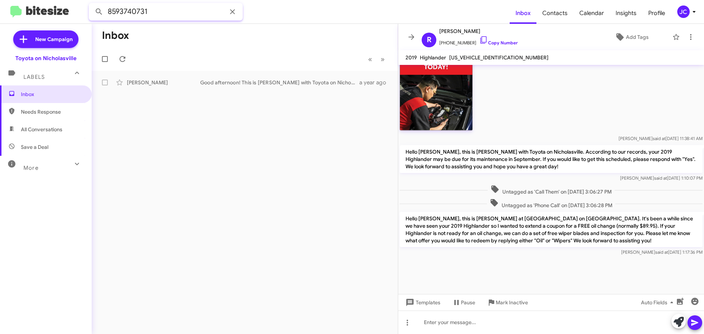
click at [158, 13] on input "8593740731" at bounding box center [166, 12] width 154 height 18
click at [92, 4] on button at bounding box center [99, 11] width 15 height 15
click at [147, 83] on div "Ronald King" at bounding box center [163, 82] width 73 height 7
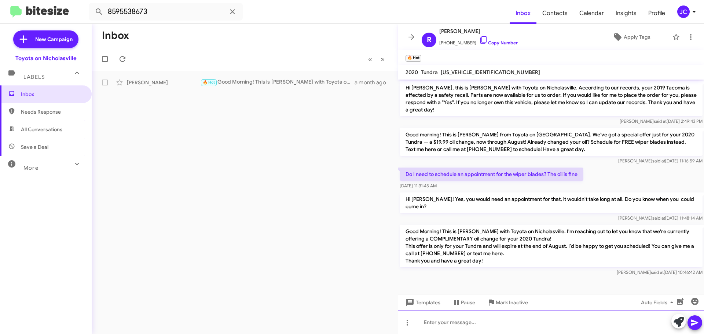
click at [433, 323] on div at bounding box center [551, 321] width 306 height 23
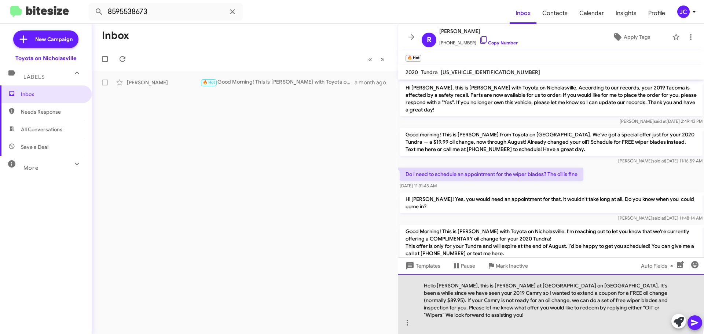
click at [453, 294] on div "Hello [PERSON_NAME], this is [PERSON_NAME] at [GEOGRAPHIC_DATA] on [GEOGRAPHIC_…" at bounding box center [551, 304] width 306 height 60
click at [441, 302] on div "Hello Ronald, this is Jessika at Toyota on Nicholasville. It's been a while sin…" at bounding box center [551, 304] width 306 height 60
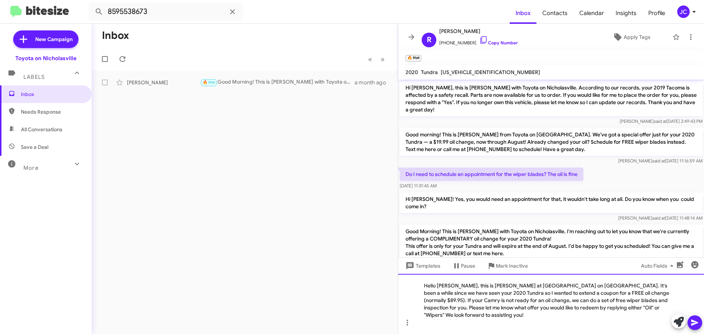
click at [643, 300] on div "Hello Ronald, this is Jessika at Toyota on Nicholasville. It's been a while sin…" at bounding box center [551, 304] width 306 height 60
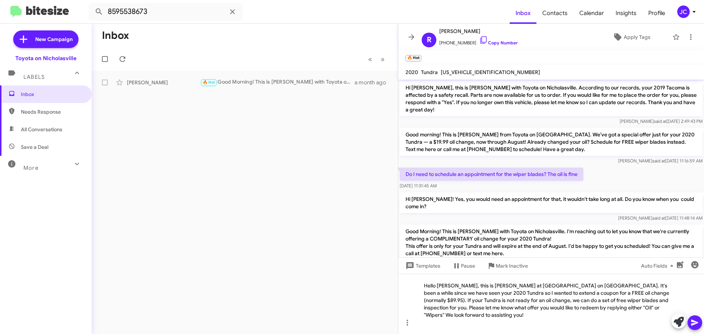
click at [697, 321] on icon at bounding box center [694, 322] width 9 height 9
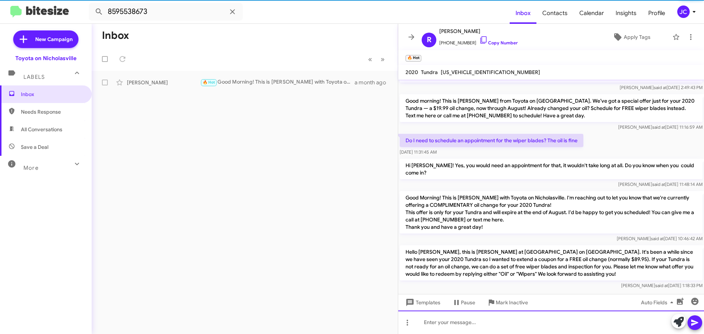
scroll to position [34, 0]
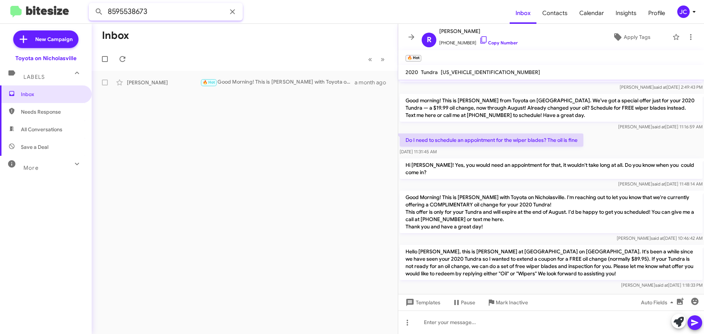
drag, startPoint x: 174, startPoint y: 12, endPoint x: -3, endPoint y: 11, distance: 176.7
click at [0, 11] on html "8595538673 Inbox Contacts Calendar Insights Profile JC New Campaign Toyota on N…" at bounding box center [352, 167] width 704 height 334
click at [92, 4] on button at bounding box center [99, 11] width 15 height 15
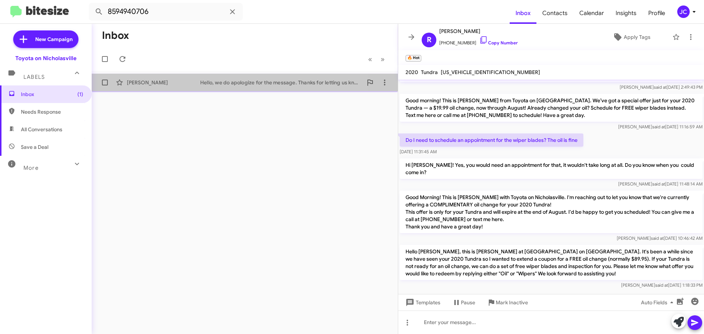
click at [150, 80] on div "Kelly Kirkpatrick" at bounding box center [163, 82] width 73 height 7
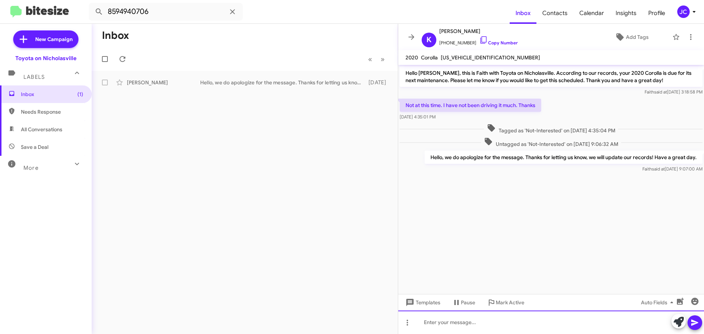
click at [426, 321] on div at bounding box center [551, 321] width 306 height 23
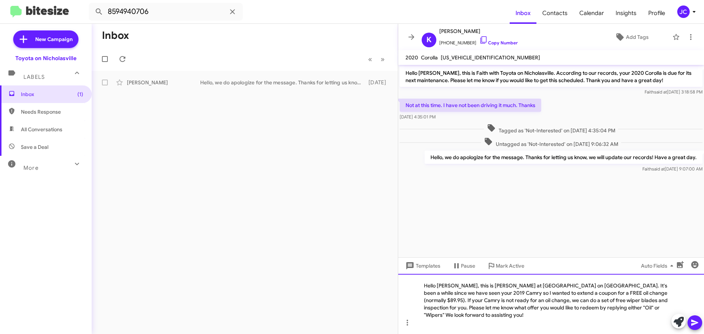
click at [453, 294] on div "Hello [PERSON_NAME], this is [PERSON_NAME] at [GEOGRAPHIC_DATA] on [GEOGRAPHIC_…" at bounding box center [551, 304] width 306 height 60
click at [642, 301] on div "Hello Kelly, this is Jessika at Toyota on Nicholasville. It's been a while sinc…" at bounding box center [551, 304] width 306 height 60
click at [439, 300] on div "Hello Kelly, this is Jessika at Toyota on Nicholasville. It's been a while sinc…" at bounding box center [551, 304] width 306 height 60
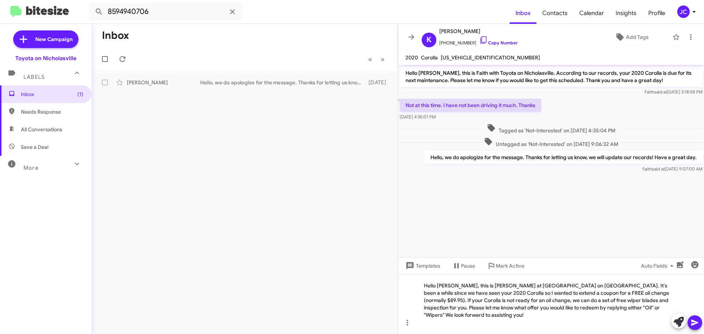
click at [694, 320] on icon at bounding box center [694, 322] width 9 height 9
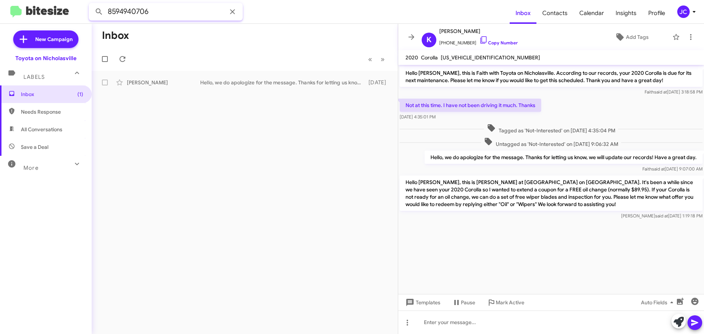
click at [158, 16] on input "8594940706" at bounding box center [166, 12] width 154 height 18
click at [92, 4] on button at bounding box center [99, 11] width 15 height 15
click at [183, 81] on div "William Montgomery" at bounding box center [163, 82] width 73 height 7
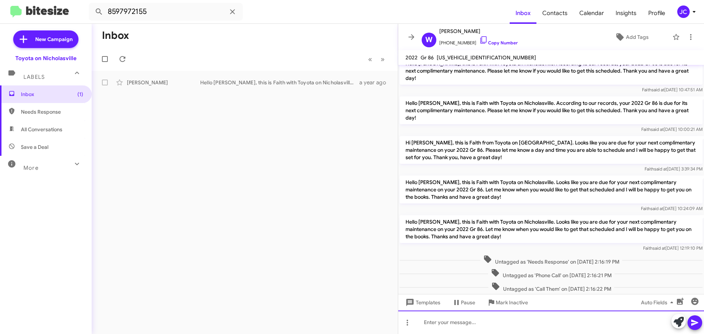
click at [426, 324] on div at bounding box center [551, 321] width 306 height 23
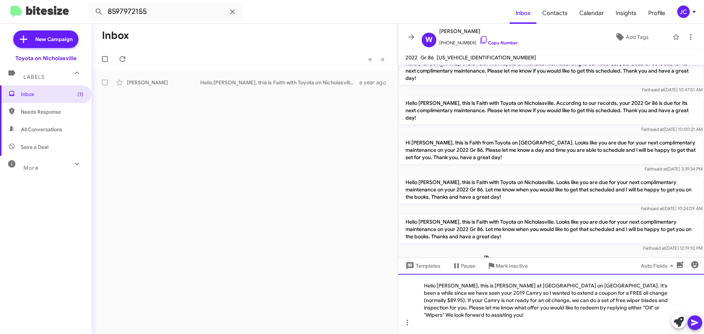
click at [453, 293] on div "Hello [PERSON_NAME], this is [PERSON_NAME] at [GEOGRAPHIC_DATA] on [GEOGRAPHIC_…" at bounding box center [551, 304] width 306 height 60
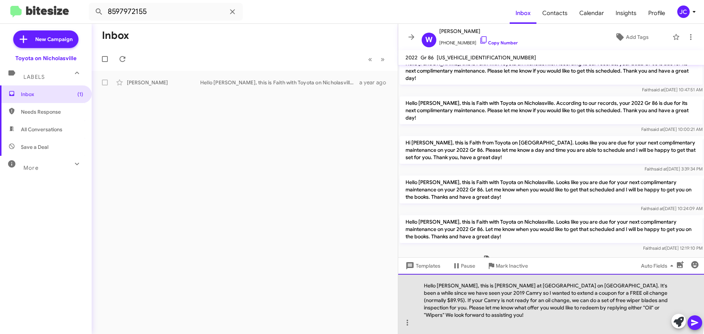
click at [438, 301] on div "Hello William, this is Jessika at Toyota on Nicholasville. It's been a while si…" at bounding box center [551, 304] width 306 height 60
click at [639, 302] on div "Hello William, this is Jessika at Toyota on Nicholasville. It's been a while si…" at bounding box center [551, 304] width 306 height 60
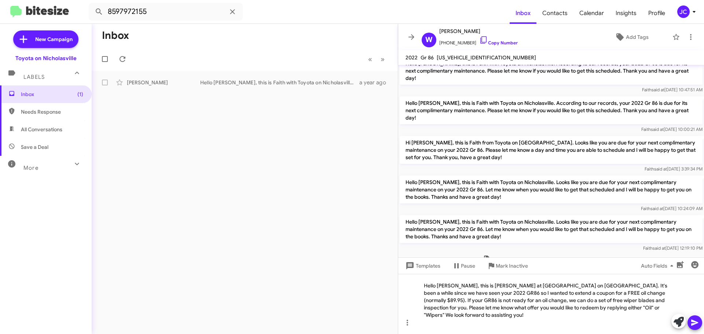
click at [691, 326] on icon at bounding box center [694, 322] width 9 height 9
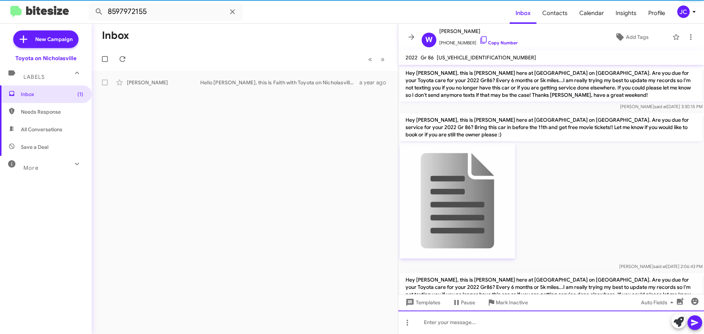
scroll to position [37, 0]
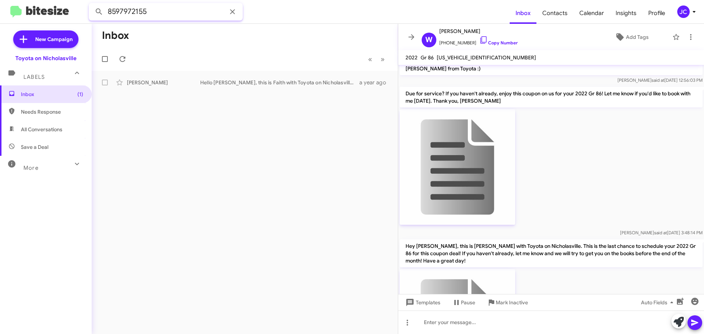
click at [4, 10] on mat-toolbar "8597972155 Inbox Contacts Calendar Insights Profile JC" at bounding box center [352, 11] width 704 height 23
click at [92, 4] on button at bounding box center [99, 11] width 15 height 15
click at [217, 88] on div "Pam Blackburn Great! What day could you stop by so we can install your free wip…" at bounding box center [244, 82] width 294 height 15
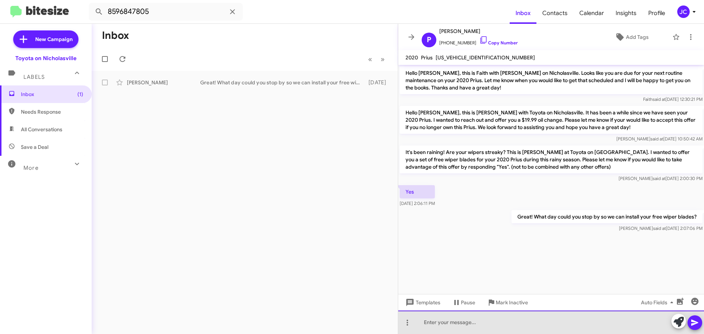
click at [433, 319] on div at bounding box center [551, 321] width 306 height 23
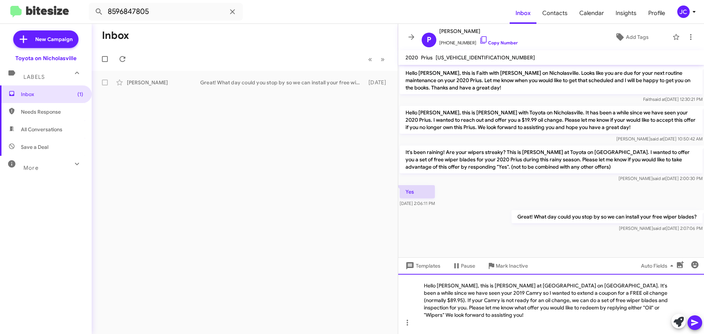
click at [453, 293] on div "Hello [PERSON_NAME], this is [PERSON_NAME] at [GEOGRAPHIC_DATA] on [GEOGRAPHIC_…" at bounding box center [551, 304] width 306 height 60
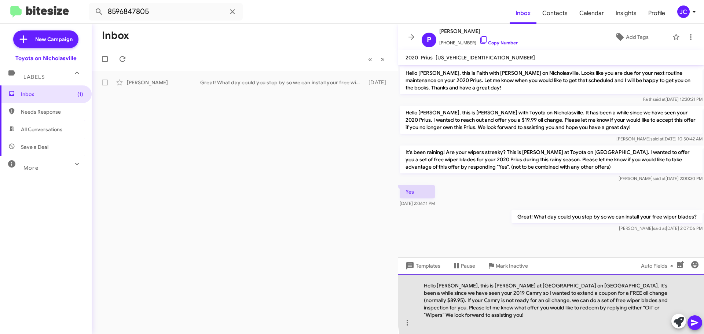
click at [638, 301] on div "Hello Pam, this is Jessika at Toyota on Nicholasville. It's been a while since …" at bounding box center [551, 304] width 306 height 60
click at [642, 301] on div "Hello Pam, this is Jessika at Toyota on Nicholasville. It's been a while since …" at bounding box center [551, 304] width 306 height 60
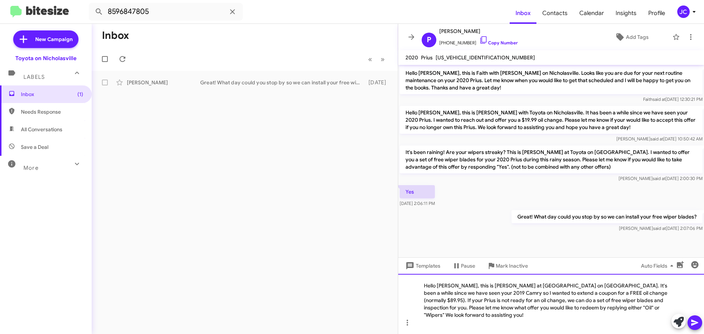
click at [438, 302] on div "Hello Pam, this is Jessika at Toyota on Nicholasville. It's been a while since …" at bounding box center [551, 304] width 306 height 60
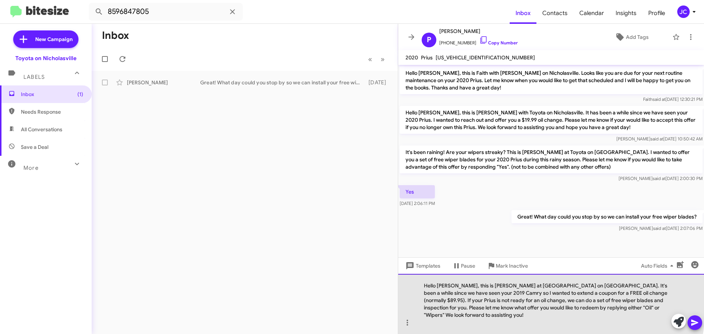
click at [438, 300] on div "Hello Pam, this is Jessika at Toyota on Nicholasville. It's been a while since …" at bounding box center [551, 304] width 306 height 60
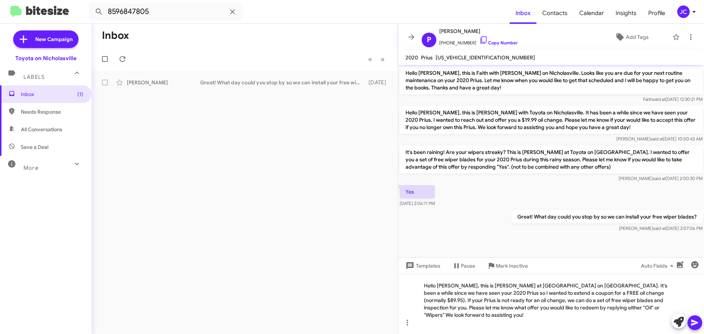
click at [699, 324] on button at bounding box center [694, 322] width 15 height 15
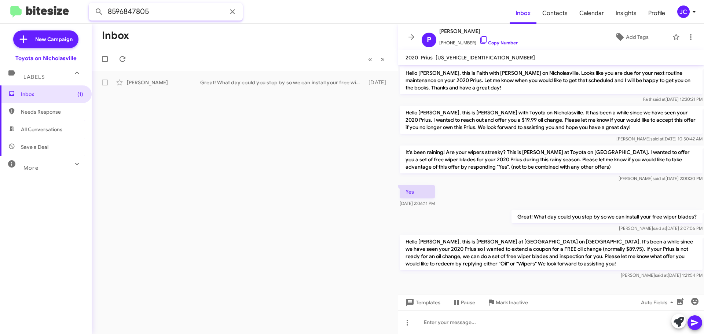
click at [168, 17] on input "8596847805" at bounding box center [166, 12] width 154 height 18
click at [92, 4] on button at bounding box center [99, 11] width 15 height 15
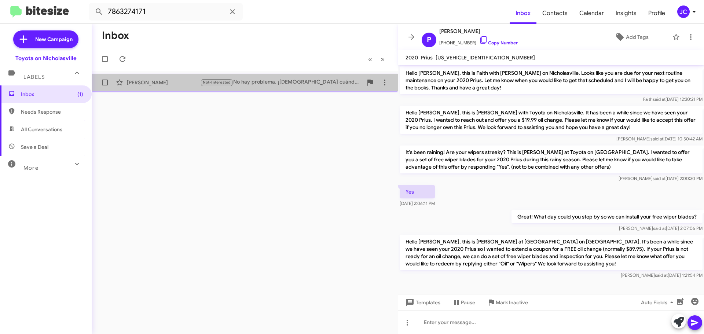
click at [151, 82] on div "Hilda Aguilera" at bounding box center [163, 82] width 73 height 7
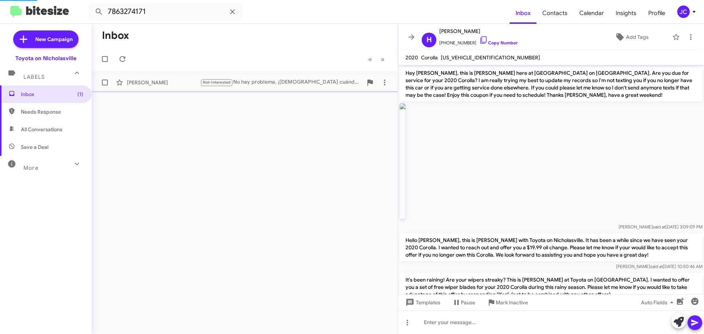
scroll to position [228, 0]
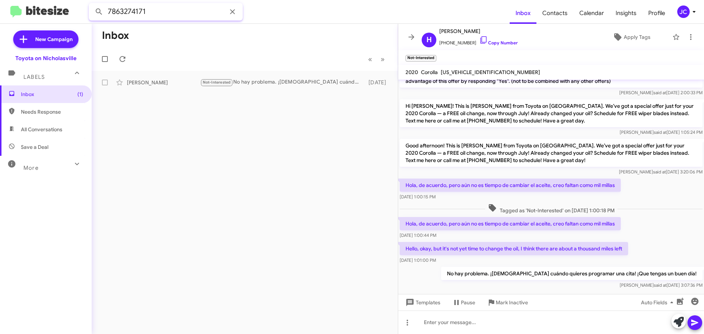
click at [178, 10] on input "7863274171" at bounding box center [166, 12] width 154 height 18
click at [92, 4] on button at bounding box center [99, 11] width 15 height 15
click at [161, 84] on div "Kristi Morris" at bounding box center [163, 82] width 73 height 7
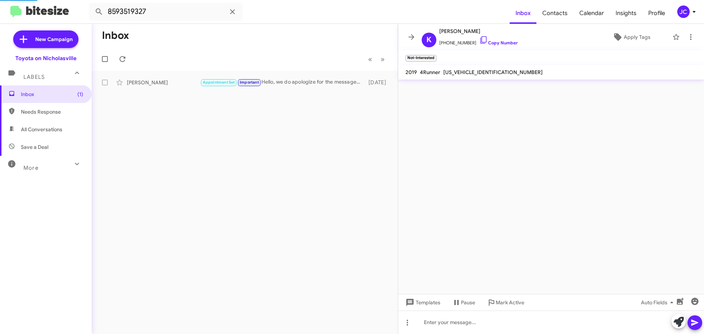
scroll to position [521, 0]
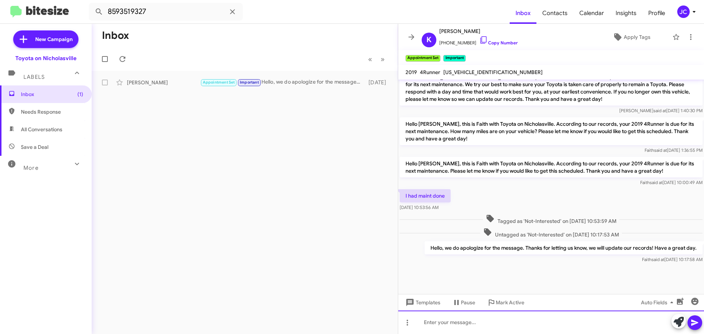
click at [427, 324] on div at bounding box center [551, 321] width 306 height 23
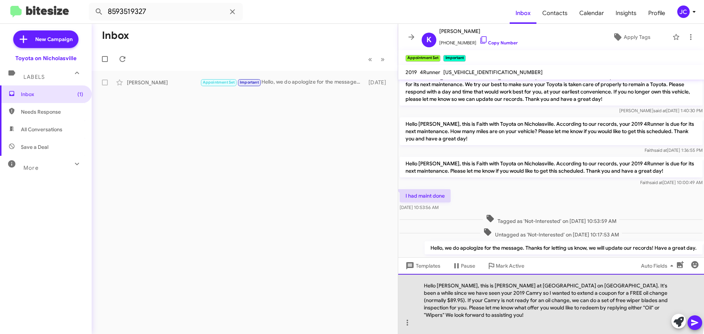
click at [451, 292] on div "Hello [PERSON_NAME], this is [PERSON_NAME] at [GEOGRAPHIC_DATA] on [GEOGRAPHIC_…" at bounding box center [551, 304] width 306 height 60
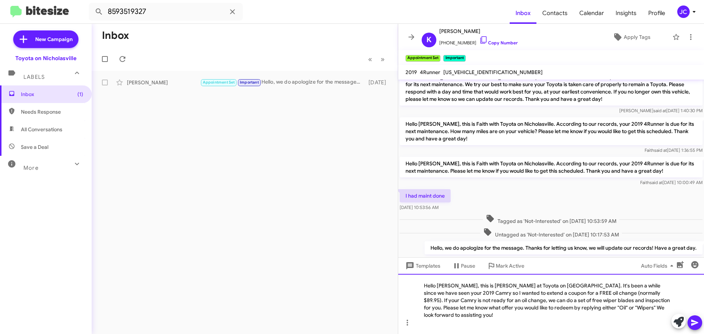
click at [439, 301] on div "Hello Kristi, this is Jessika at Toyota on Nicholasville. It's been a while sin…" at bounding box center [551, 304] width 306 height 60
click at [647, 302] on div "Hello Kristi, this is Jessika at Toyota on Nicholasville. It's been a while sin…" at bounding box center [551, 304] width 306 height 60
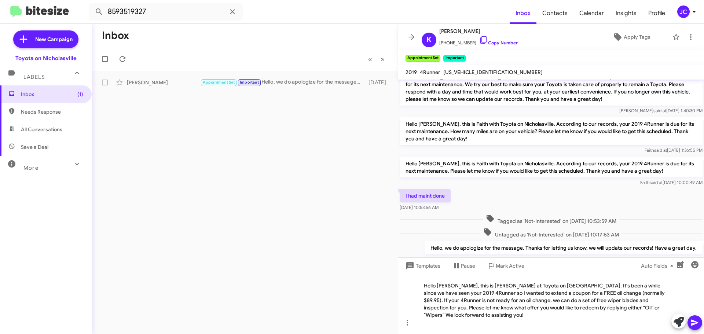
click at [698, 319] on icon at bounding box center [694, 322] width 9 height 9
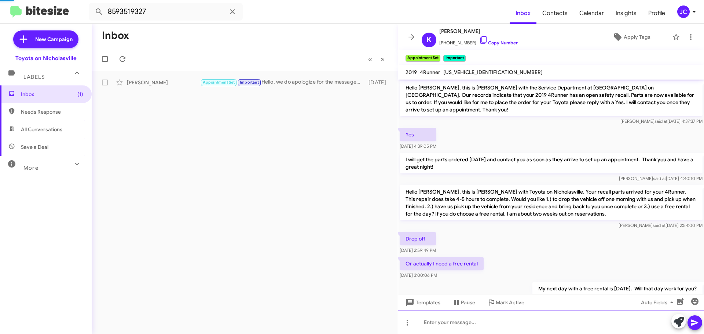
scroll to position [37, 0]
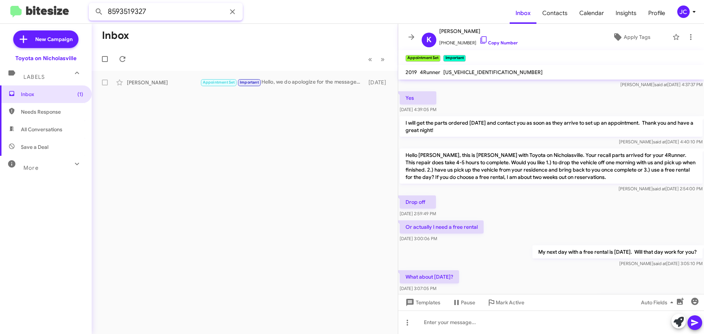
click at [158, 13] on input "8593519327" at bounding box center [166, 12] width 154 height 18
type input "8592291795"
click at [92, 4] on button at bounding box center [99, 11] width 15 height 15
click at [155, 70] on mat-toolbar-row "« Previous » Next" at bounding box center [245, 58] width 306 height 23
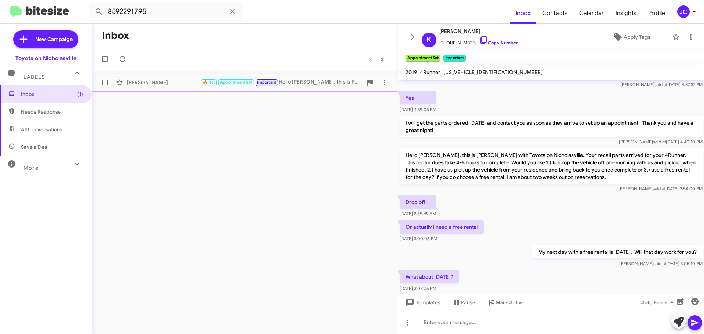
click at [154, 74] on span "Lela Stevens 🔥 Hot Appointment Set Important Hello Lela, this is Faith with Toy…" at bounding box center [245, 83] width 306 height 18
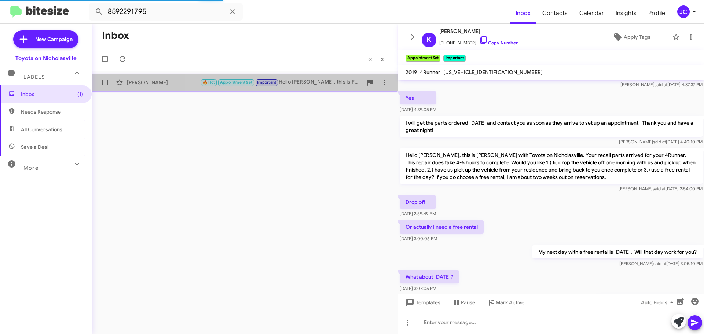
click at [341, 88] on div "Lela Stevens 🔥 Hot Appointment Set Important Hello Lela, this is Faith with Toy…" at bounding box center [244, 82] width 294 height 15
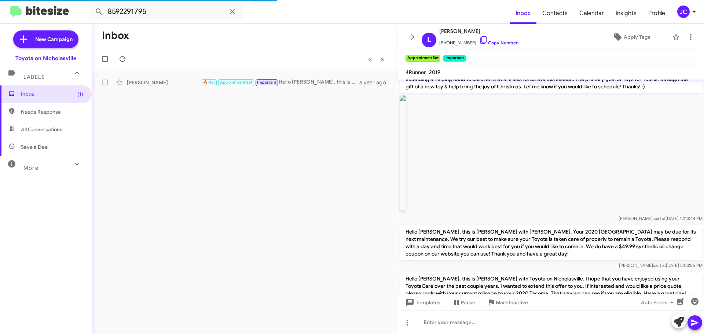
scroll to position [875, 0]
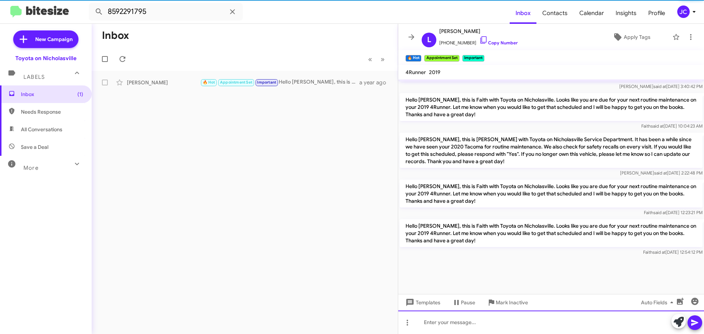
click at [460, 329] on div at bounding box center [551, 321] width 306 height 23
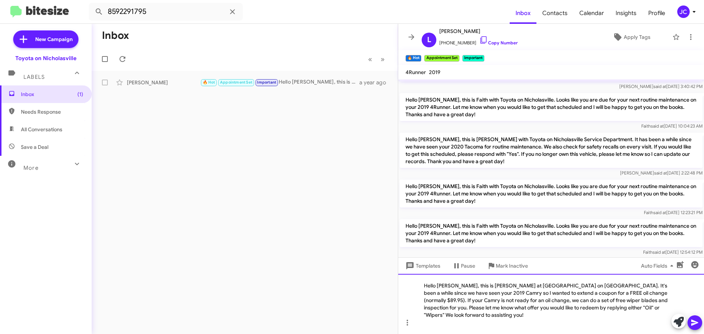
click at [453, 294] on div "Hello [PERSON_NAME], this is [PERSON_NAME] at [GEOGRAPHIC_DATA] on [GEOGRAPHIC_…" at bounding box center [551, 304] width 306 height 60
click at [439, 303] on div "Hello Lela, this is Jessika at Toyota on Nicholasville. It's been a while since…" at bounding box center [551, 304] width 306 height 60
click at [646, 302] on div "Hello Lela, this is Jessika at Toyota on Nicholasville. It's been a while since…" at bounding box center [551, 304] width 306 height 60
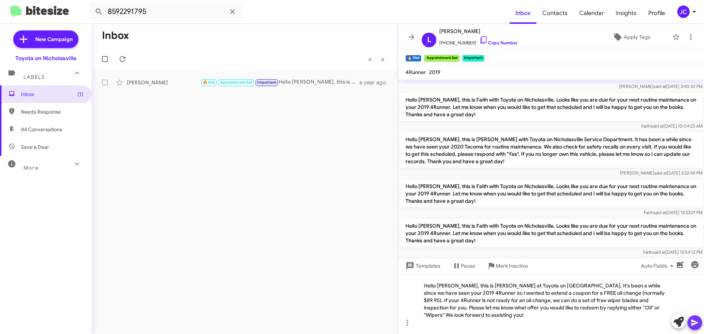
click at [696, 325] on icon at bounding box center [694, 322] width 9 height 9
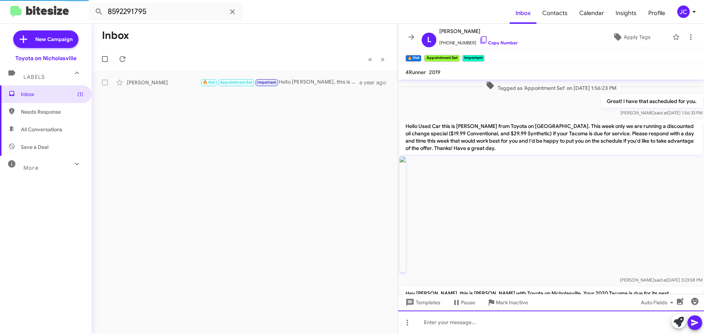
scroll to position [37, 0]
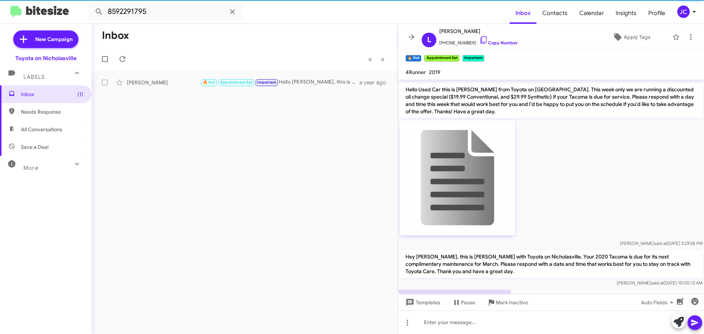
drag, startPoint x: 51, startPoint y: 98, endPoint x: 132, endPoint y: 166, distance: 105.9
click at [51, 98] on span "Inbox (1)" at bounding box center [46, 94] width 92 height 18
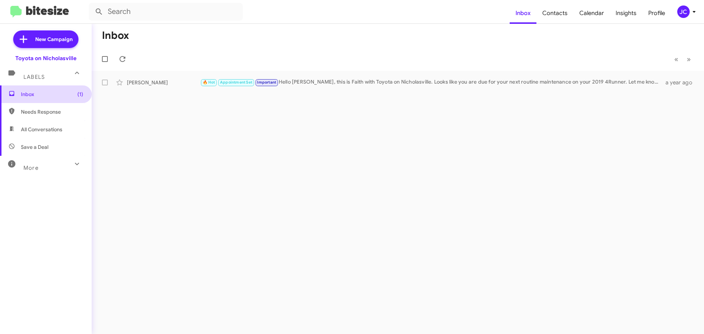
click at [59, 99] on span "Inbox (1)" at bounding box center [46, 94] width 92 height 18
click at [77, 94] on span "(1)" at bounding box center [80, 94] width 6 height 7
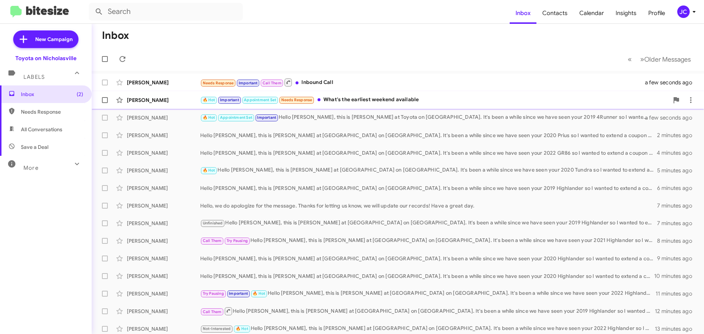
click at [156, 101] on div "[PERSON_NAME]" at bounding box center [163, 99] width 73 height 7
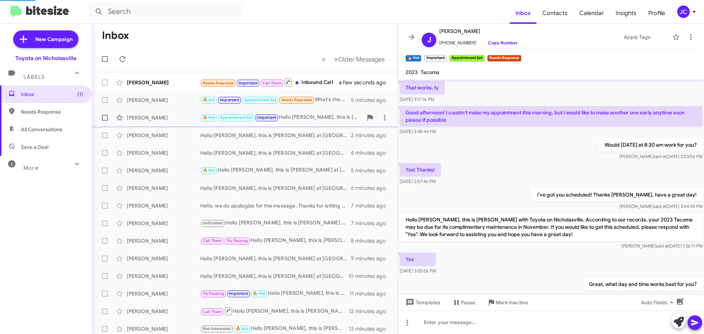
scroll to position [365, 0]
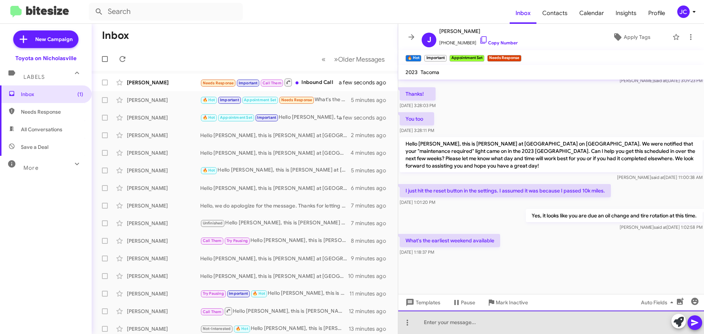
click at [449, 322] on div at bounding box center [551, 321] width 306 height 23
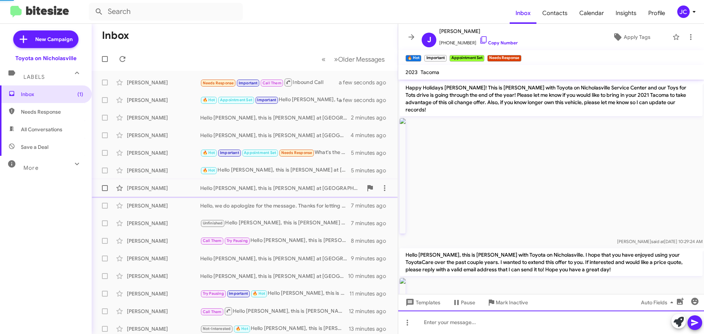
scroll to position [37, 0]
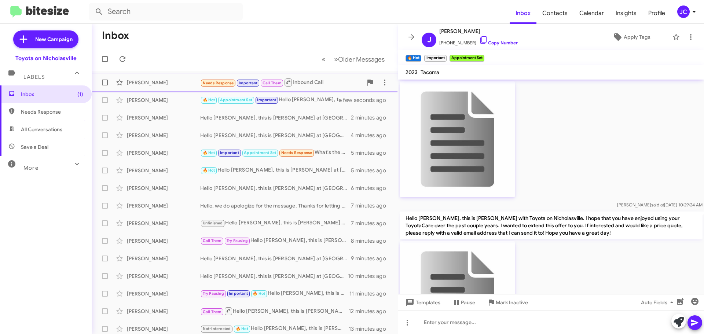
click at [165, 88] on div "Somaly Loem Needs Response Important Call Them Inbound Call a few seconds ago" at bounding box center [244, 82] width 294 height 15
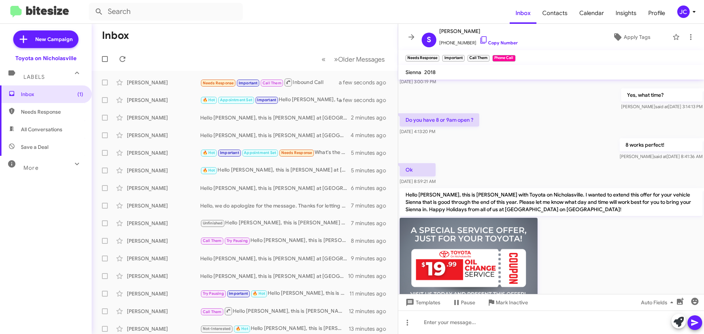
scroll to position [728, 0]
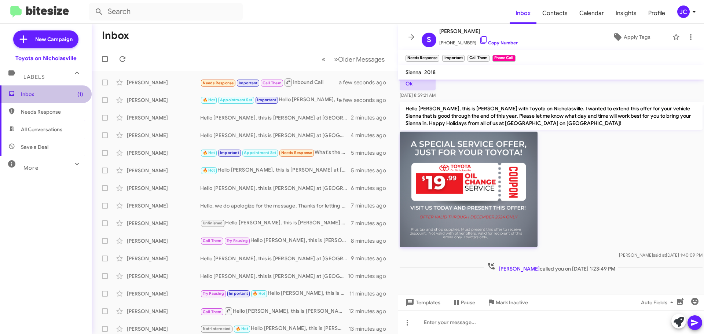
click at [48, 100] on span "Inbox (1)" at bounding box center [46, 94] width 92 height 18
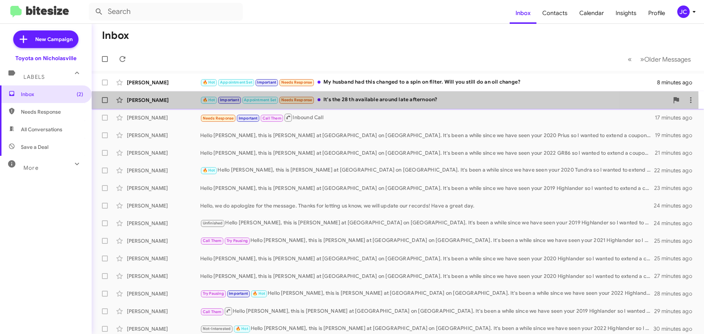
click at [146, 102] on div "[PERSON_NAME]" at bounding box center [163, 99] width 73 height 7
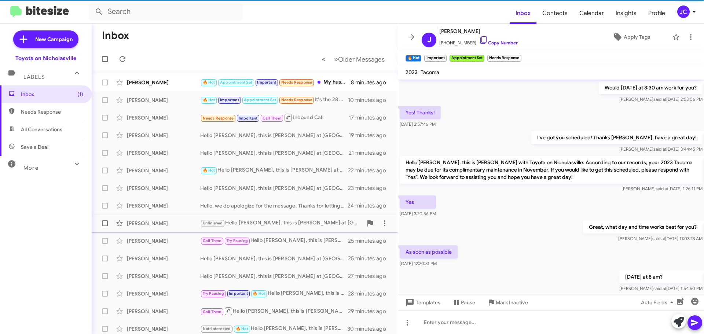
scroll to position [343, 0]
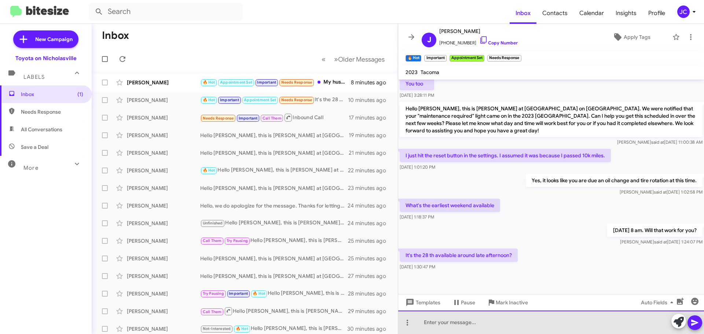
click at [461, 321] on div at bounding box center [551, 321] width 306 height 23
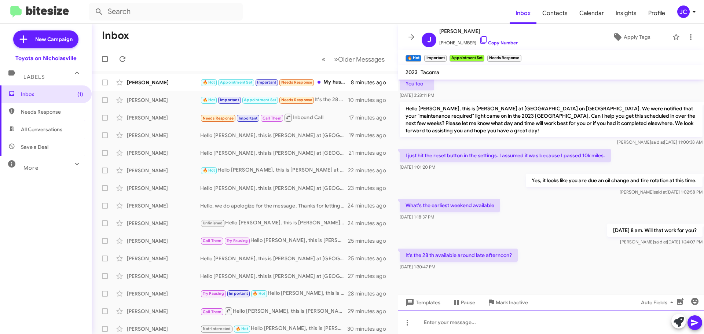
click at [458, 323] on div at bounding box center [551, 321] width 306 height 23
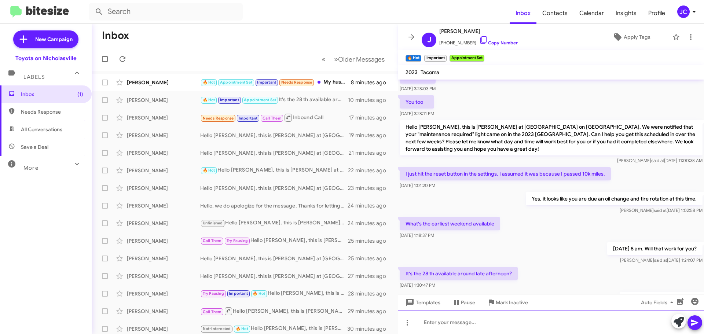
scroll to position [1138, 0]
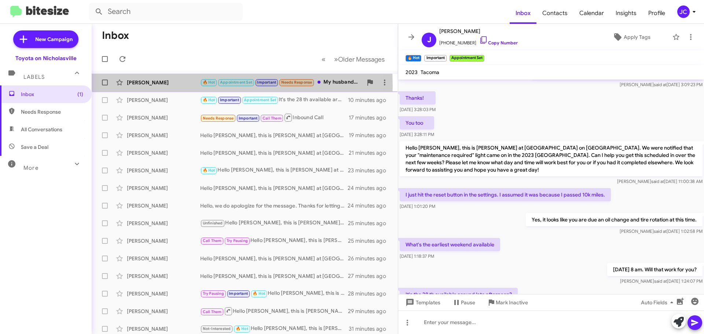
click at [155, 85] on div "Lela Stevens" at bounding box center [163, 82] width 73 height 7
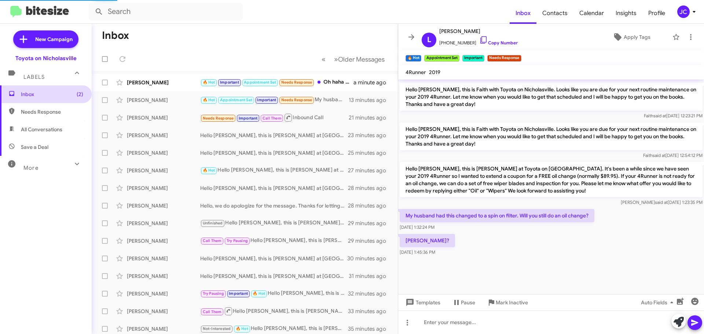
scroll to position [744, 0]
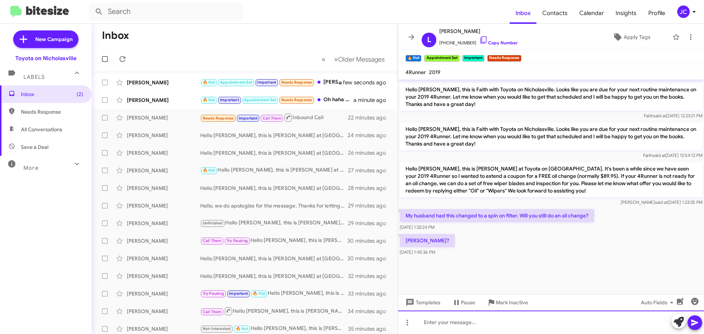
click at [487, 325] on div at bounding box center [551, 321] width 306 height 23
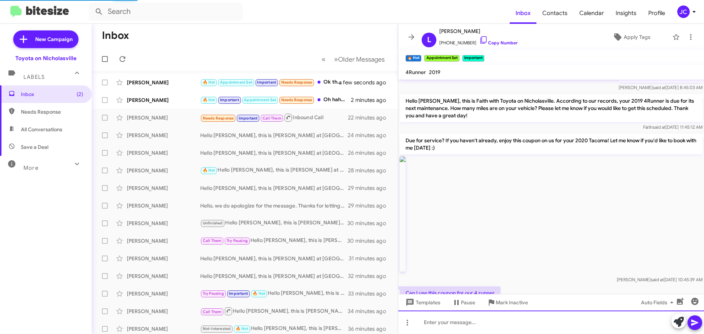
scroll to position [610, 0]
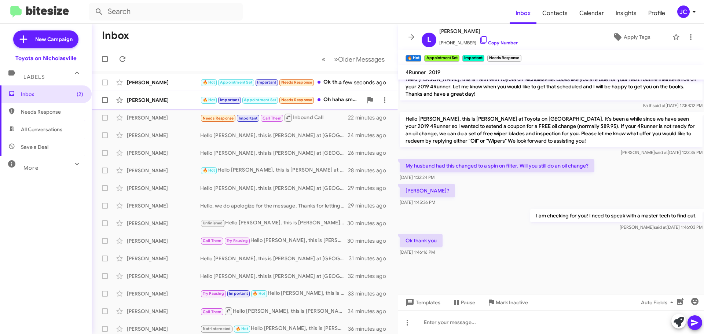
click at [171, 100] on div "[PERSON_NAME]" at bounding box center [163, 99] width 73 height 7
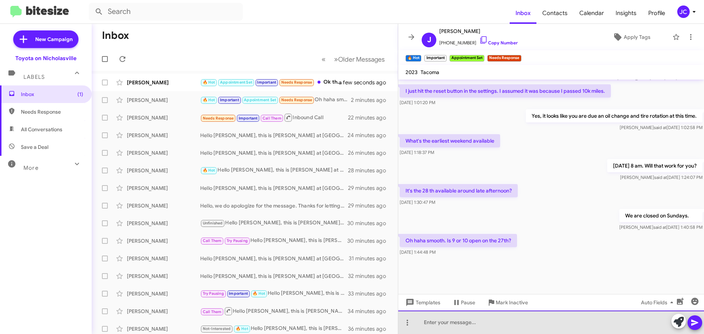
click at [452, 324] on div at bounding box center [551, 321] width 306 height 23
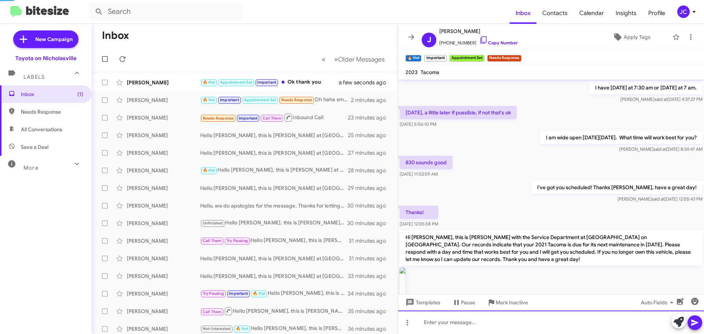
scroll to position [37, 0]
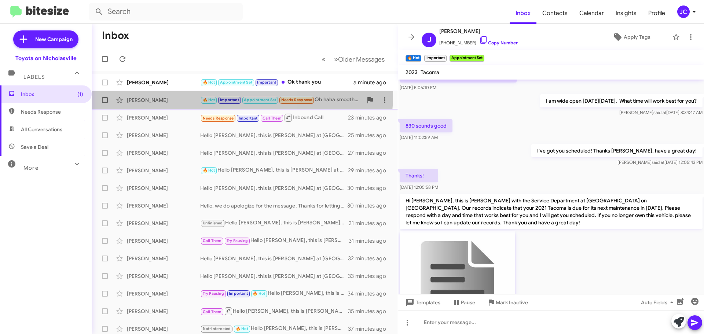
click at [159, 93] on div "Joshua Duvall 🔥 Hot Important Appointment Set Needs Response Oh haha smooth. Is…" at bounding box center [244, 100] width 294 height 15
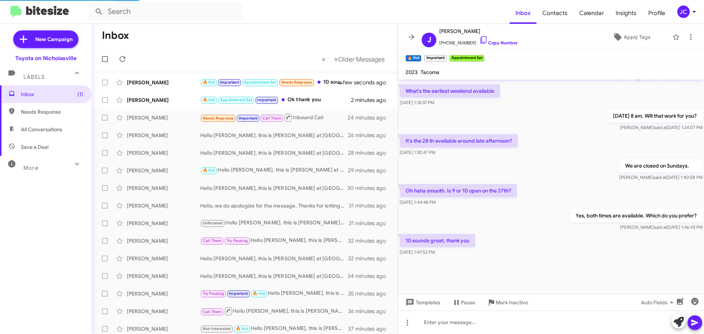
scroll to position [343, 0]
click at [437, 305] on span "Templates" at bounding box center [422, 302] width 36 height 13
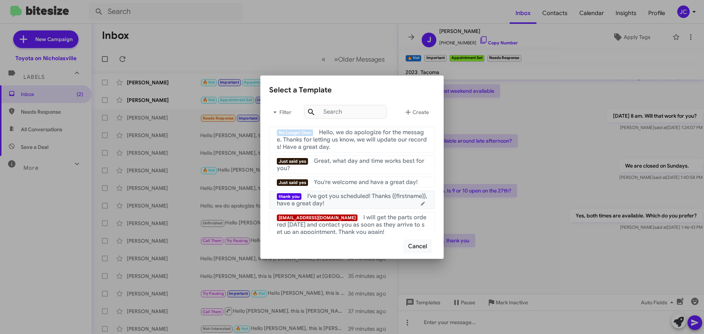
click at [345, 197] on span "I've got you scheduled! Thanks {{firstname}}, have a great day!" at bounding box center [352, 199] width 150 height 15
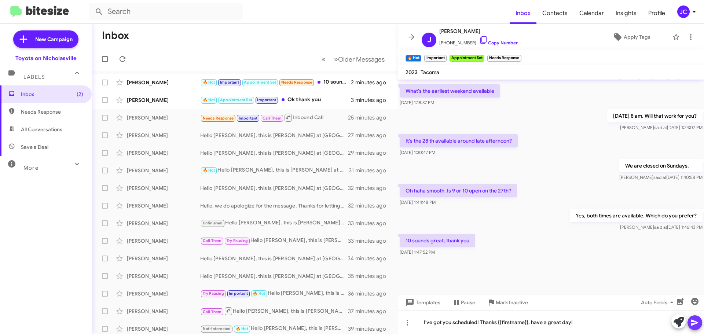
click at [693, 323] on icon at bounding box center [694, 322] width 9 height 9
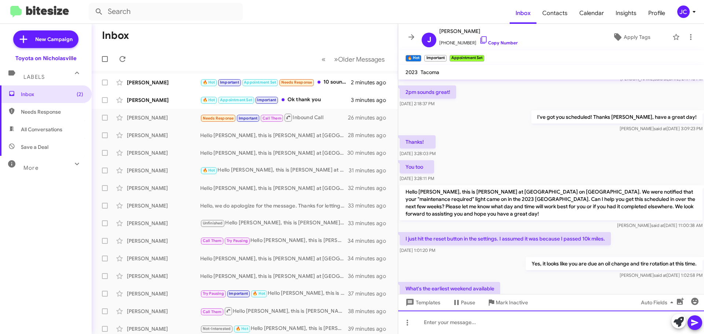
scroll to position [3445, 0]
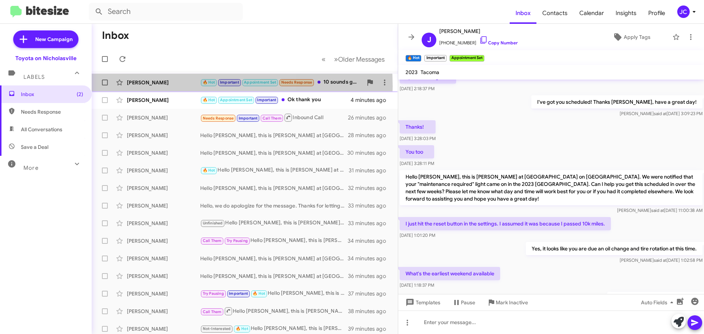
click at [158, 86] on div "Joshua Duvall 🔥 Hot Important Appointment Set Needs Response 10 sounds great, t…" at bounding box center [244, 82] width 294 height 15
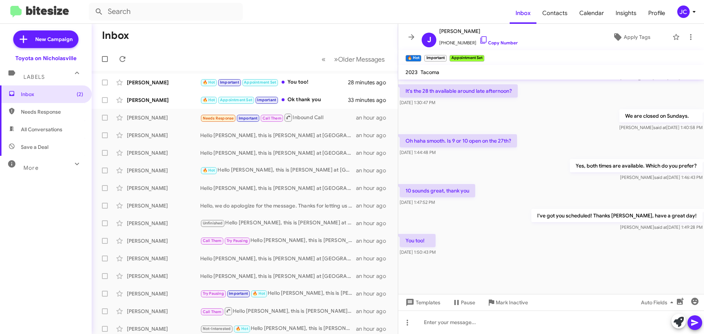
scroll to position [343, 0]
click at [67, 39] on span "New Campaign" at bounding box center [53, 39] width 37 height 7
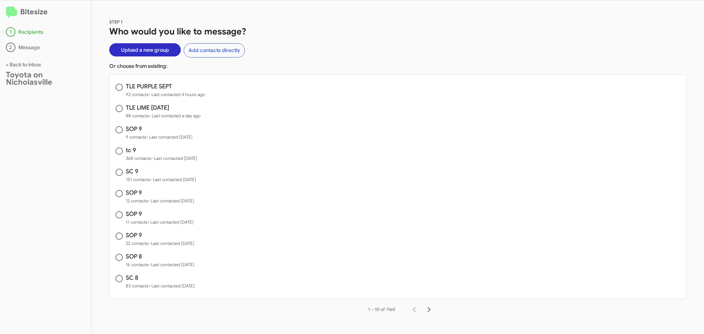
click at [148, 51] on span "Upload a new group" at bounding box center [145, 49] width 48 height 13
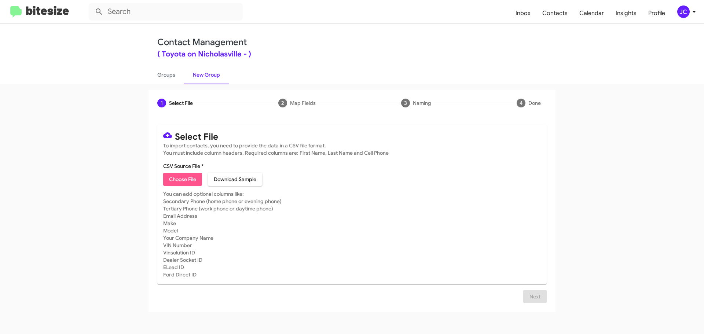
click at [185, 176] on span "Choose File" at bounding box center [182, 179] width 27 height 13
type input "SOP 9"
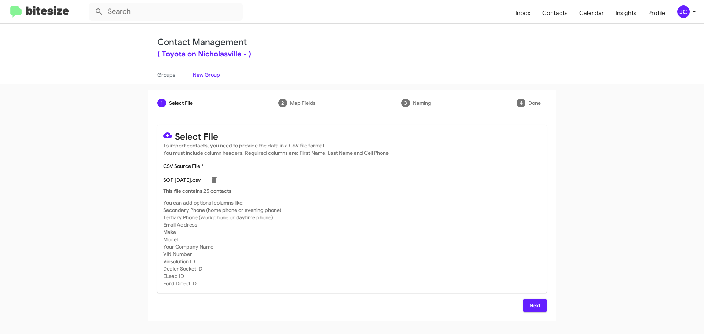
click at [542, 303] on button "Next" at bounding box center [534, 305] width 23 height 13
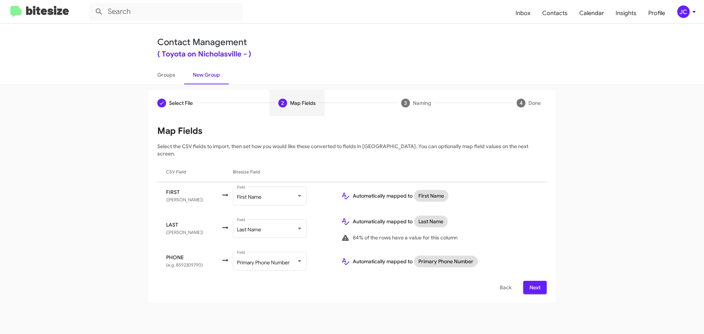
click at [539, 282] on span "Next" at bounding box center [535, 287] width 12 height 13
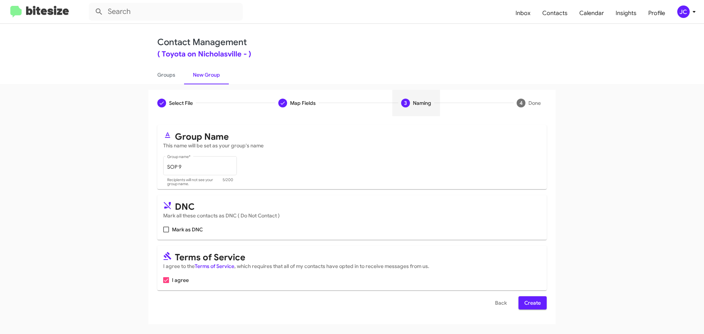
click at [531, 300] on span "Create" at bounding box center [532, 302] width 16 height 13
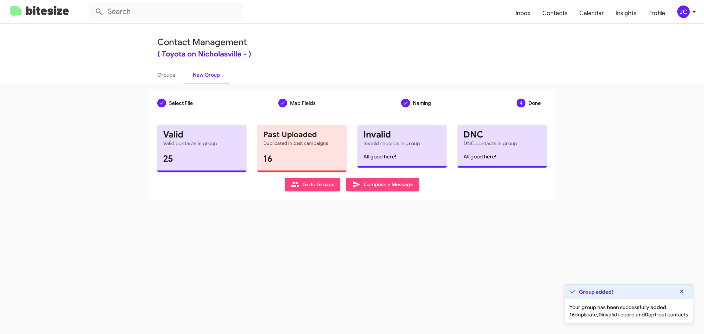
click at [386, 186] on span "Compose a Message" at bounding box center [382, 184] width 61 height 13
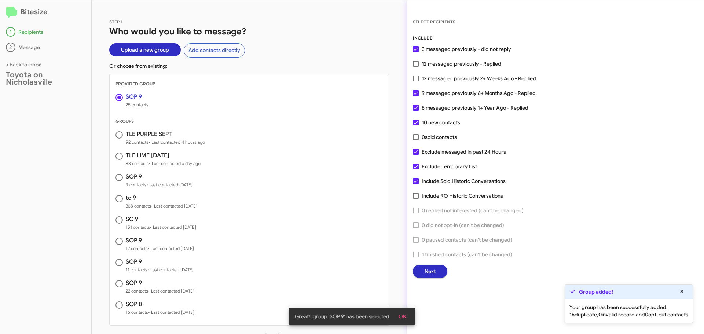
click at [417, 154] on span at bounding box center [416, 152] width 6 height 6
click at [416, 155] on input "Exclude messaged in past 24 Hours" at bounding box center [415, 155] width 0 height 0
checkbox input "false"
click at [441, 272] on button "Next" at bounding box center [430, 271] width 34 height 13
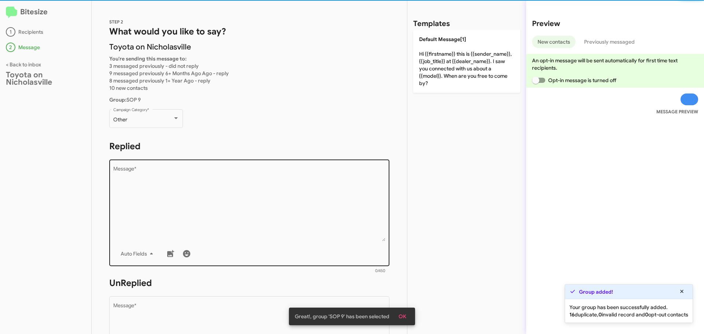
click at [161, 183] on textarea "Message *" at bounding box center [249, 203] width 272 height 75
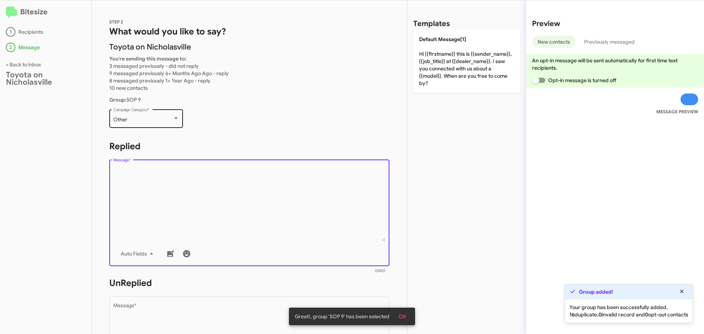
paste textarea "Hello {{firstname}}, this is Jessika with Toyota on Nicholasville. We received …"
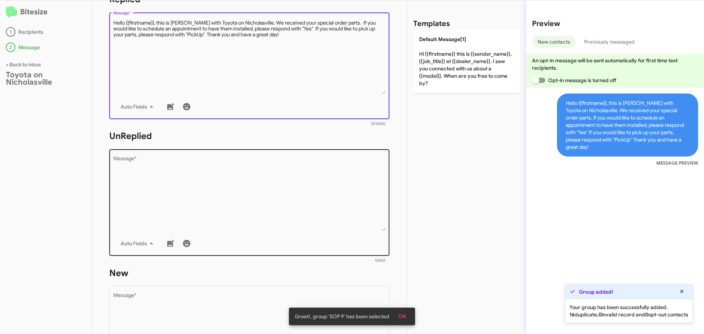
scroll to position [183, 0]
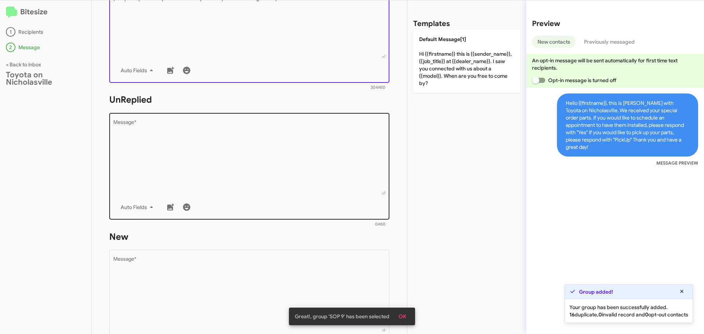
type textarea "Hello {{firstname}}, this is Jessika with Toyota on Nicholasville. We received …"
click at [161, 164] on textarea "Message *" at bounding box center [249, 157] width 272 height 75
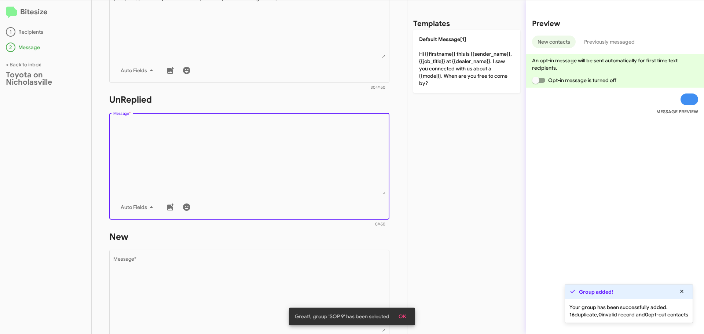
paste textarea "Hello {{firstname}}, this is Jessika with Toyota on Nicholasville. We received …"
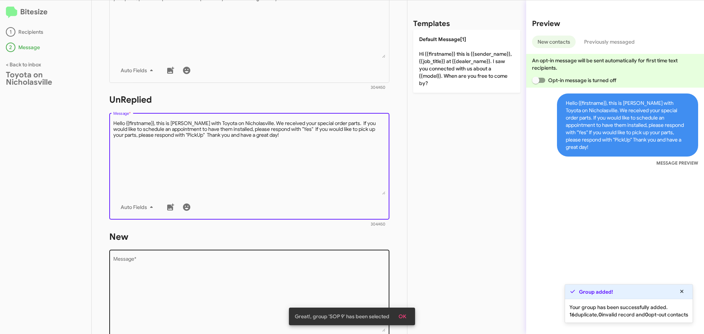
type textarea "Hello {{firstname}}, this is Jessika with Toyota on Nicholasville. We received …"
drag, startPoint x: 141, startPoint y: 276, endPoint x: 146, endPoint y: 269, distance: 7.7
click at [141, 276] on textarea "Message *" at bounding box center [249, 294] width 272 height 75
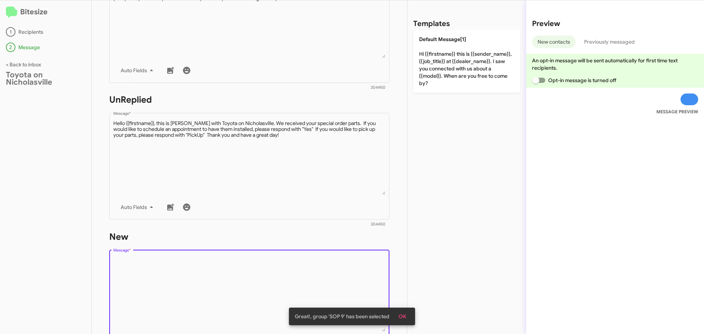
paste textarea "Hello {{firstname}}, this is Jessika with Toyota on Nicholasville. We received …"
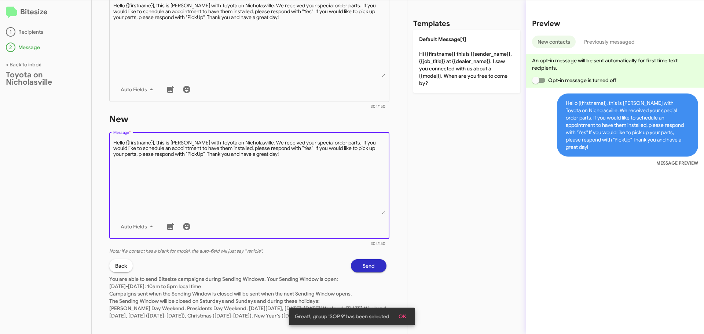
scroll to position [316, 0]
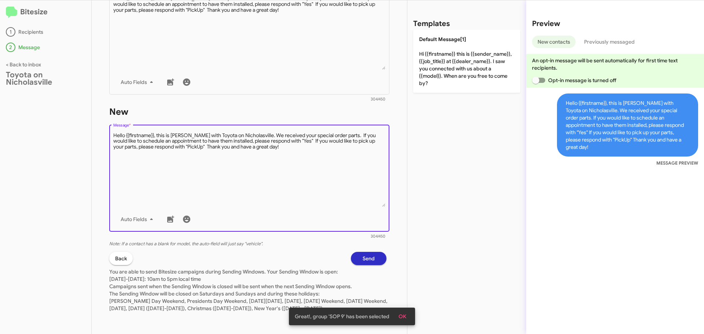
type textarea "Hello {{firstname}}, this is Jessika with Toyota on Nicholasville. We received …"
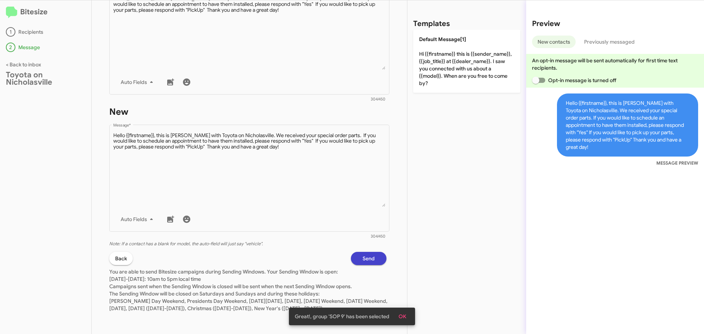
click at [368, 252] on span "Send" at bounding box center [368, 258] width 12 height 13
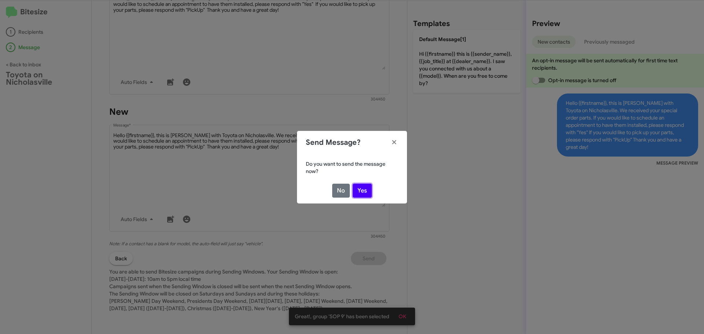
click at [360, 188] on button "Yes" at bounding box center [362, 191] width 19 height 14
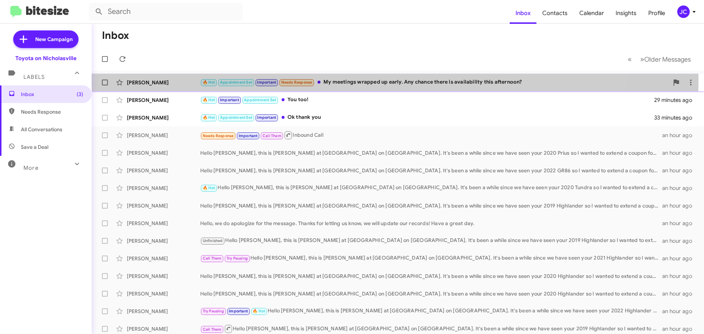
click at [150, 78] on div "Michael Samford 🔥 Hot Appointment Set Important Needs Response My meetings wrap…" at bounding box center [397, 82] width 600 height 15
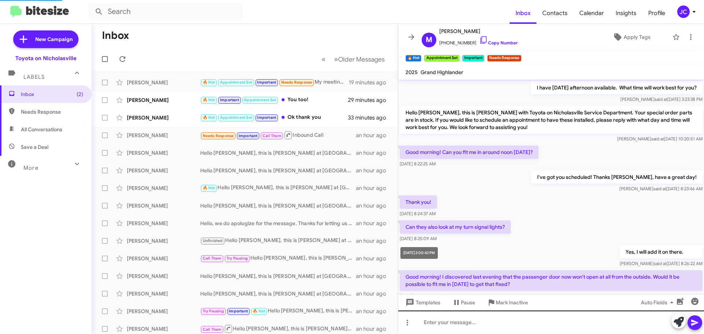
scroll to position [379, 0]
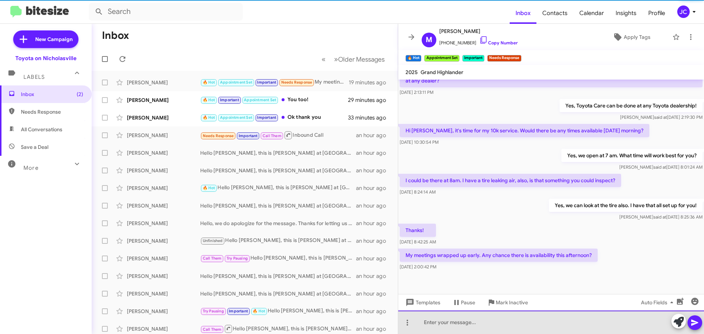
click at [429, 326] on div at bounding box center [551, 321] width 306 height 23
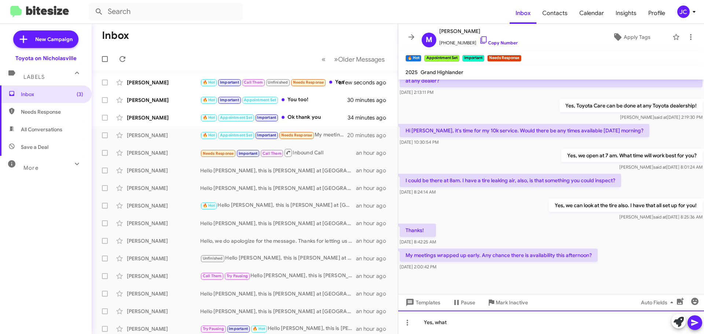
click at [455, 319] on div "Yes, what" at bounding box center [551, 321] width 306 height 23
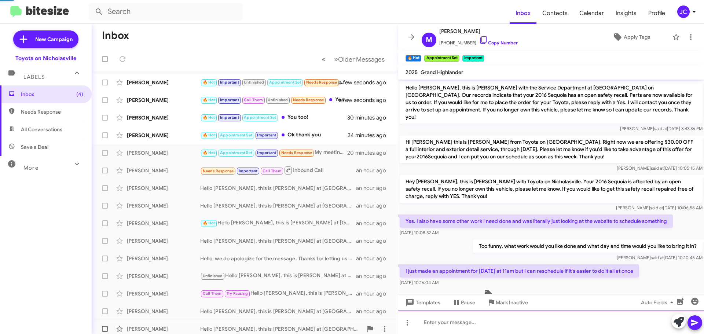
scroll to position [37, 0]
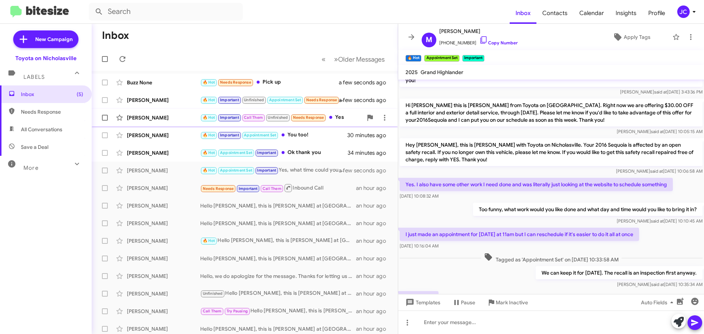
click at [144, 119] on div "James Mullins" at bounding box center [163, 117] width 73 height 7
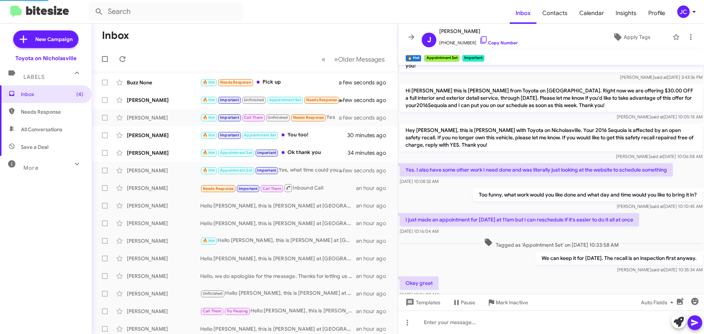
scroll to position [321, 0]
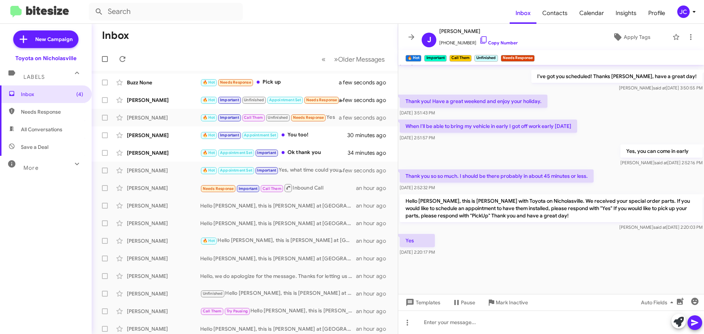
click at [431, 309] on div "Templates Pause Mark Inactive Auto Fields" at bounding box center [551, 302] width 306 height 16
click at [430, 305] on span "Templates" at bounding box center [422, 302] width 36 height 13
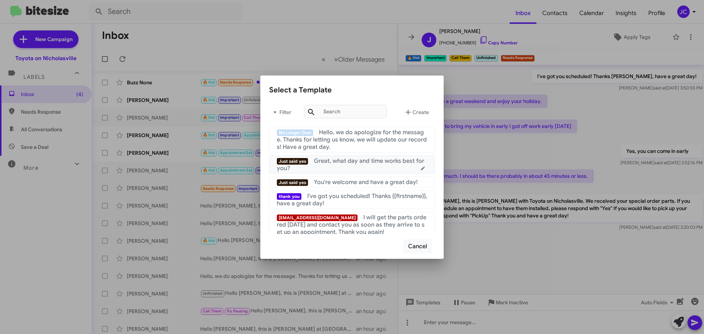
click at [328, 169] on div "Just said yes Great, what day and time works best for you?" at bounding box center [352, 164] width 150 height 15
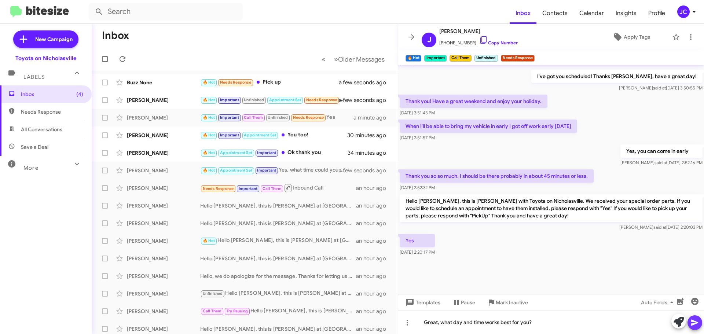
click at [696, 322] on icon at bounding box center [694, 323] width 7 height 6
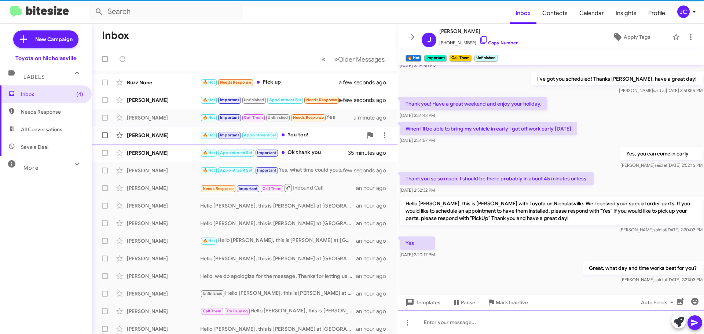
scroll to position [0, 0]
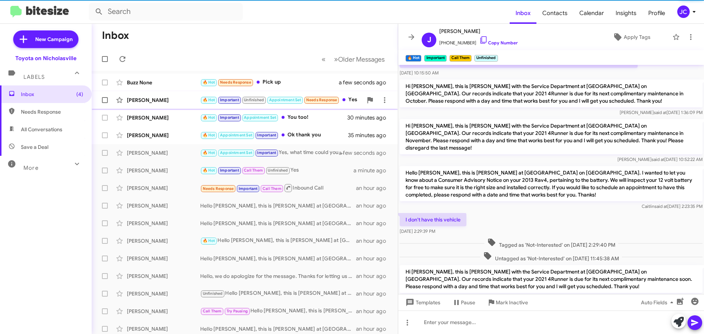
click at [161, 97] on div "Tomi Antic" at bounding box center [163, 99] width 73 height 7
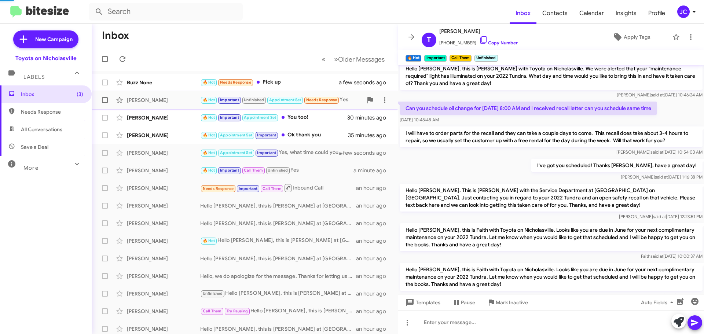
scroll to position [460, 0]
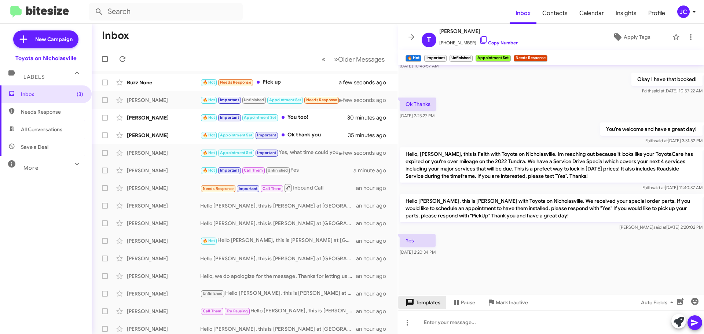
click at [431, 308] on span "Templates" at bounding box center [422, 302] width 36 height 13
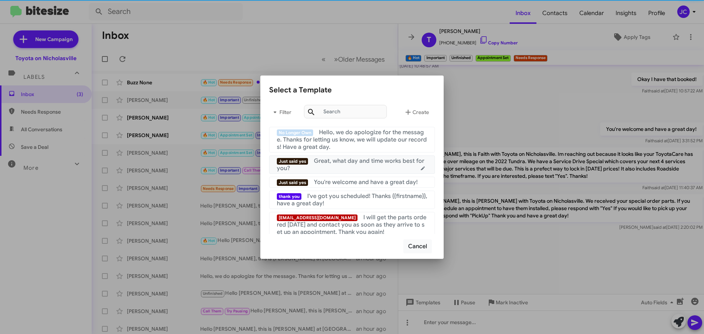
click at [338, 169] on div "Just said yes Great, what day and time works best for you?" at bounding box center [352, 164] width 150 height 15
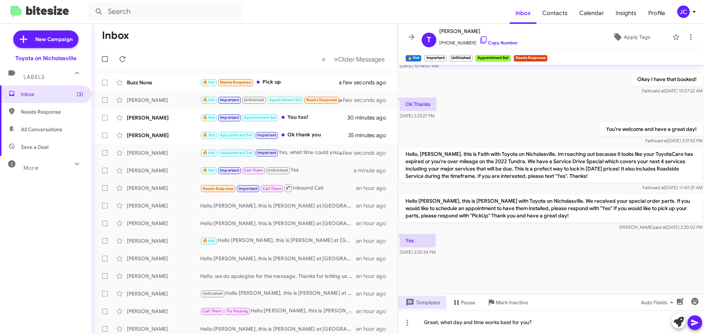
click at [697, 324] on icon at bounding box center [694, 322] width 9 height 9
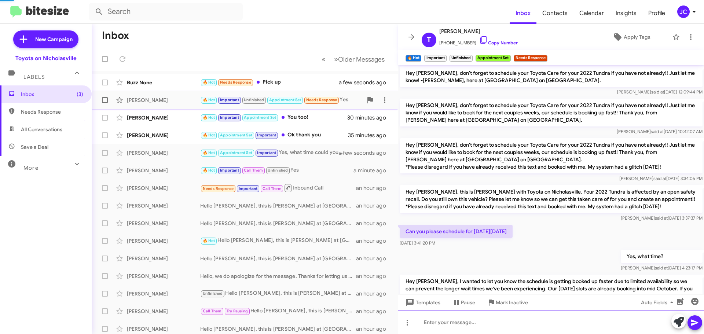
scroll to position [0, 0]
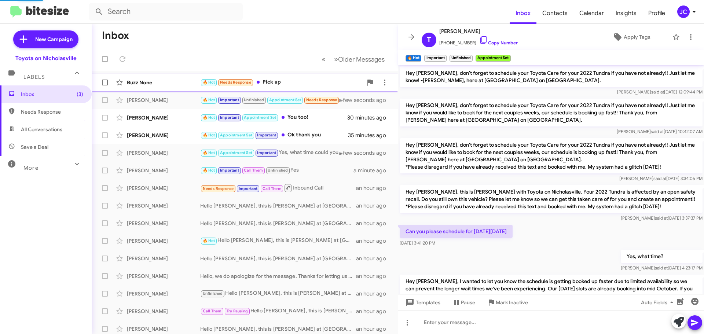
click at [154, 84] on div "Buzz None" at bounding box center [163, 82] width 73 height 7
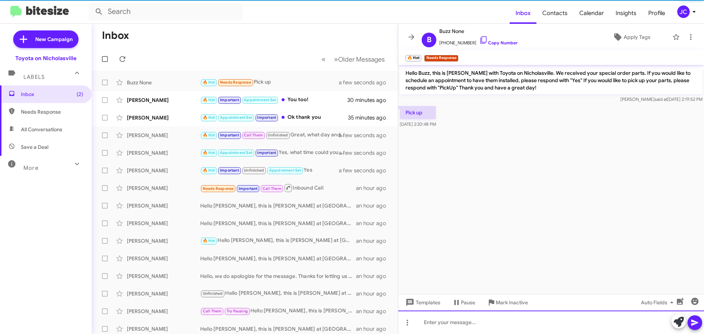
click at [444, 327] on div at bounding box center [551, 321] width 306 height 23
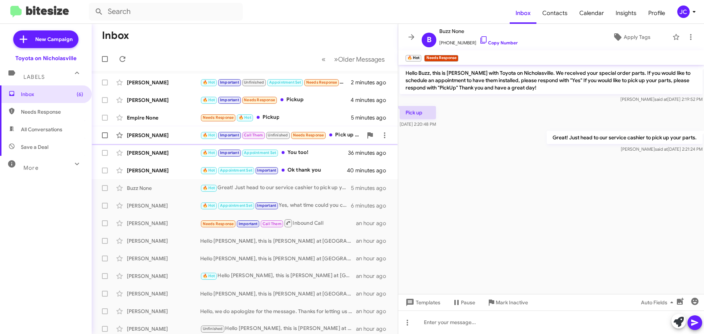
click at [147, 139] on div "James Mullins" at bounding box center [163, 135] width 73 height 7
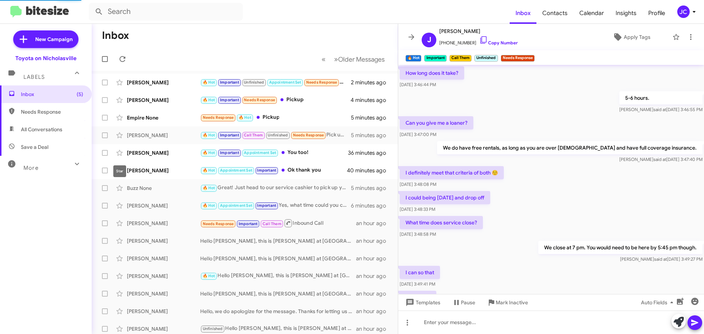
scroll to position [321, 0]
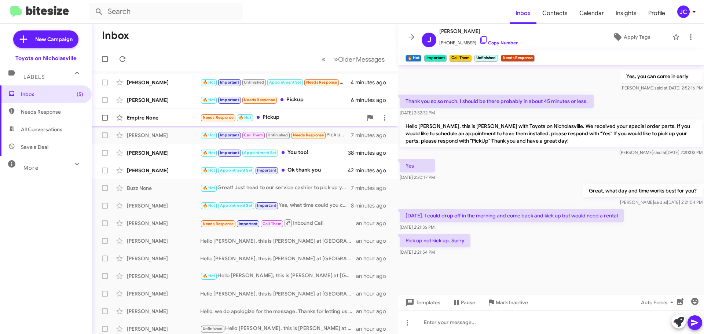
click at [166, 117] on div "Empire None" at bounding box center [163, 117] width 73 height 7
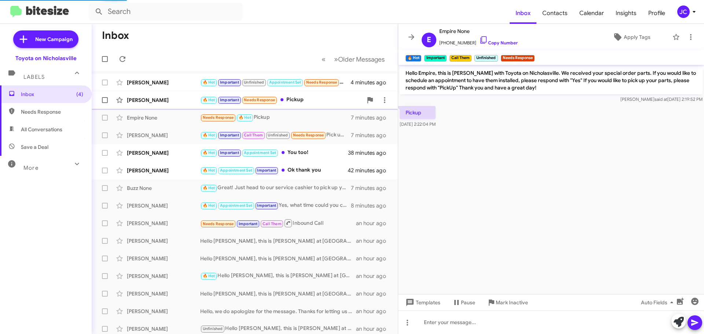
click at [159, 103] on div "Robert Edwards" at bounding box center [163, 99] width 73 height 7
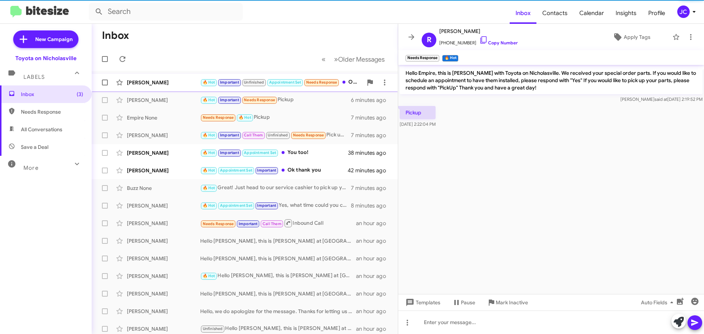
scroll to position [853, 0]
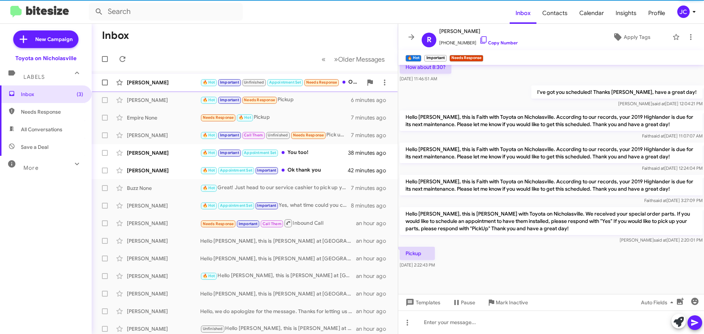
click at [143, 83] on div "Tomi Antic" at bounding box center [163, 82] width 73 height 7
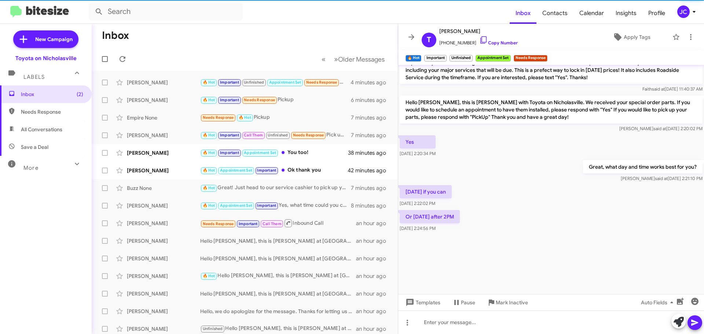
scroll to position [1105, 0]
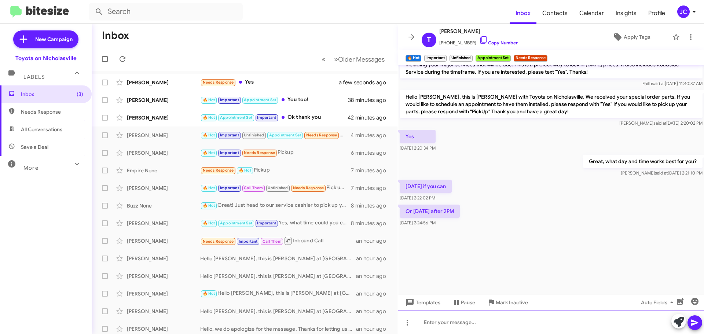
click at [461, 320] on div at bounding box center [551, 321] width 306 height 23
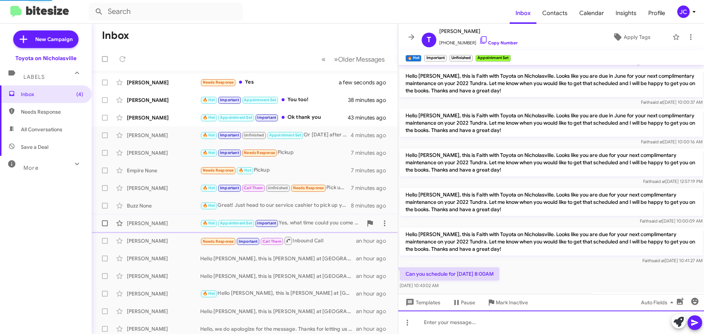
scroll to position [431, 0]
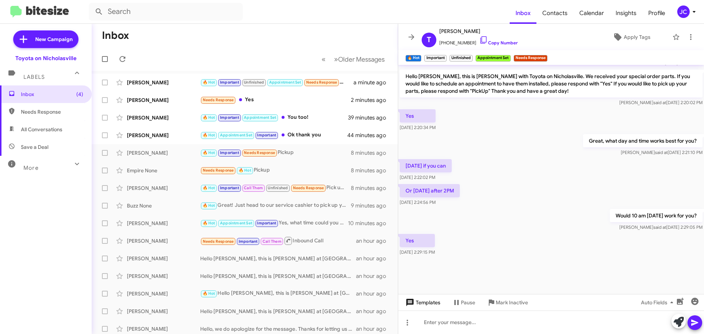
click at [431, 302] on span "Templates" at bounding box center [422, 302] width 36 height 13
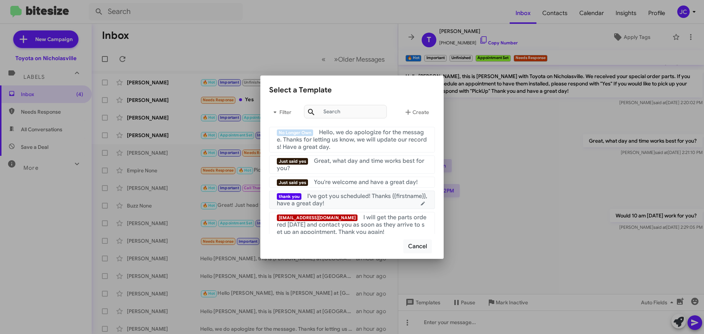
click at [345, 205] on div "thank you I've got you scheduled! Thanks {{firstname}}, have a great day!" at bounding box center [352, 199] width 150 height 15
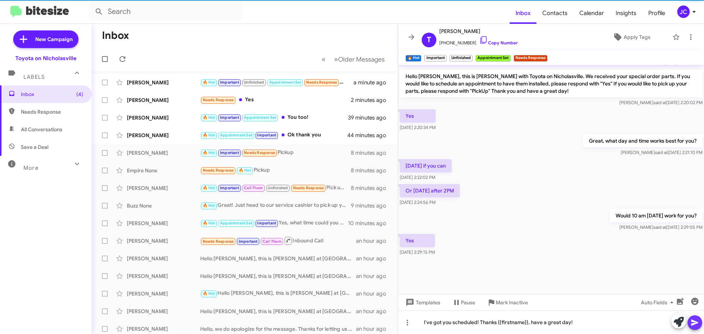
click at [699, 325] on button at bounding box center [694, 322] width 15 height 15
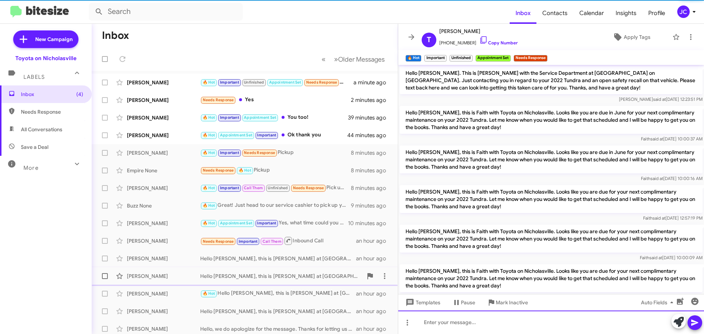
scroll to position [37, 0]
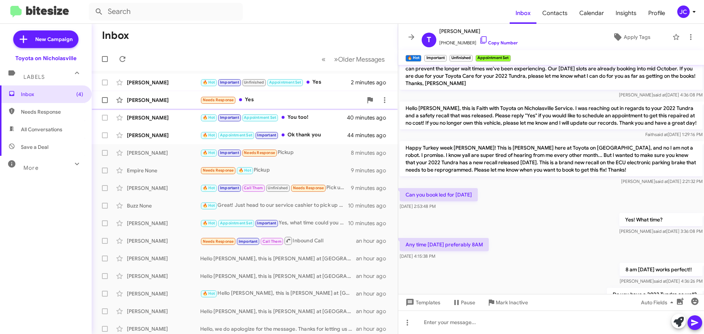
click at [155, 99] on div "William Chapman" at bounding box center [163, 99] width 73 height 7
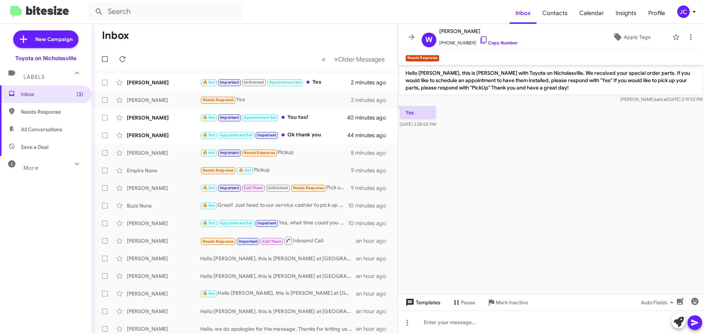
click at [430, 305] on span "Templates" at bounding box center [422, 302] width 36 height 13
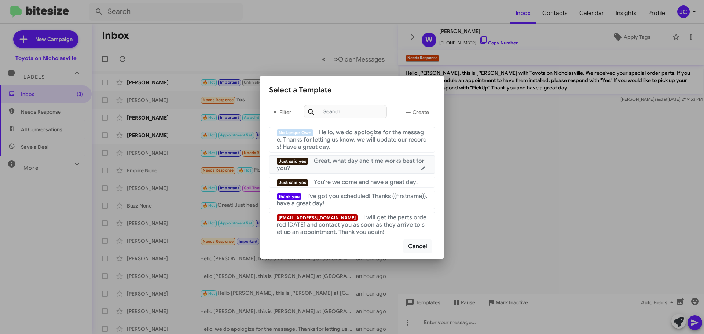
click at [358, 165] on div "Just said yes Great, what day and time works best for you?" at bounding box center [352, 164] width 150 height 15
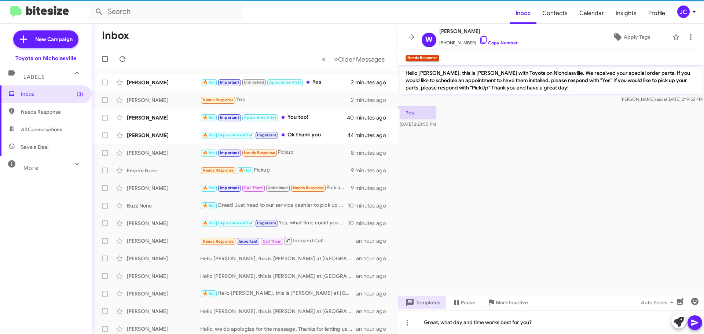
click at [698, 320] on icon at bounding box center [694, 322] width 9 height 9
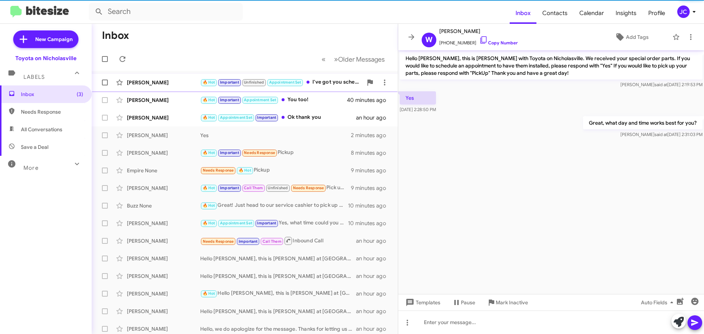
click at [150, 87] on div "Tomi Antic 🔥 Hot Important Unfinished Appointment Set I've got you scheduled! T…" at bounding box center [244, 82] width 294 height 15
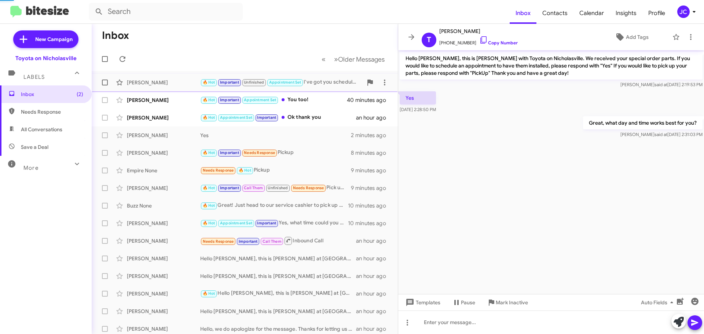
scroll to position [401, 0]
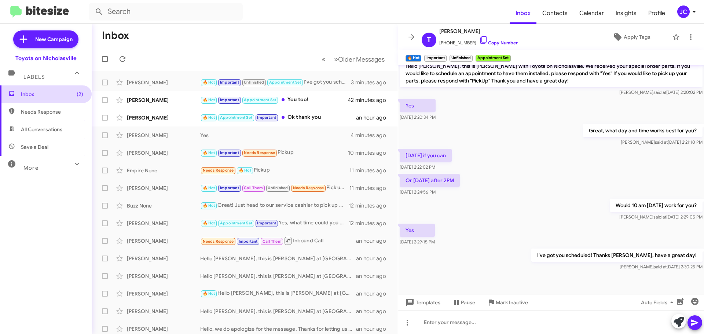
click at [64, 95] on span "Inbox (2)" at bounding box center [52, 94] width 62 height 7
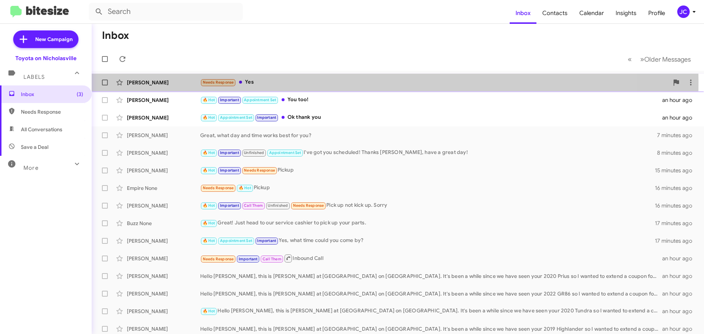
click at [155, 81] on div "Jing Song" at bounding box center [163, 82] width 73 height 7
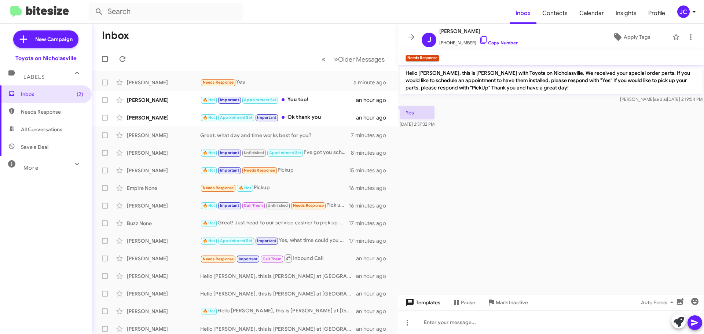
click at [433, 302] on span "Templates" at bounding box center [422, 302] width 36 height 13
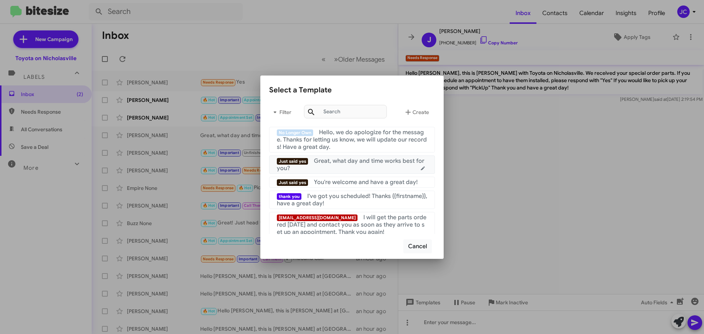
click at [354, 166] on div "Just said yes Great, what day and time works best for you?" at bounding box center [352, 164] width 150 height 15
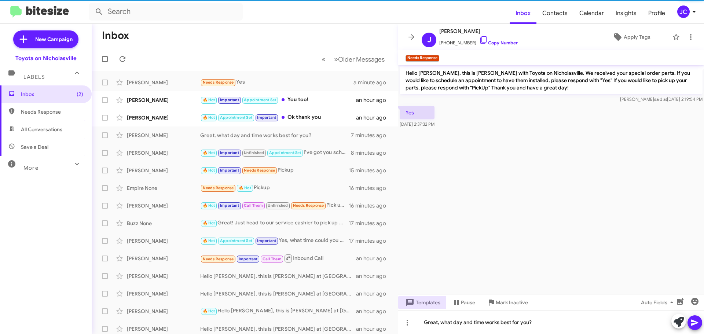
click at [693, 322] on icon at bounding box center [694, 322] width 9 height 9
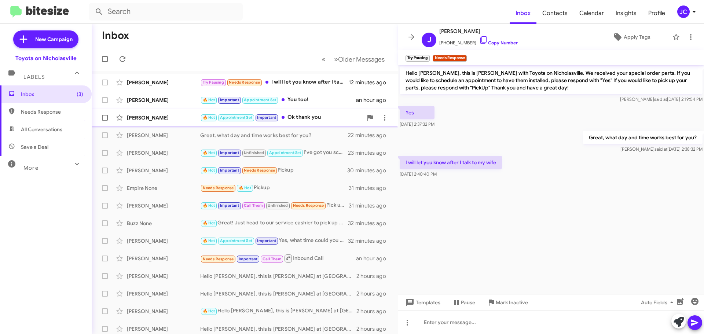
click at [156, 114] on div "Lela Stevens" at bounding box center [163, 117] width 73 height 7
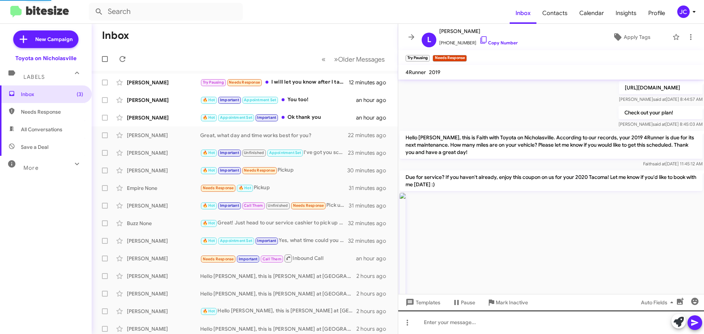
scroll to position [610, 0]
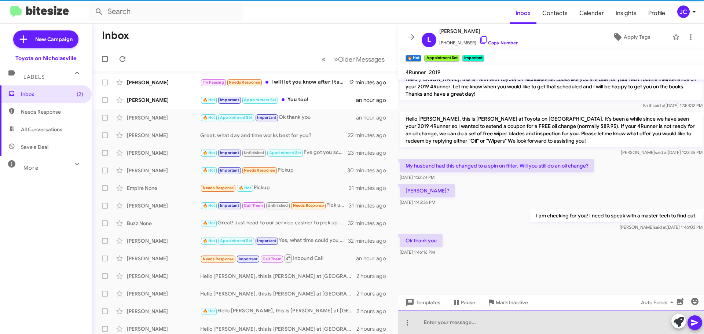
click at [553, 331] on div at bounding box center [551, 321] width 306 height 23
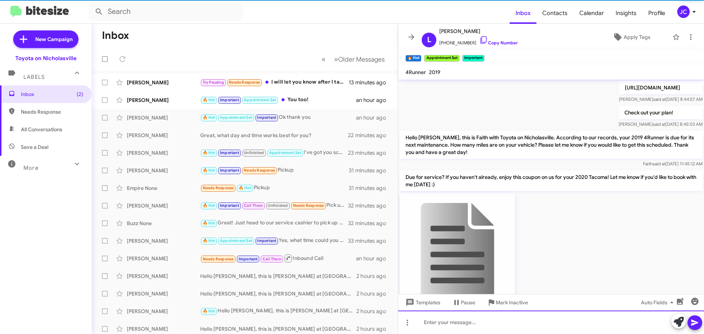
scroll to position [37, 0]
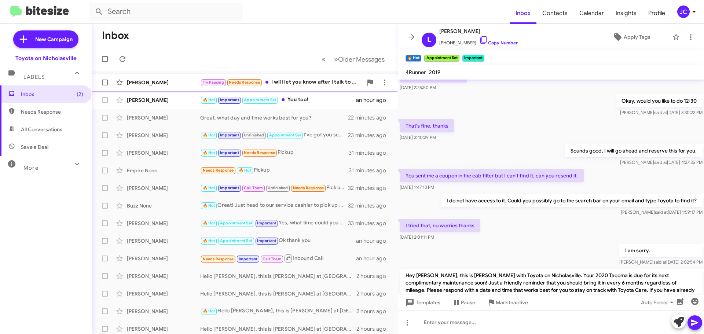
click at [150, 78] on div "Jing Song Try Pausing Needs Response I will let you know after I talk to my wif…" at bounding box center [244, 82] width 294 height 15
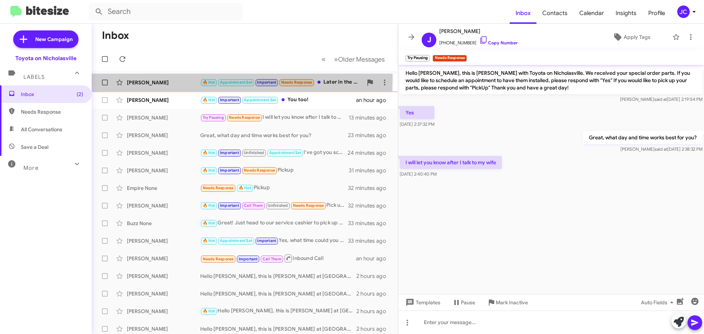
click at [157, 79] on div "Lela Stevens" at bounding box center [163, 82] width 73 height 7
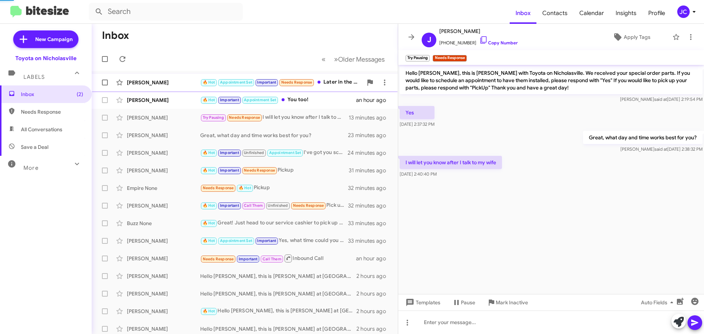
scroll to position [580, 0]
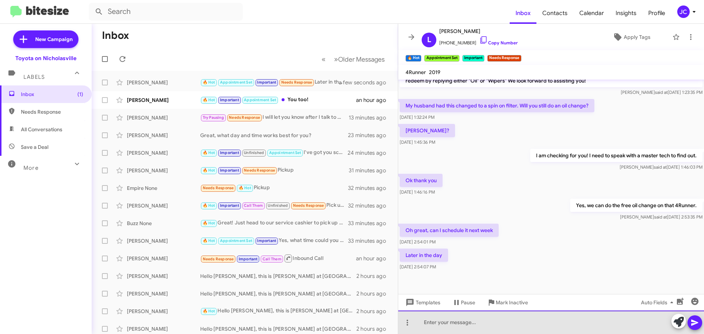
click at [452, 319] on div at bounding box center [551, 321] width 306 height 23
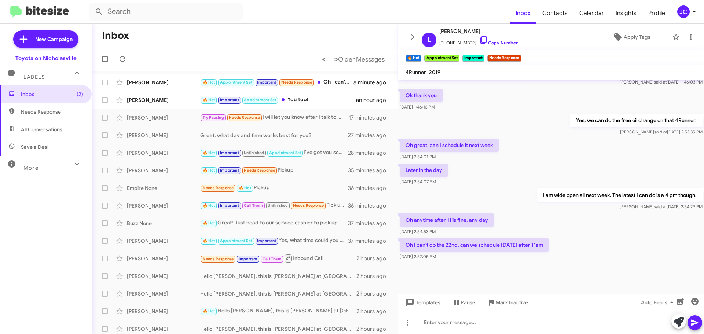
scroll to position [467, 0]
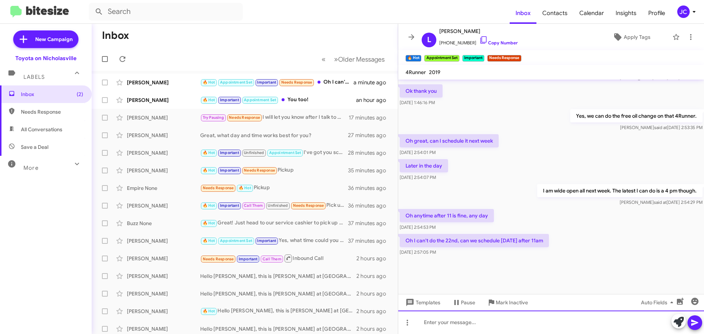
click at [422, 328] on div at bounding box center [551, 321] width 306 height 23
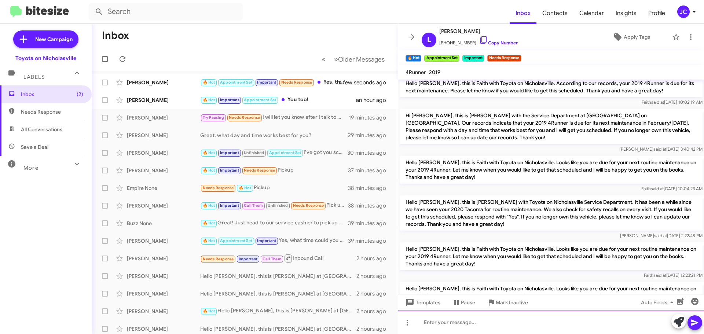
scroll to position [445, 0]
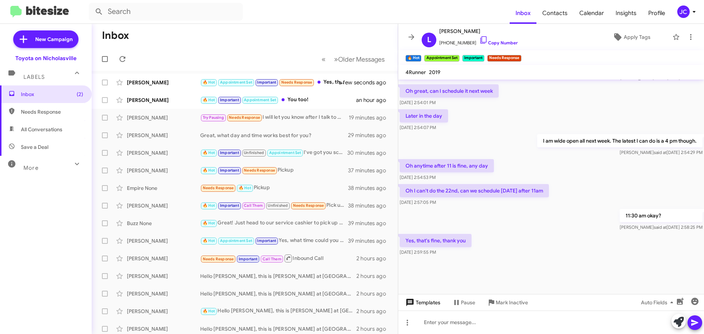
click at [424, 302] on span "Templates" at bounding box center [422, 302] width 36 height 13
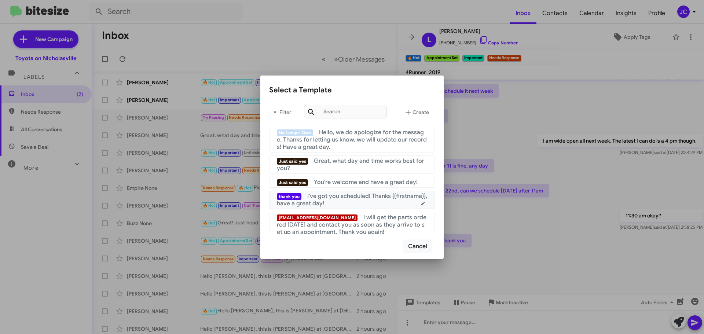
click at [359, 205] on div "thank you I've got you scheduled! Thanks {{firstname}}, have a great day!" at bounding box center [352, 199] width 150 height 15
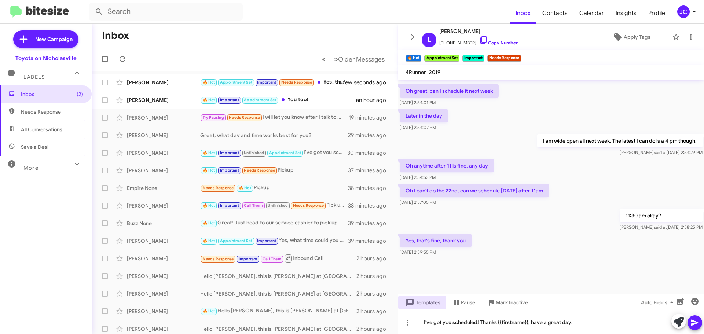
click at [695, 322] on icon at bounding box center [694, 323] width 7 height 6
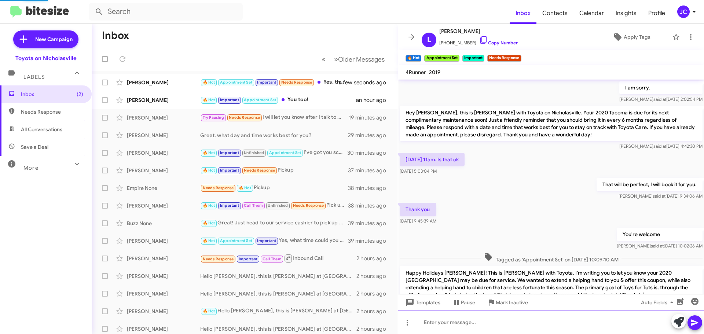
scroll to position [0, 0]
